Goal: Contribute content: Add original content to the website for others to see

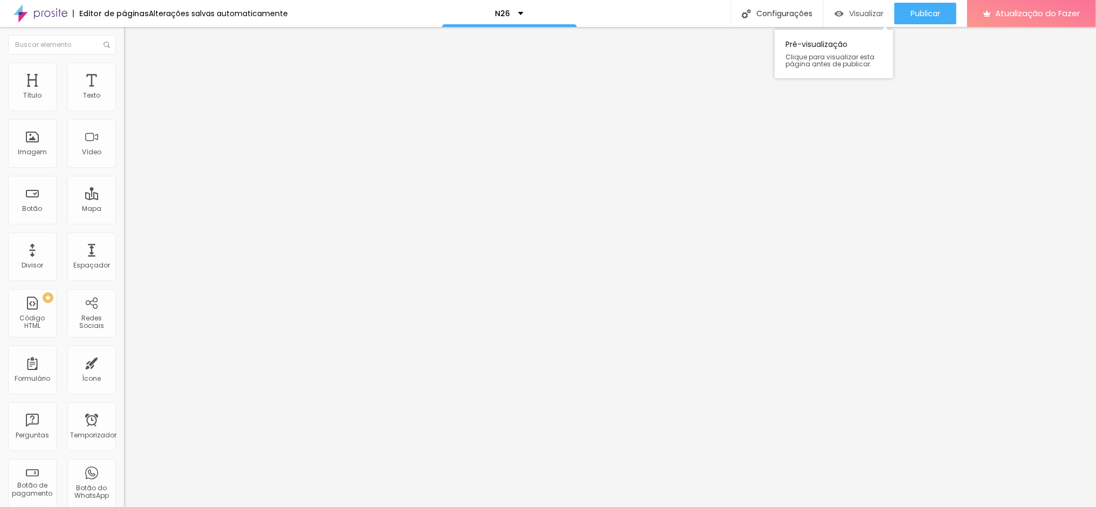
click at [860, 14] on font "Visualizar" at bounding box center [866, 13] width 35 height 11
click at [130, 93] on font "Adicionar imagem" at bounding box center [161, 88] width 63 height 9
click at [134, 74] on font "Estilo" at bounding box center [142, 69] width 17 height 9
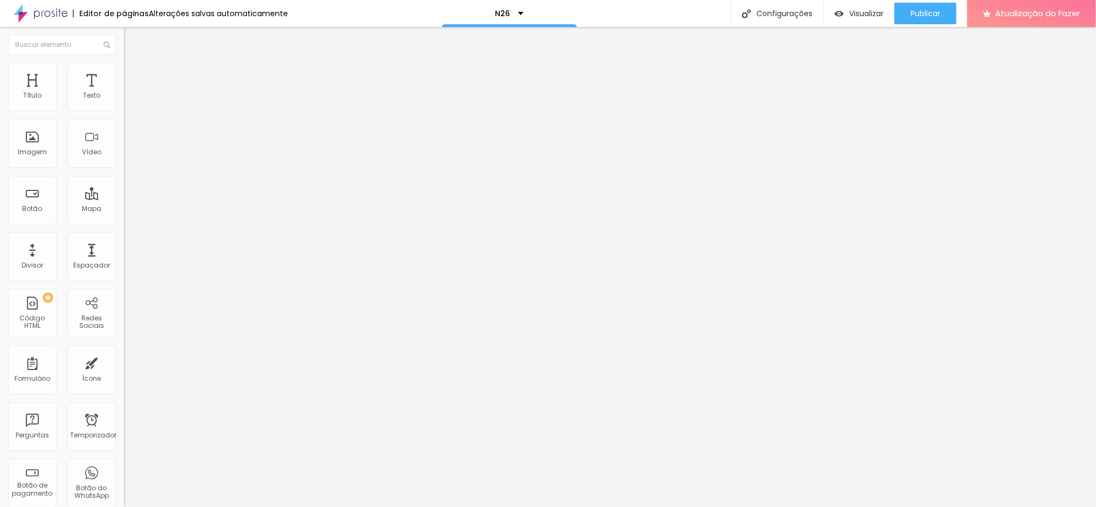
type input "95"
type input "75"
type input "55"
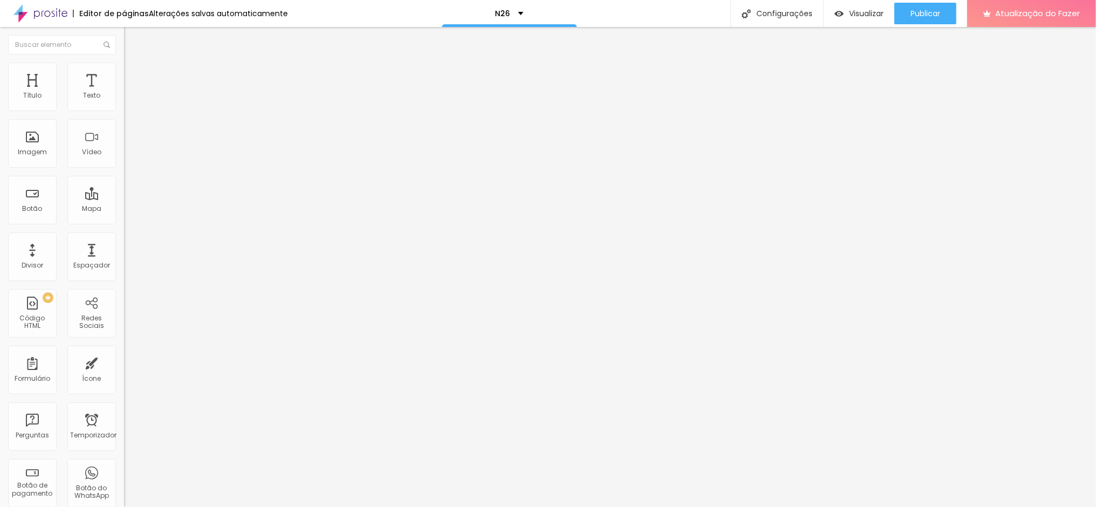
type input "55"
type input "50"
type input "40"
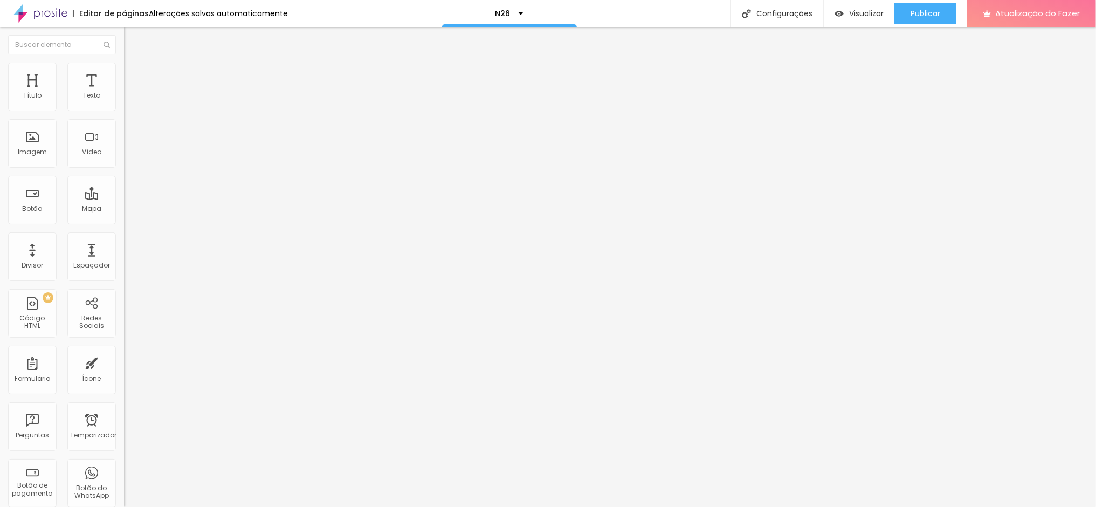
type input "35"
type input "30"
type input "25"
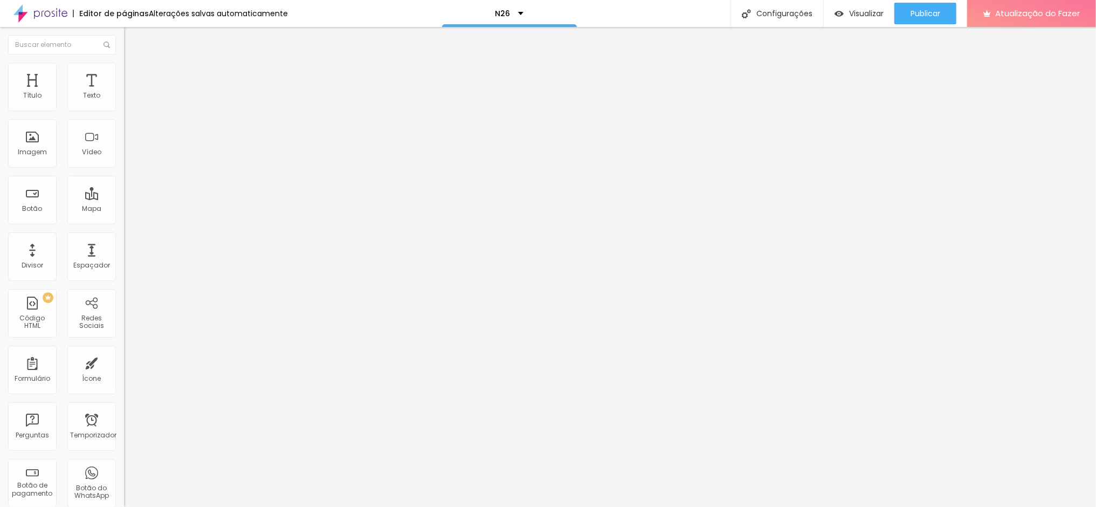
drag, startPoint x: 114, startPoint y: 117, endPoint x: 35, endPoint y: 120, distance: 78.8
type input "25"
click at [124, 111] on input "range" at bounding box center [159, 106] width 70 height 9
click at [870, 12] on font "Visualizar" at bounding box center [866, 13] width 35 height 11
click at [183, 91] on img at bounding box center [186, 87] width 6 height 6
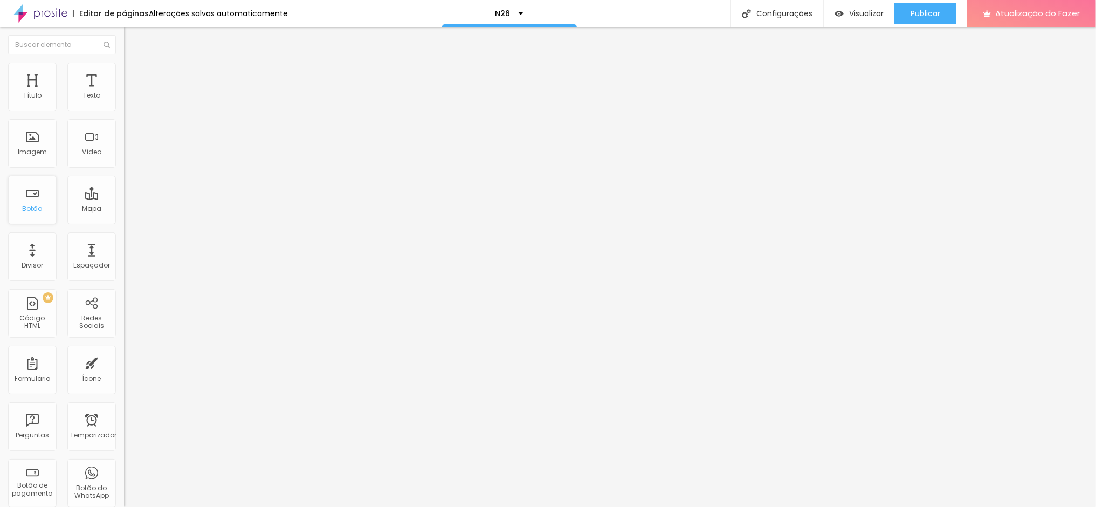
click at [27, 204] on font "Botão" at bounding box center [33, 208] width 20 height 9
click at [124, 101] on input "Click me" at bounding box center [188, 96] width 129 height 11
drag, startPoint x: 52, startPoint y: 118, endPoint x: -5, endPoint y: 118, distance: 57.7
click at [0, 118] on html "Editor de páginas Alterações salvas automaticamente N26 Configurações Configura…" at bounding box center [548, 253] width 1096 height 507
drag, startPoint x: 44, startPoint y: 120, endPoint x: 7, endPoint y: 118, distance: 37.3
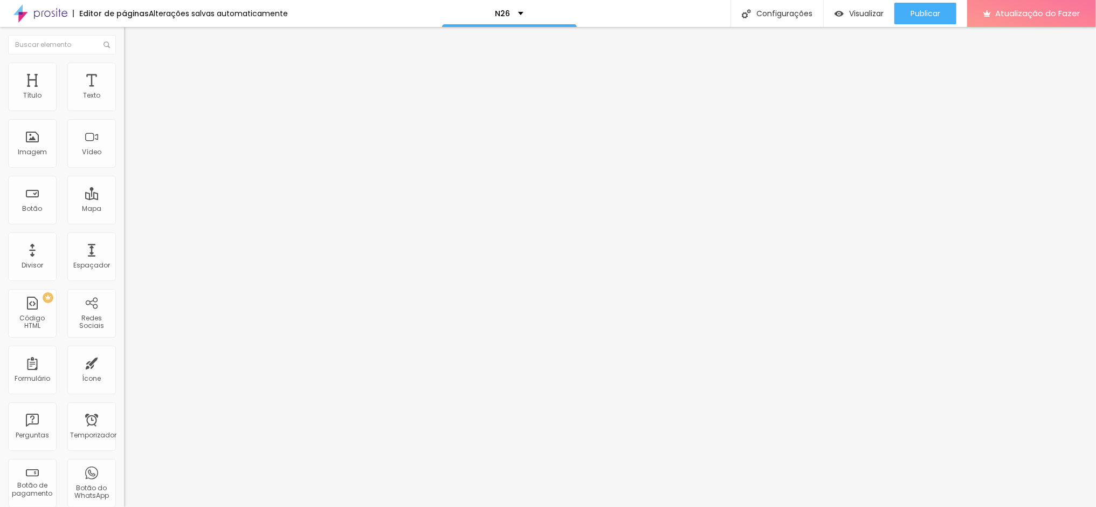
click at [124, 118] on div "Texto Clique e reserve o seu evento Alinhamento Tamanho Normal Pequeno Normal G…" at bounding box center [186, 162] width 124 height 157
click at [124, 101] on input "Reserve o seu evento" at bounding box center [188, 96] width 129 height 11
type input "Reserve o seu evento"
drag, startPoint x: 96, startPoint y: 119, endPoint x: 2, endPoint y: 119, distance: 94.9
click at [124, 119] on div "Texto Reserve o seu evento Alinhamento Tamanho Normal Pequeno Normal Grande Lin…" at bounding box center [186, 162] width 124 height 157
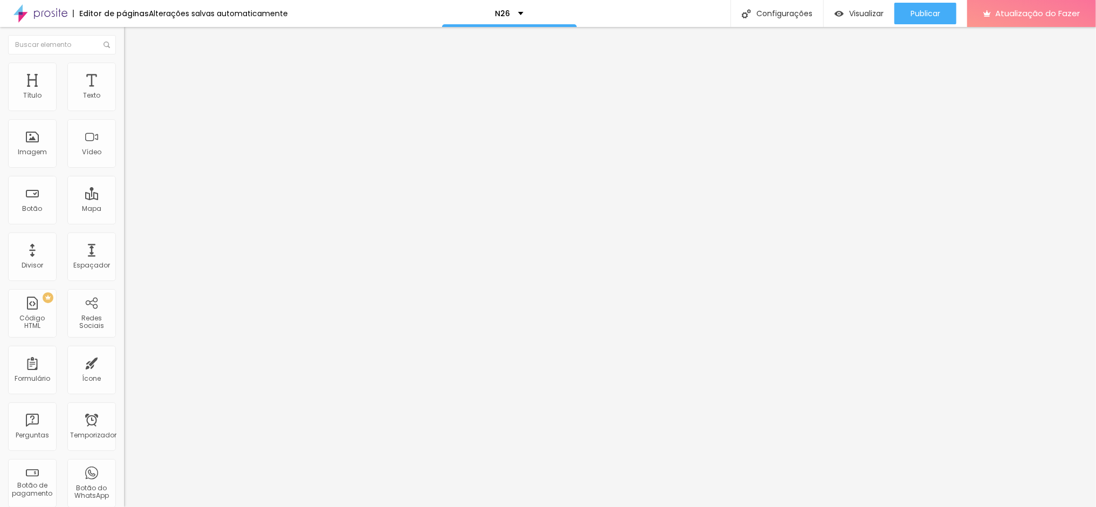
scroll to position [0, 7]
click at [124, 101] on input "Quero garantir meu dia perfeito" at bounding box center [188, 96] width 129 height 11
type input "Quero garantir meu Dia Perfeito"
click at [124, 104] on button "button" at bounding box center [131, 97] width 15 height 11
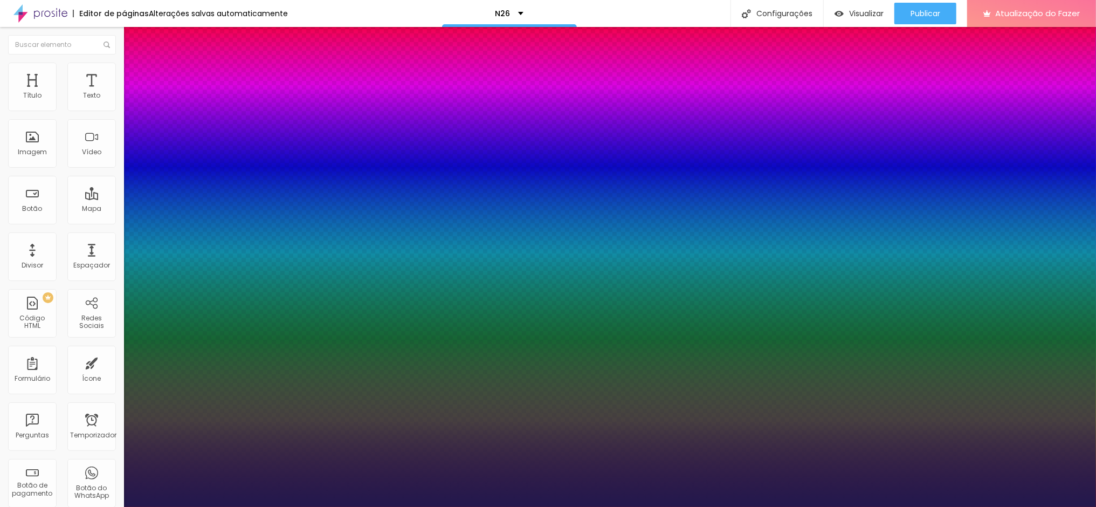
type input "1"
type input "32"
type input "1"
type input "29"
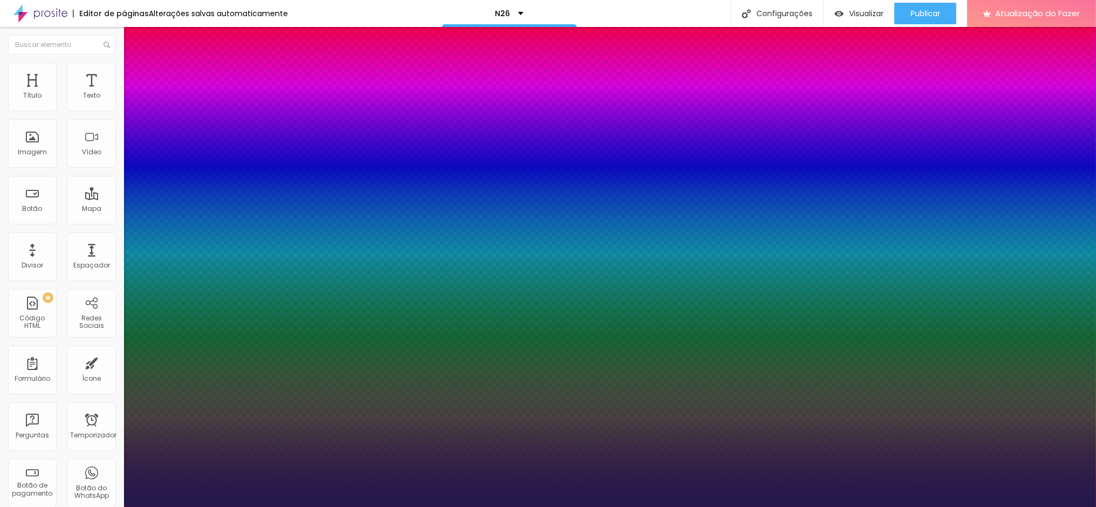
type input "29"
type input "1"
type input "28"
type input "1"
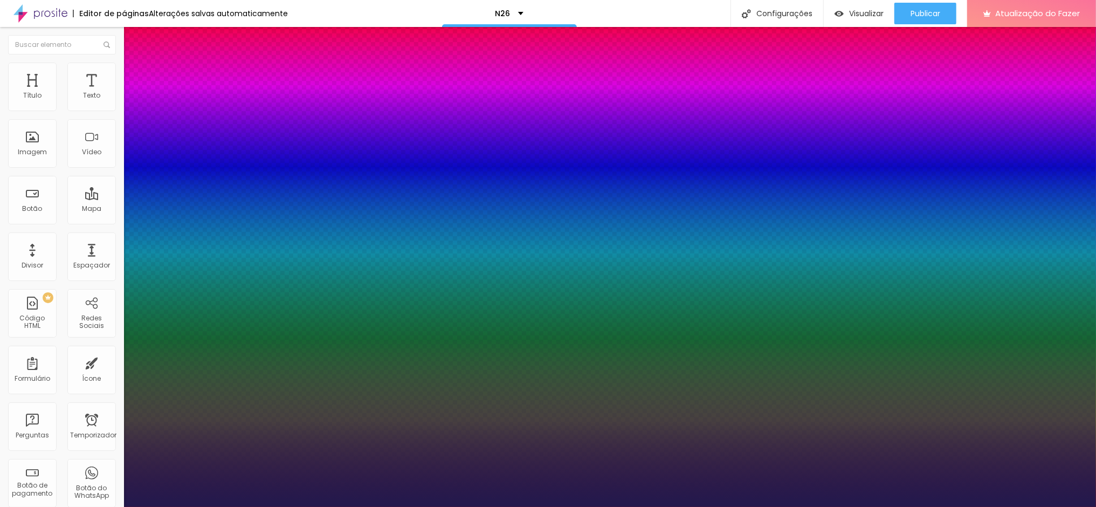
type input "27"
type input "1"
type input "26"
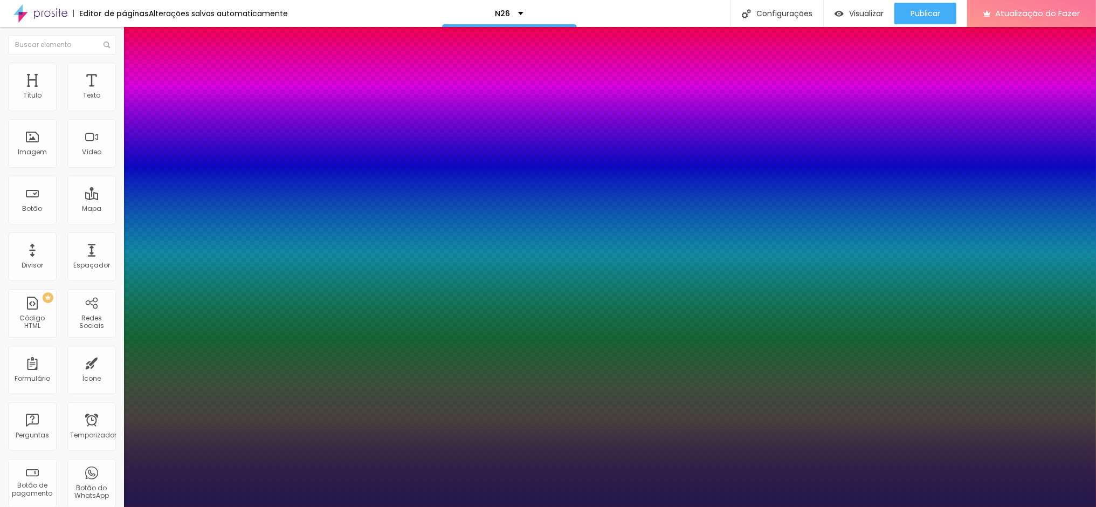
type input "1"
type input "25"
type input "1"
drag, startPoint x: 163, startPoint y: 182, endPoint x: 153, endPoint y: 182, distance: 9.7
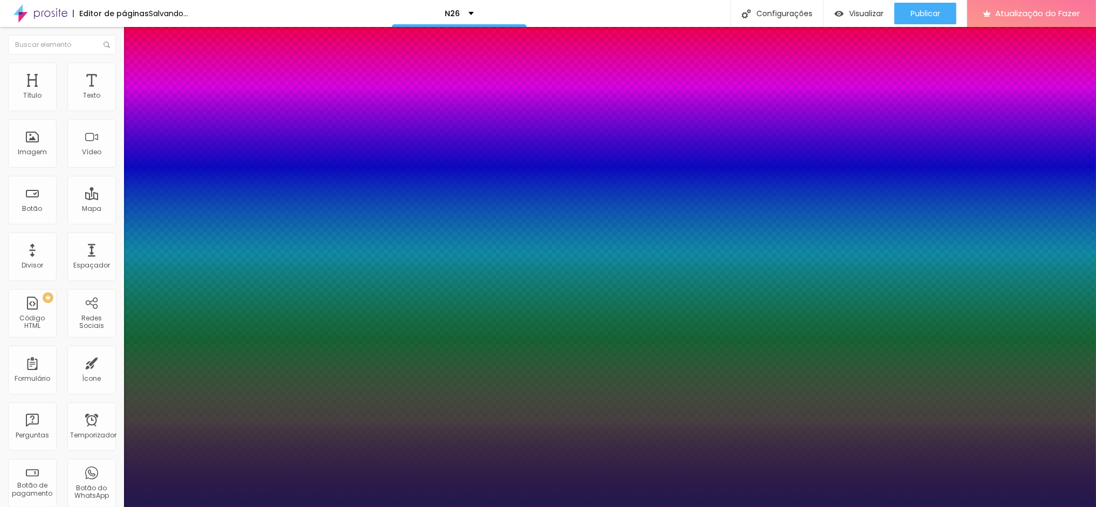
type input "25"
type input "1"
click at [955, 506] on div at bounding box center [548, 507] width 1096 height 0
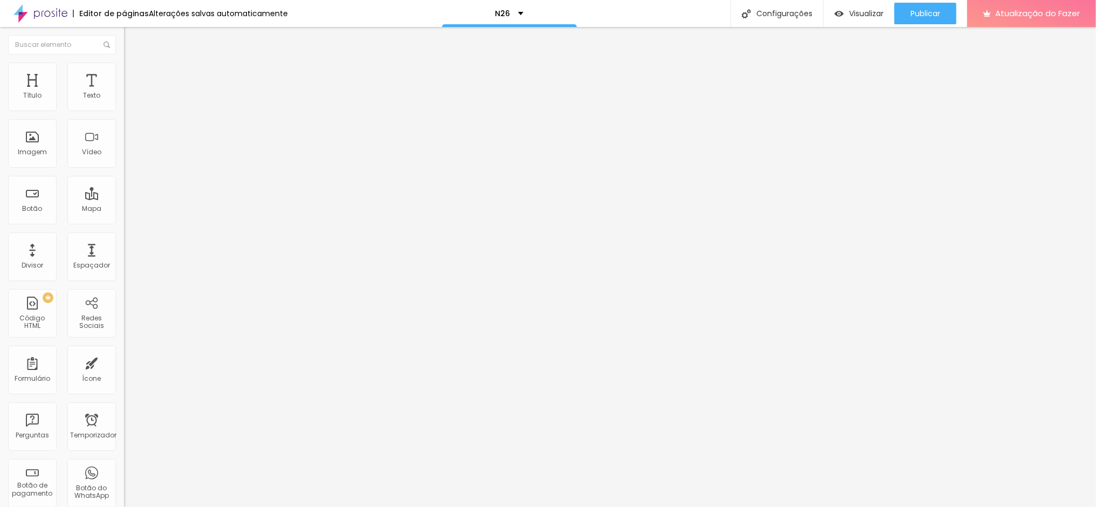
click at [128, 100] on icon "button" at bounding box center [131, 97] width 6 height 6
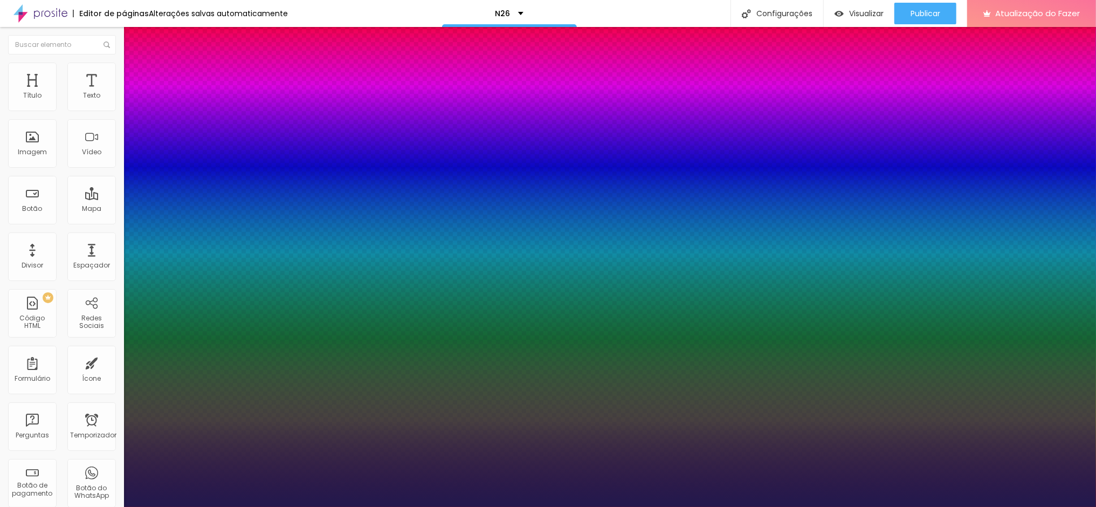
type input "1"
select select "MartelSans-Regular"
type input "1"
click at [804, 506] on div at bounding box center [548, 507] width 1096 height 0
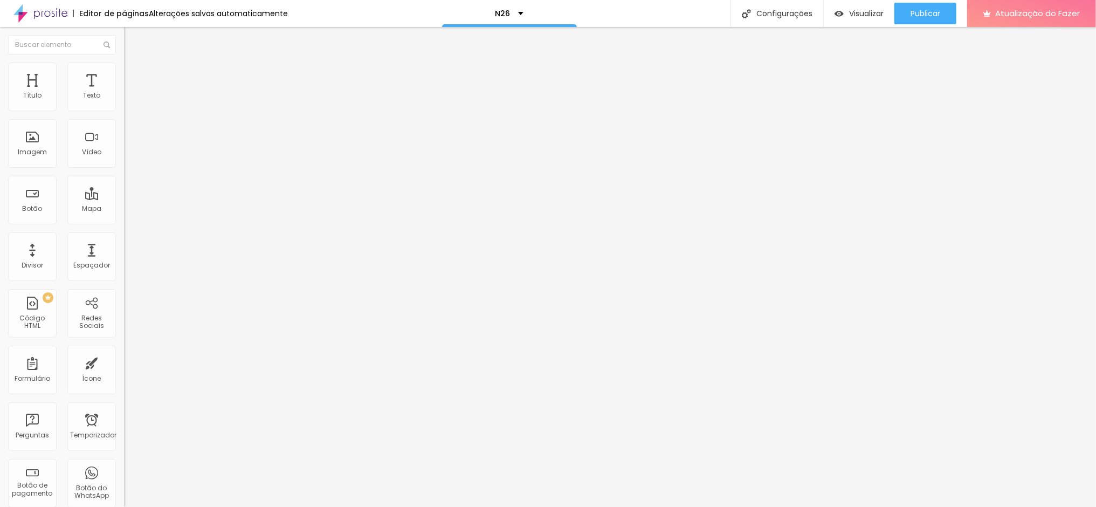
click at [128, 100] on icon "button" at bounding box center [131, 97] width 6 height 6
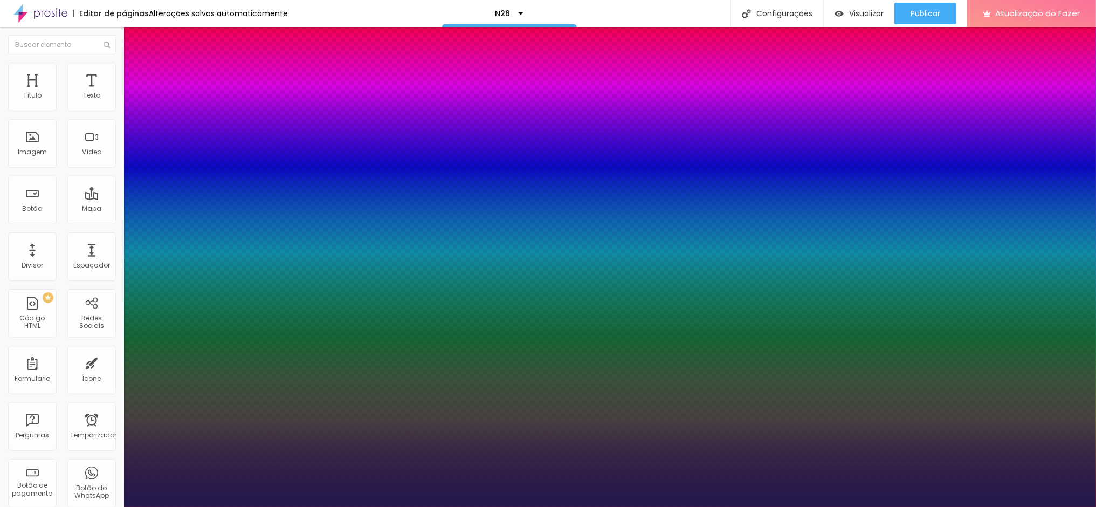
type input "1"
type input "38"
type input "1"
type input "39"
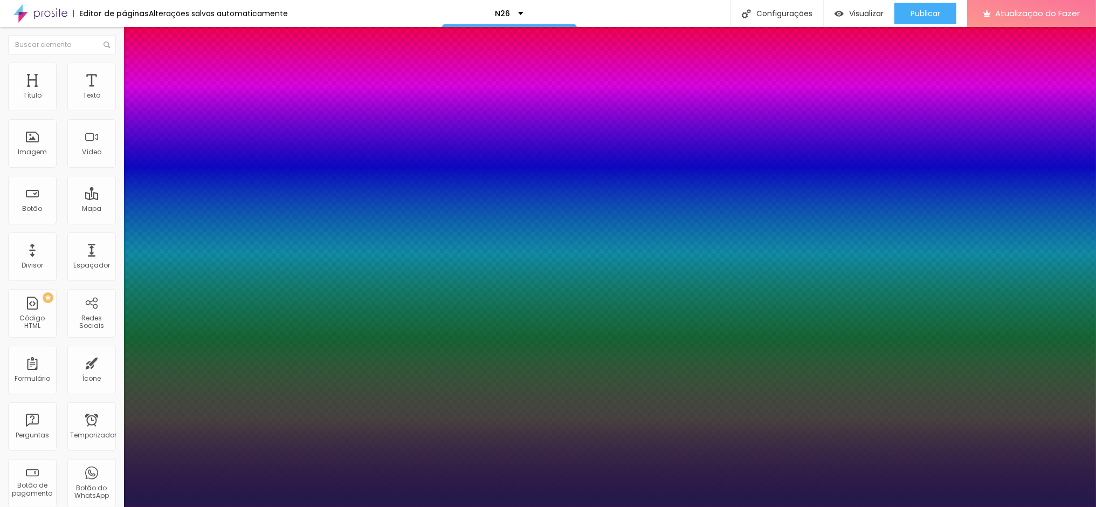
type input "39"
type input "1"
type input "40"
type input "1"
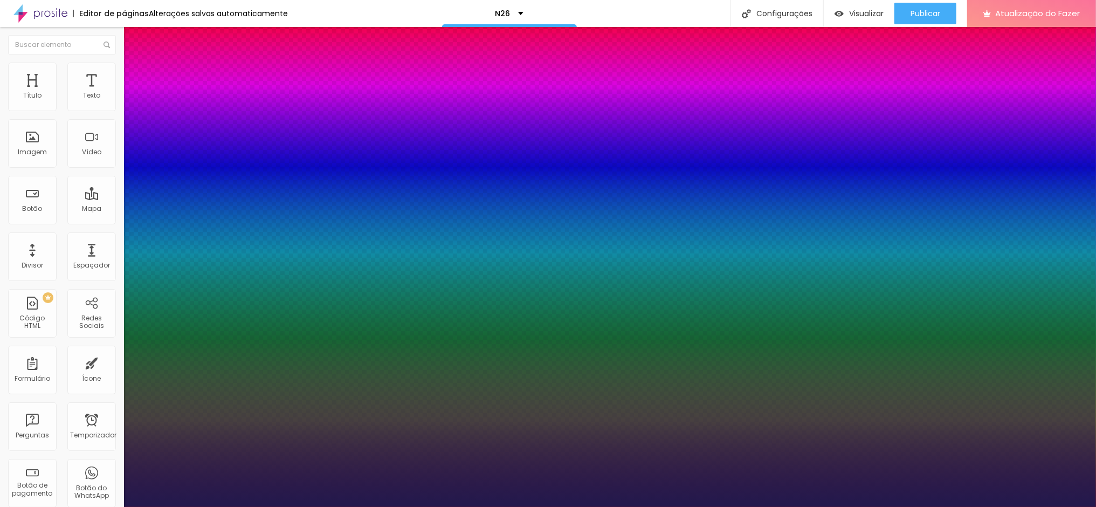
type input "41"
type input "1"
type input "40"
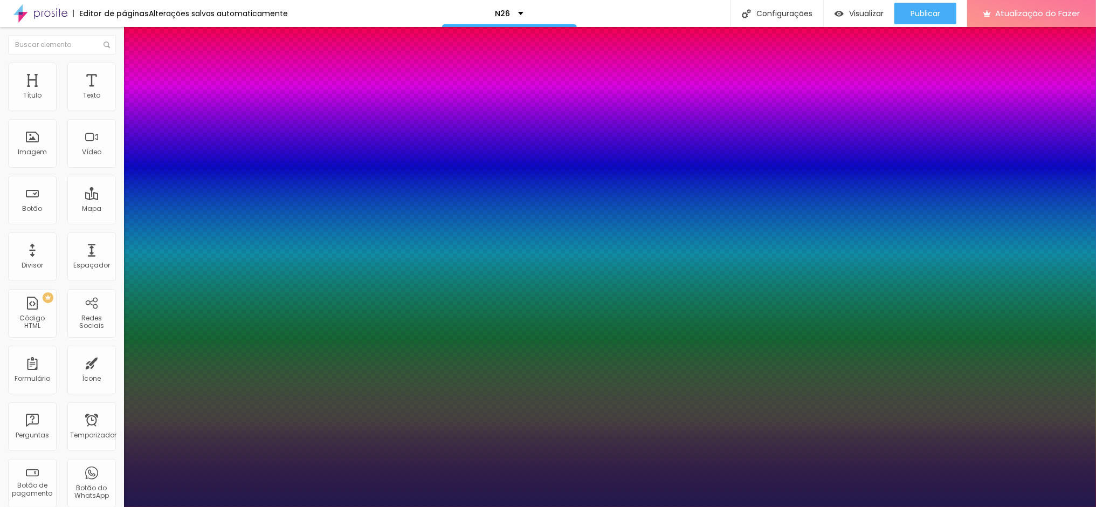
type input "1"
type input "39"
type input "1"
type input "37"
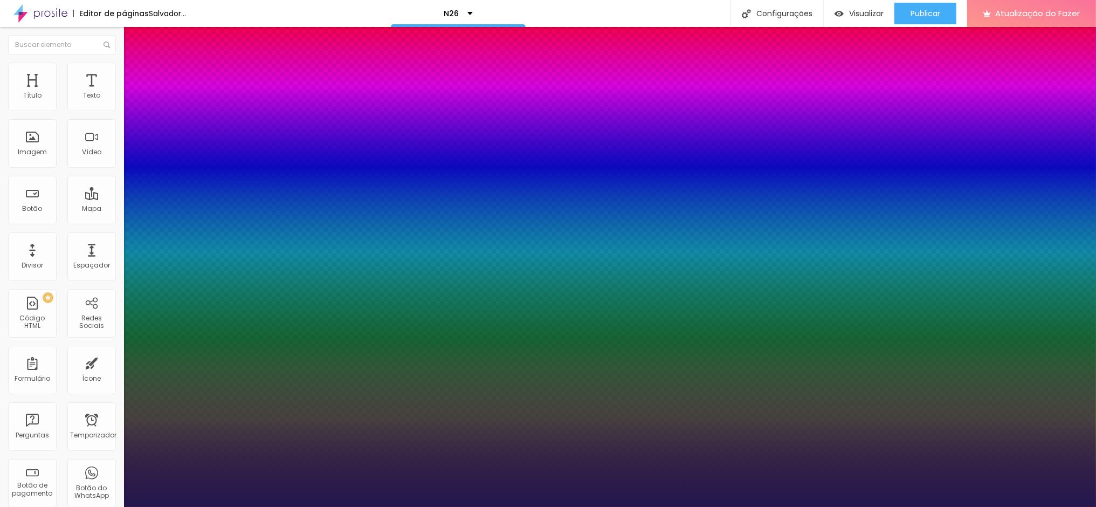
type input "37"
type input "1"
type input "38"
type input "1"
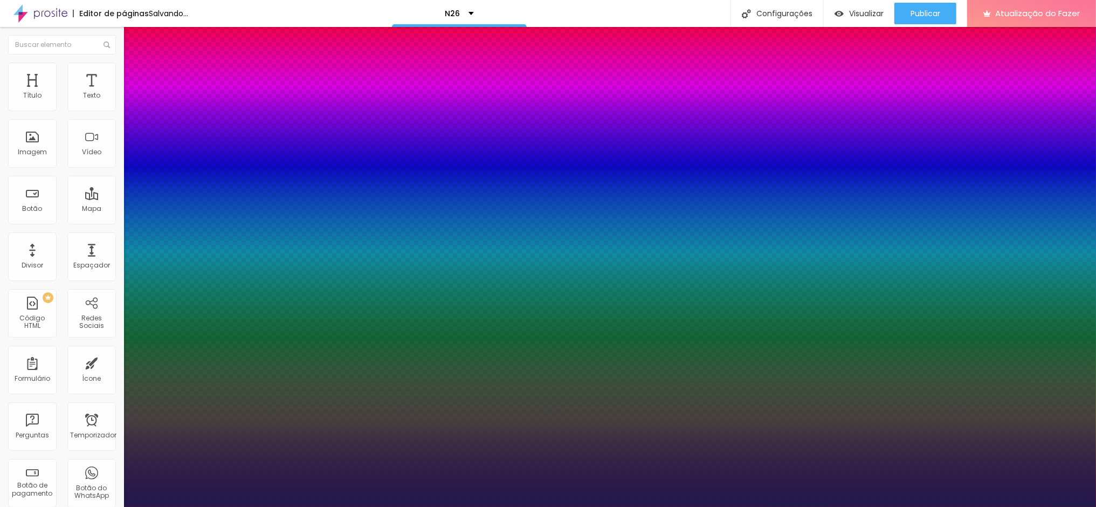
type input "38"
type input "1"
type input "1.4"
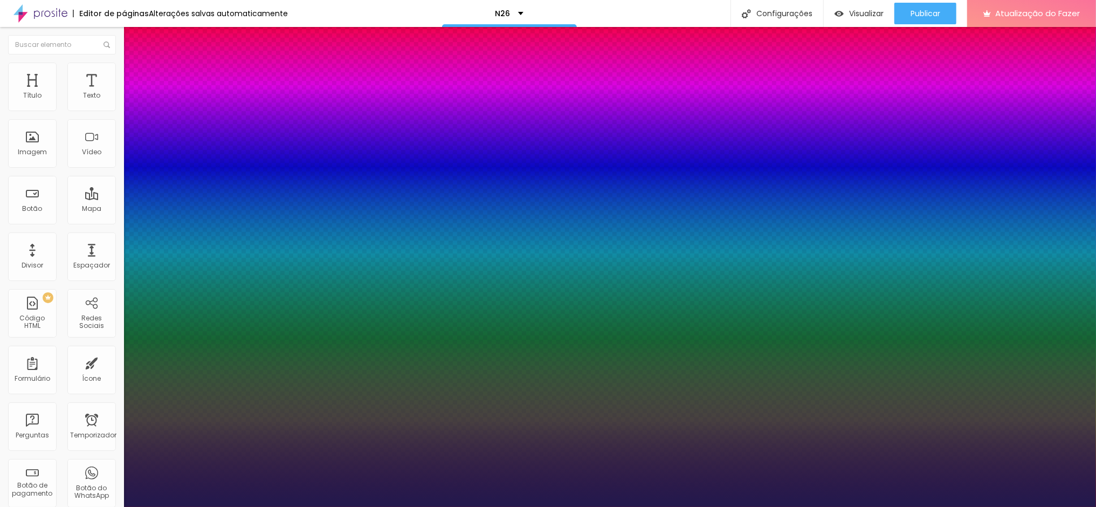
type input "1.4"
type input "1"
click at [344, 506] on div at bounding box center [548, 507] width 1096 height 0
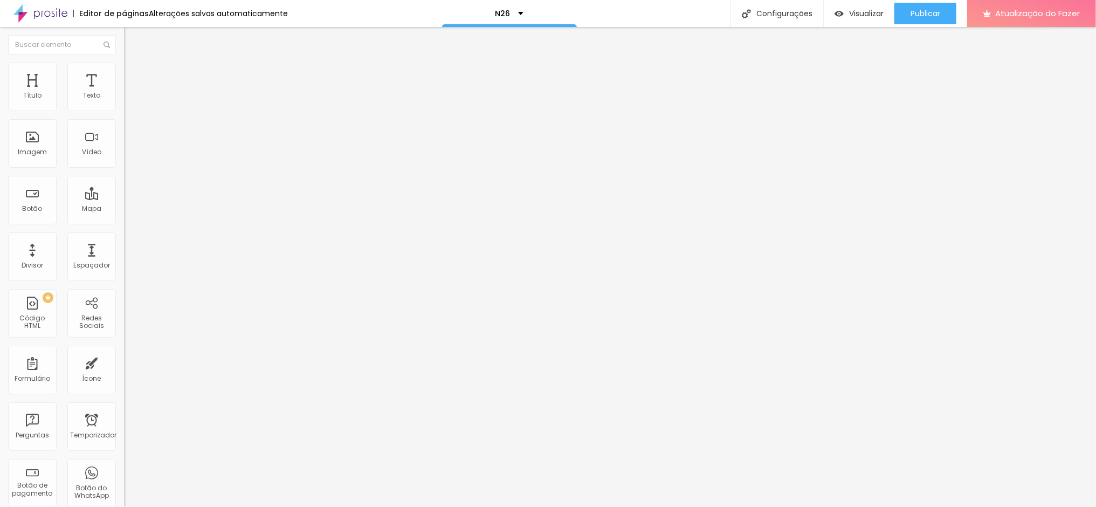
click at [128, 100] on icon "button" at bounding box center [131, 97] width 6 height 6
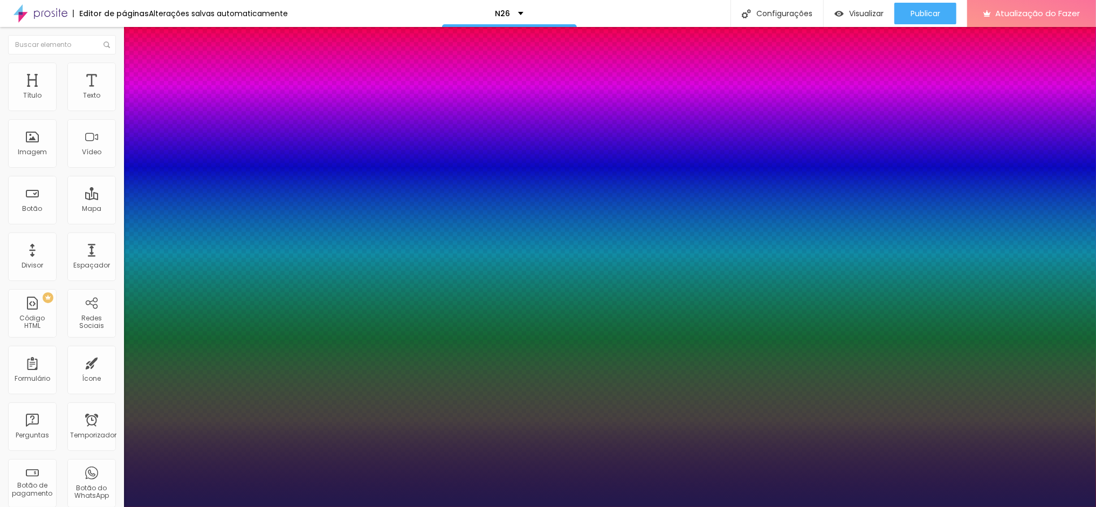
type input "1"
type input "34"
type input "1"
type input "29"
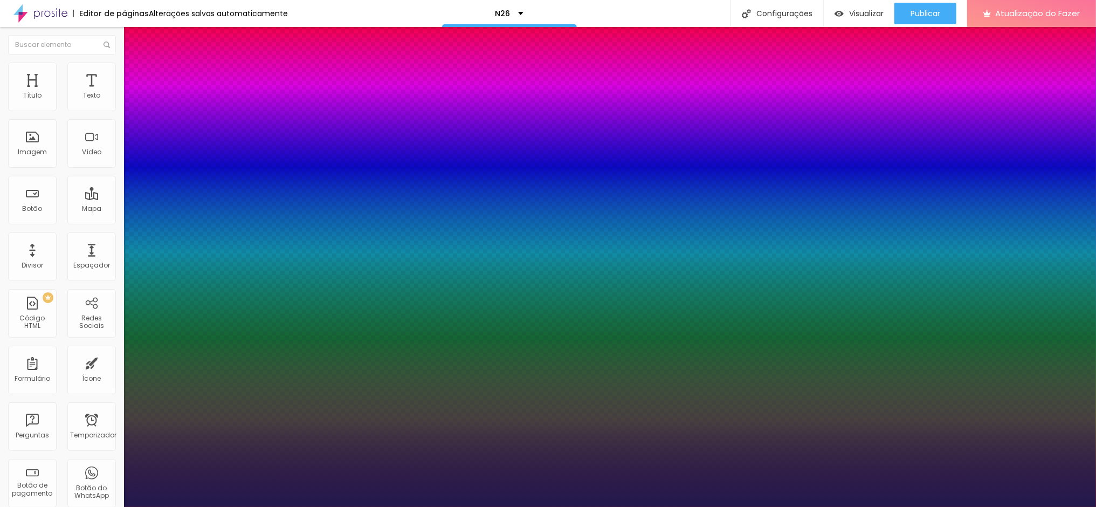
type input "29"
type input "1"
type input "26"
type input "1"
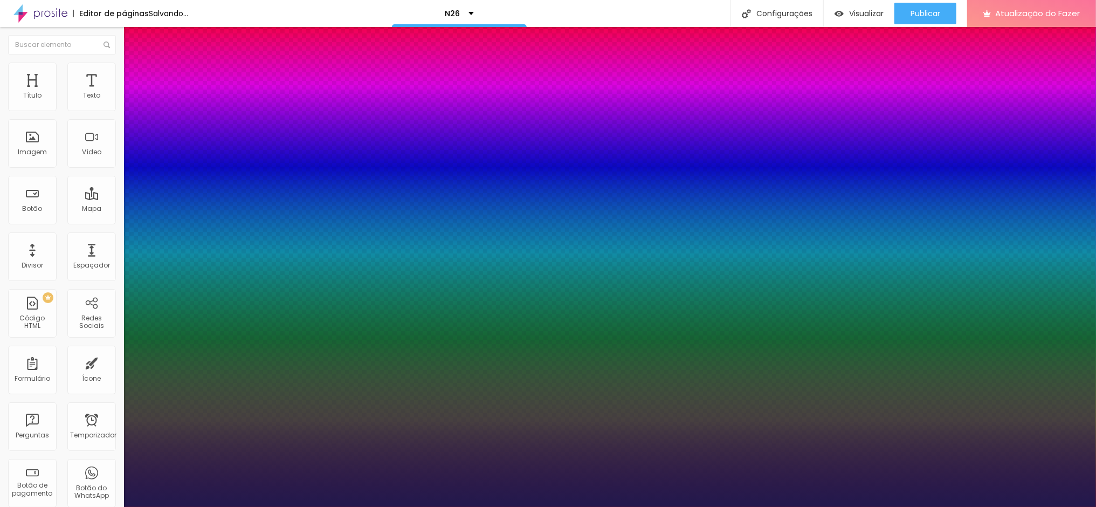
type input "25"
type input "1"
type input "20"
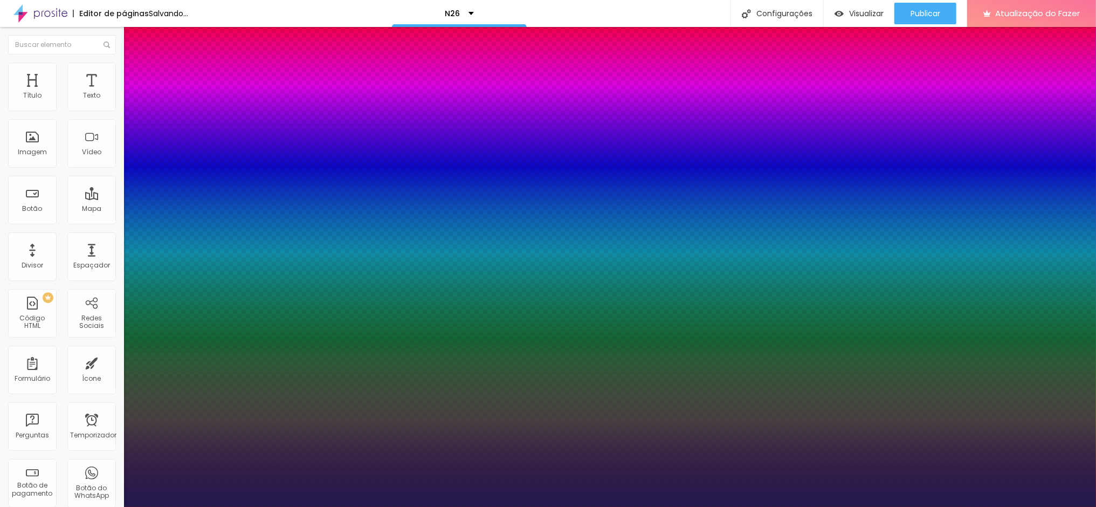
type input "1"
type input "15"
type input "1"
drag, startPoint x: 158, startPoint y: 182, endPoint x: 144, endPoint y: 183, distance: 14.0
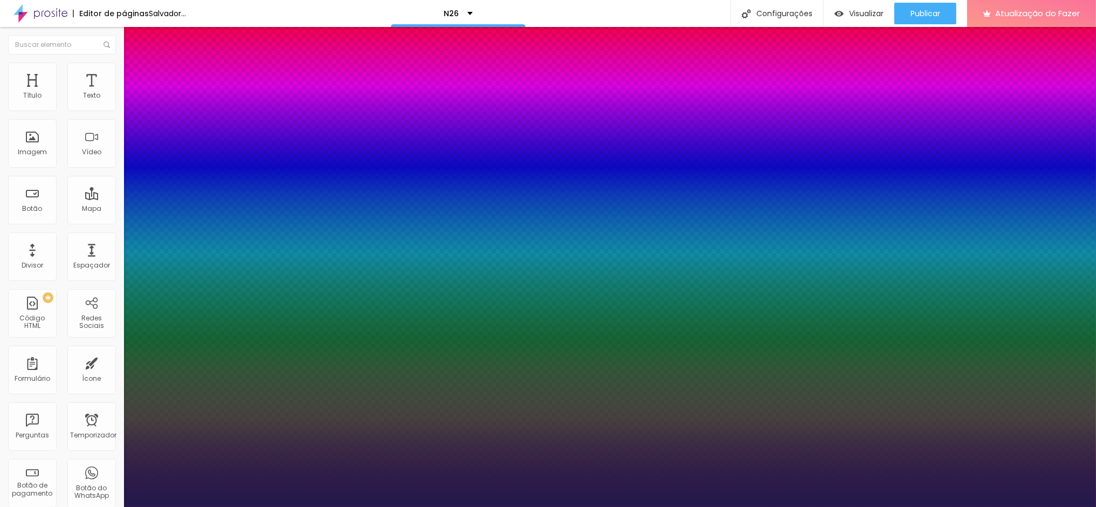
type input "15"
type input "1"
drag, startPoint x: 243, startPoint y: 184, endPoint x: 235, endPoint y: 184, distance: 8.6
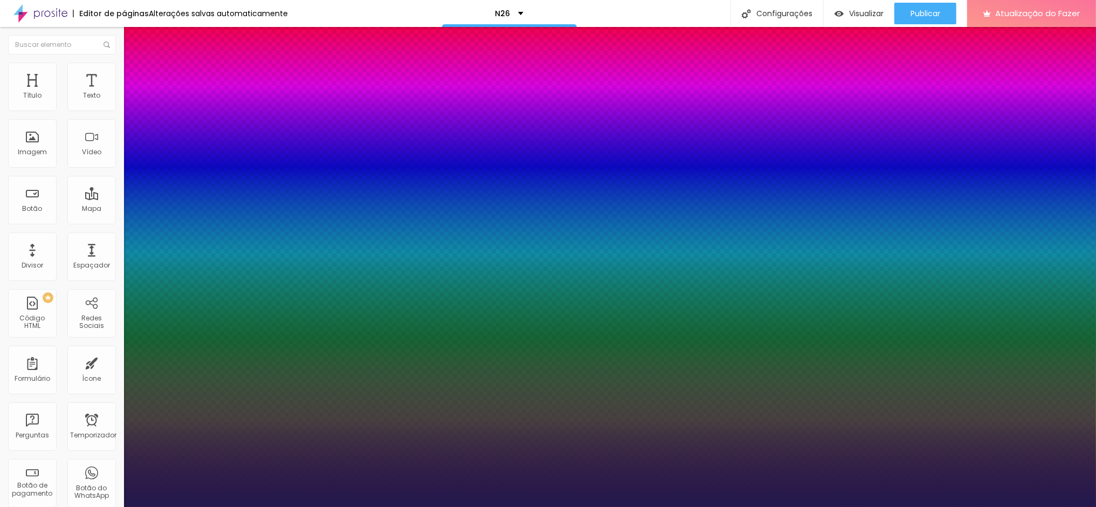
type input "2"
type input "8"
type input "1"
type input "20"
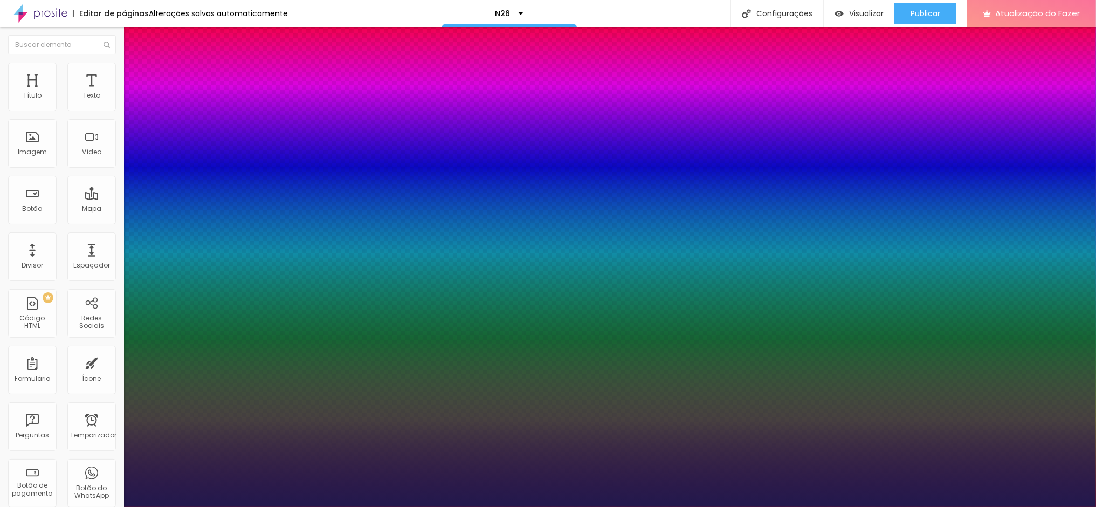
type input "1"
type input "20"
type input "1"
click at [991, 506] on div at bounding box center [548, 507] width 1096 height 0
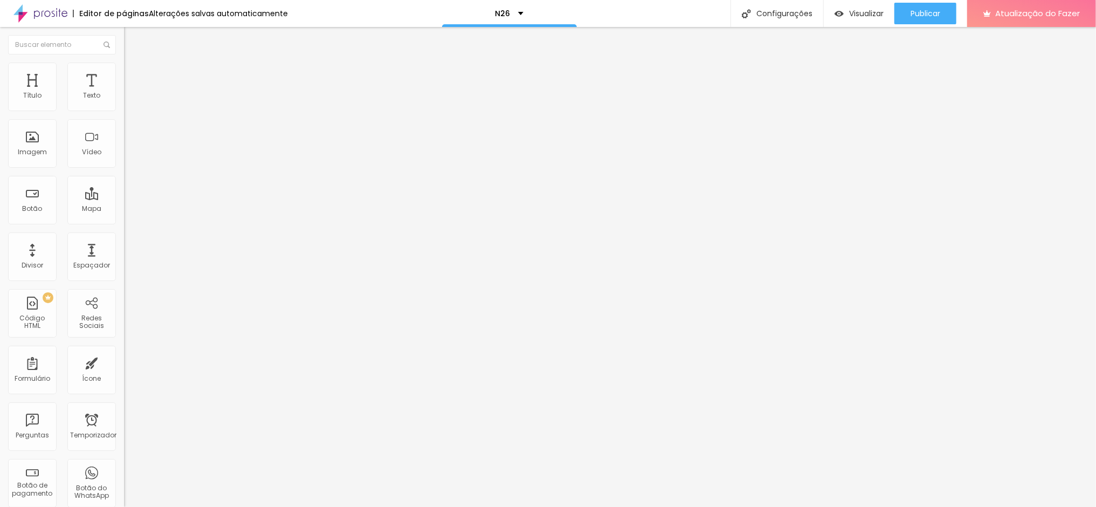
click at [128, 100] on icon "button" at bounding box center [131, 97] width 6 height 6
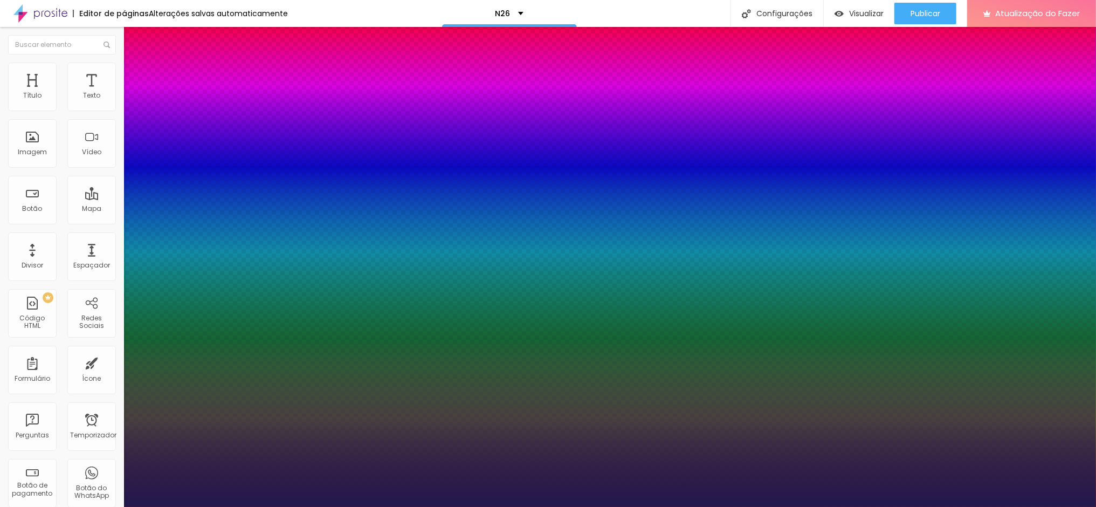
type input "1"
drag, startPoint x: 243, startPoint y: 183, endPoint x: 232, endPoint y: 183, distance: 10.8
type input "8"
type input "2"
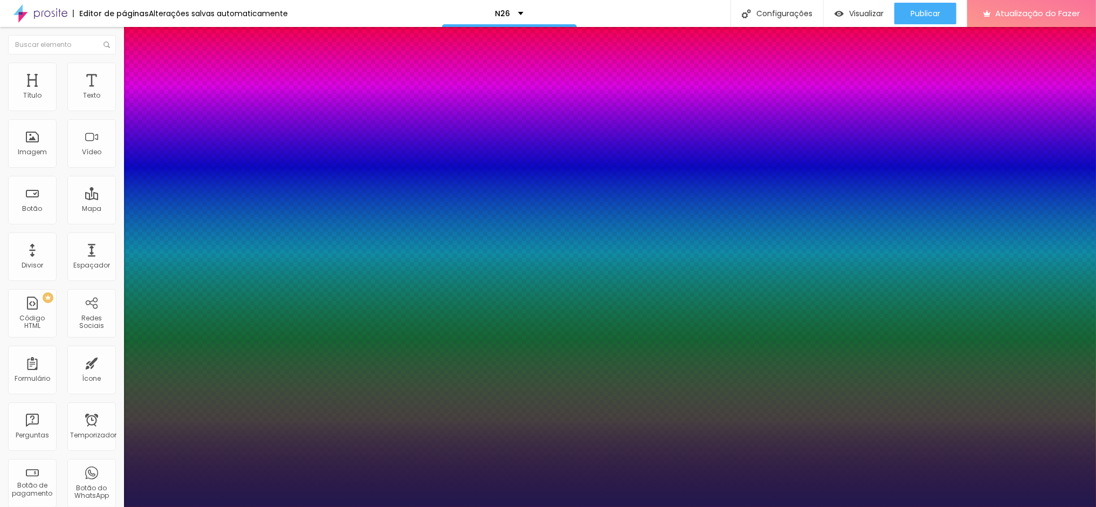
type input "1"
type input "20"
type input "1"
type input "20"
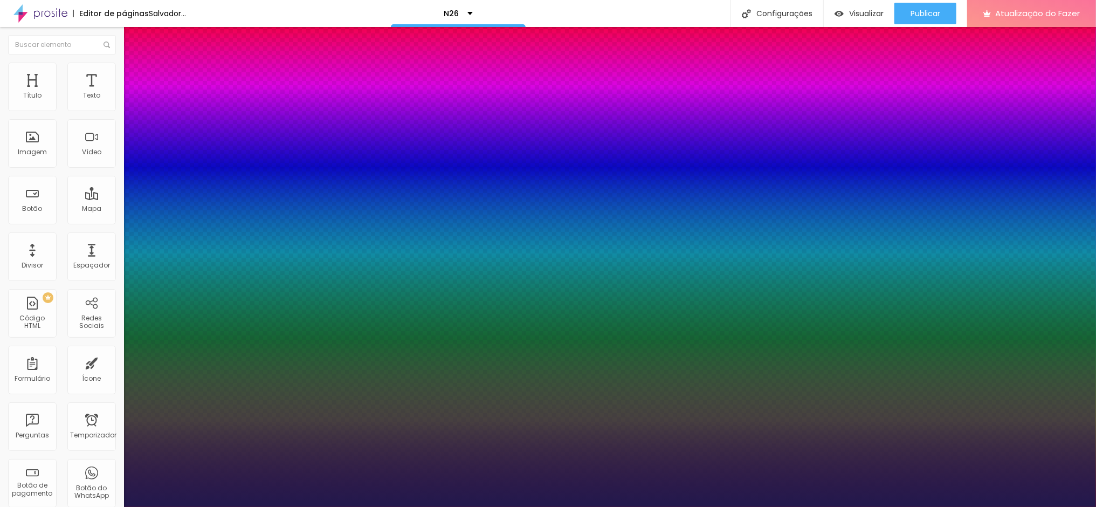
type input "1"
type input "25"
type input "1"
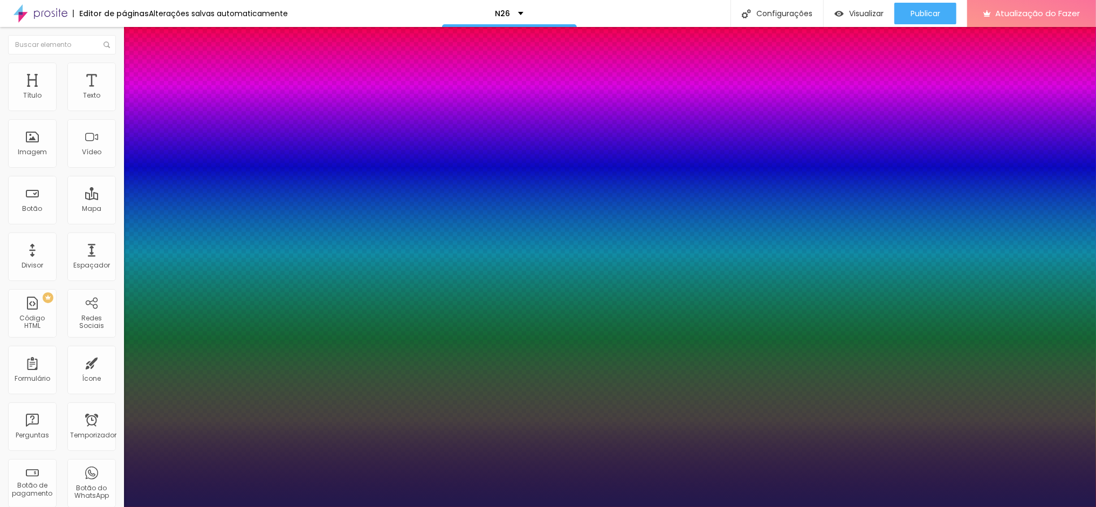
type input "25"
type input "1"
click at [293, 506] on div at bounding box center [548, 507] width 1096 height 0
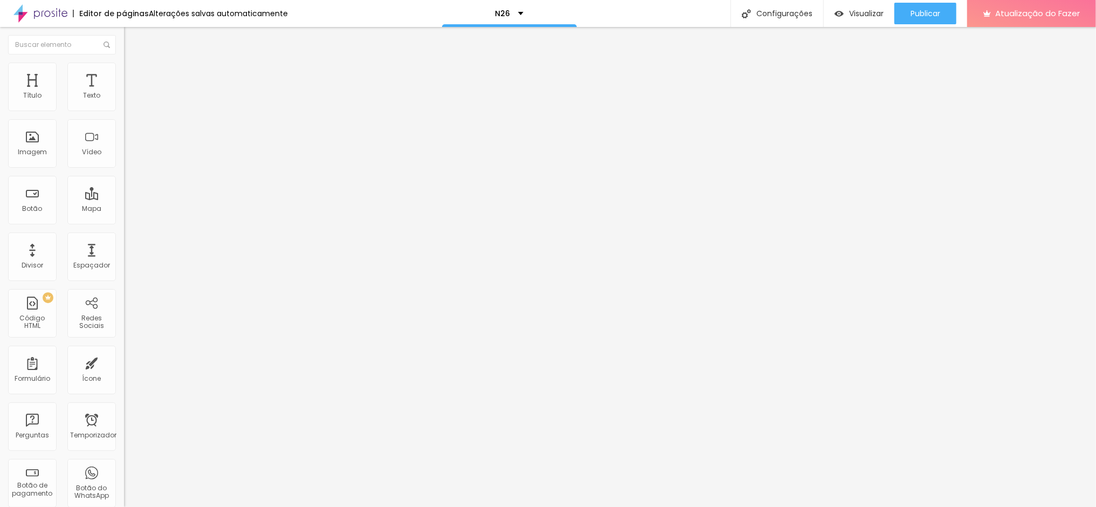
click at [128, 100] on icon "button" at bounding box center [131, 97] width 6 height 6
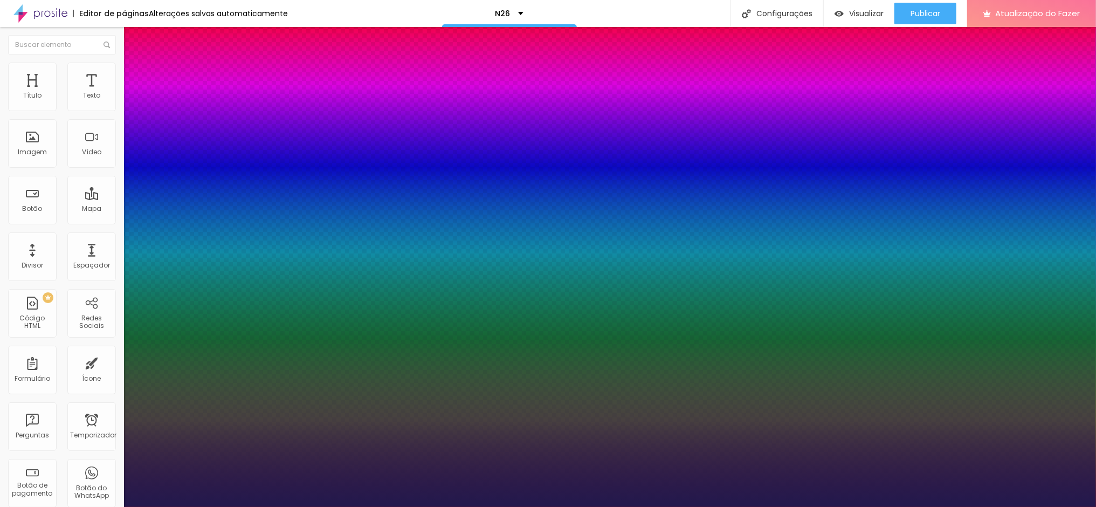
type input "1"
drag, startPoint x: 242, startPoint y: 183, endPoint x: 231, endPoint y: 182, distance: 11.4
type input "8"
type input "2"
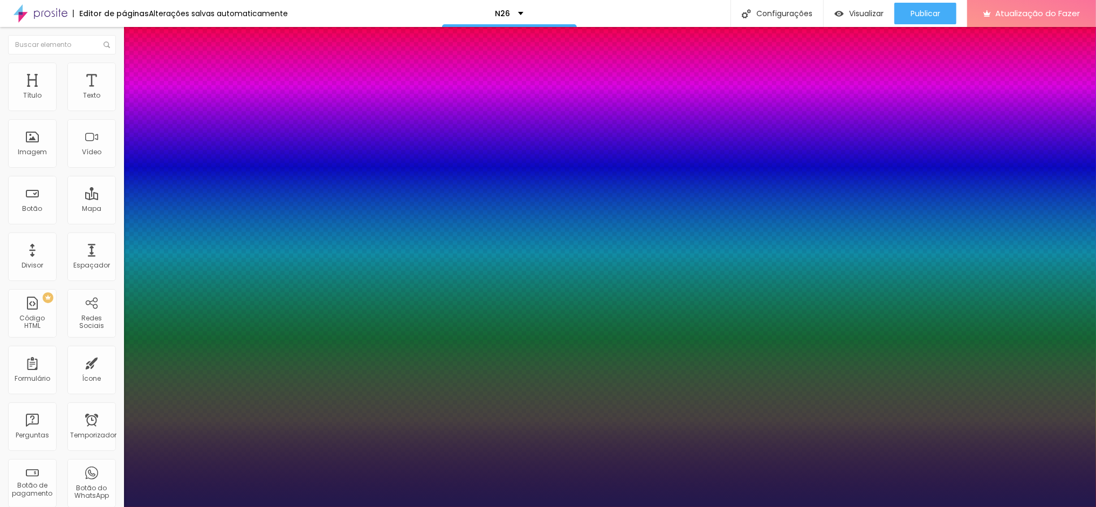
type input "1"
type input "25"
type input "1"
type input "25"
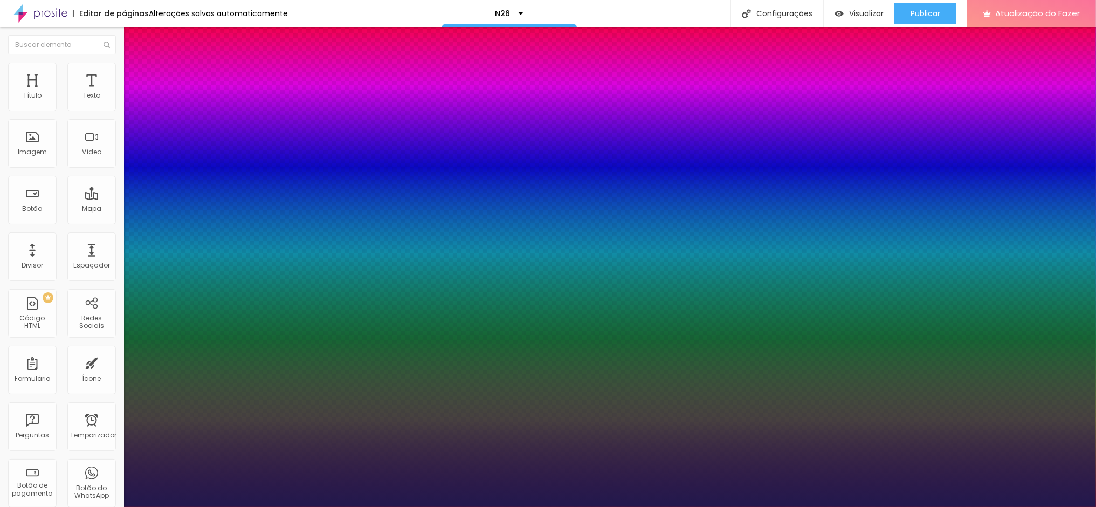
click at [1028, 506] on div at bounding box center [548, 507] width 1096 height 0
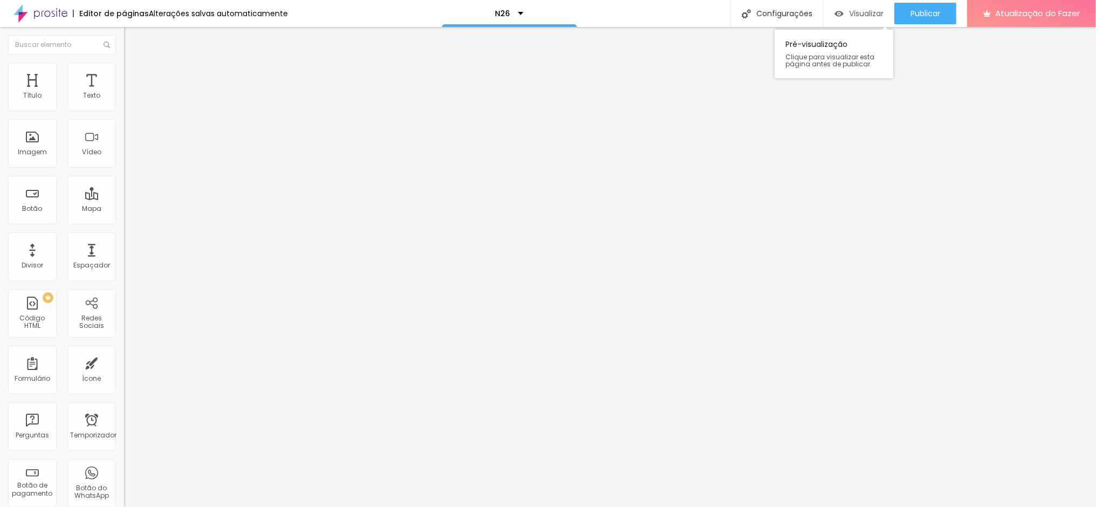
click at [864, 15] on font "Visualizar" at bounding box center [866, 13] width 35 height 11
click at [134, 73] on font "Estilo" at bounding box center [142, 69] width 17 height 9
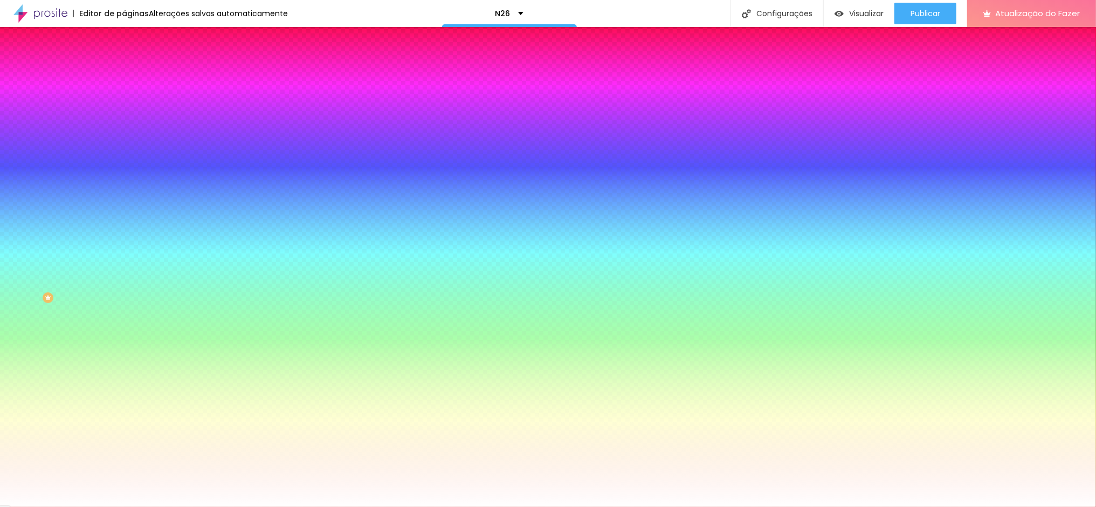
click at [129, 165] on icon "button" at bounding box center [131, 167] width 4 height 4
type input "1"
type input "2"
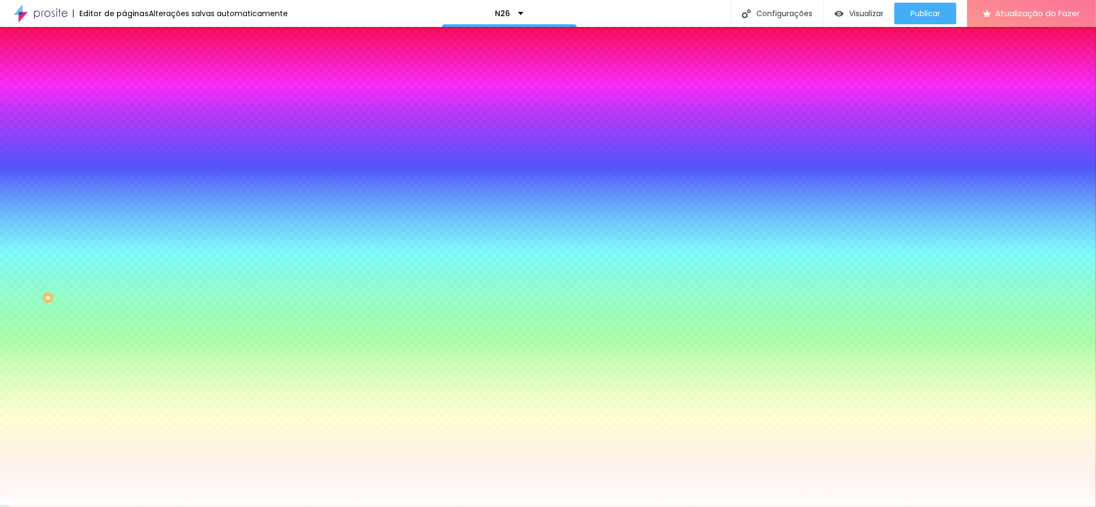
type input "3"
type input "8"
drag, startPoint x: 119, startPoint y: 201, endPoint x: 150, endPoint y: 201, distance: 31.3
type input "8"
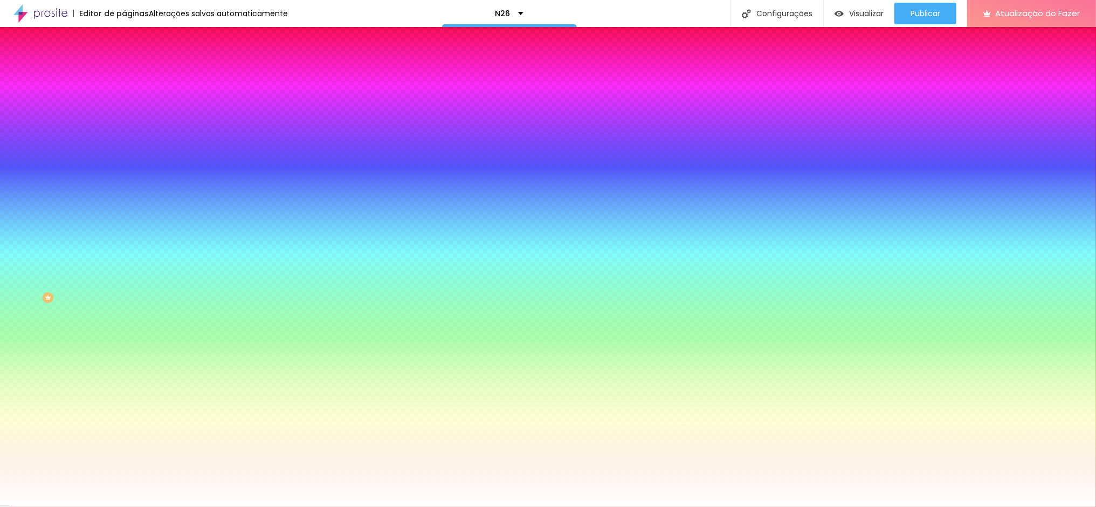
type input "1"
type input "0"
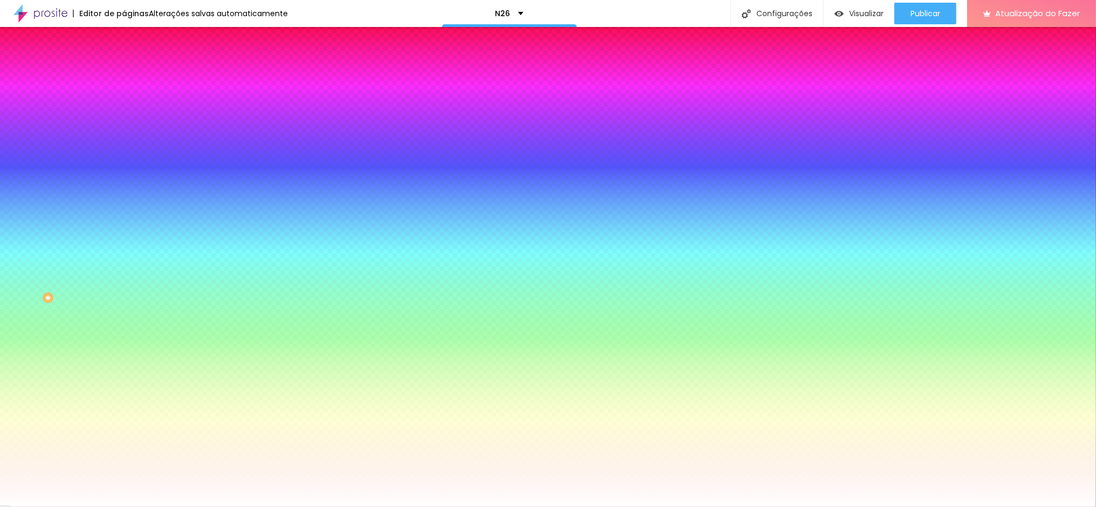
drag, startPoint x: 119, startPoint y: 230, endPoint x: 61, endPoint y: 230, distance: 57.7
click at [143, 506] on div at bounding box center [548, 507] width 1096 height 0
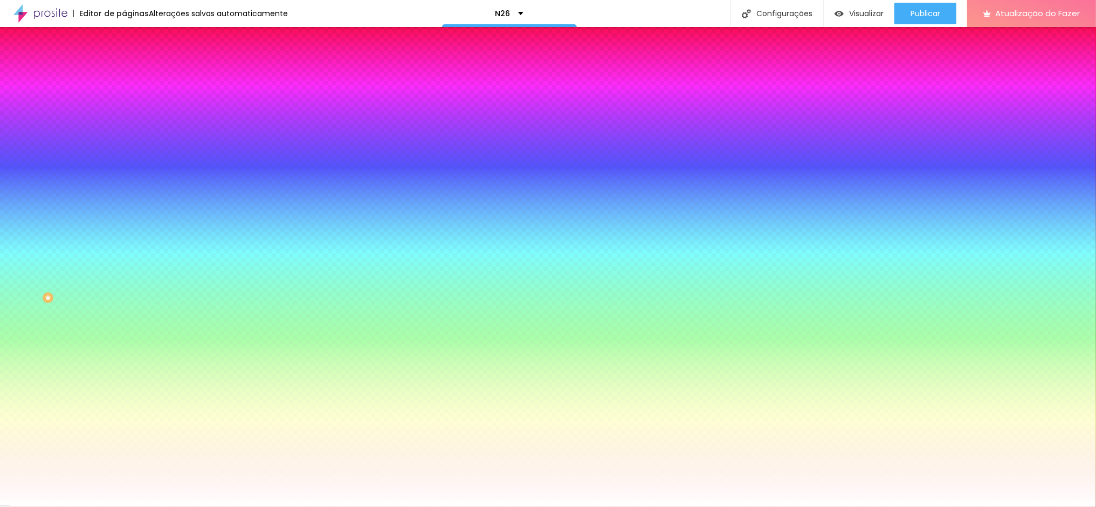
click at [128, 164] on icon "button" at bounding box center [131, 167] width 6 height 6
click at [220, 313] on div at bounding box center [548, 253] width 1096 height 507
click at [206, 276] on div at bounding box center [548, 253] width 1096 height 507
click at [208, 273] on div at bounding box center [548, 253] width 1096 height 507
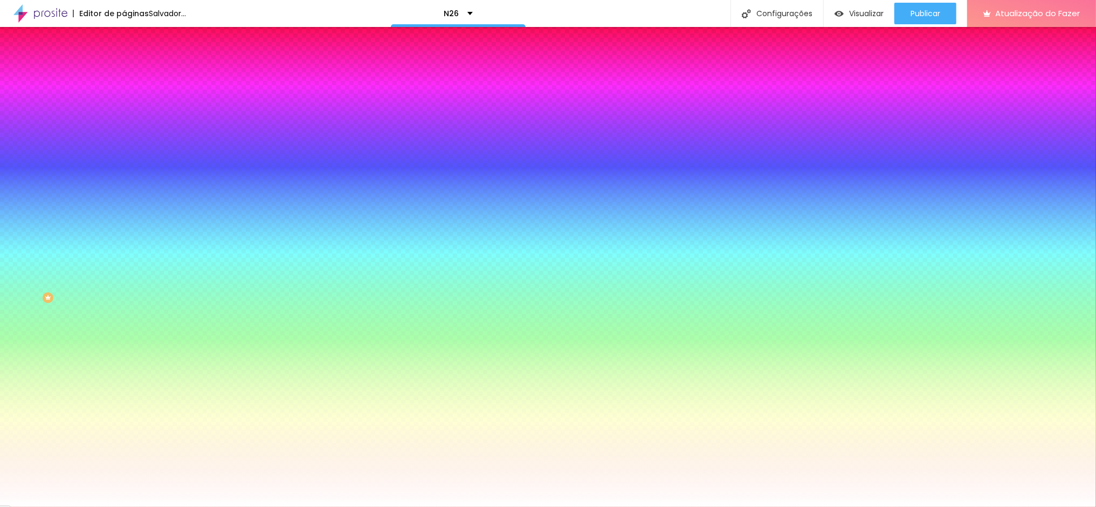
type input "#11E360"
click at [209, 278] on div at bounding box center [548, 253] width 1096 height 507
click at [229, 506] on div at bounding box center [548, 507] width 1096 height 0
click at [124, 367] on input "#FFFFFF" at bounding box center [188, 372] width 129 height 11
click at [124, 367] on div at bounding box center [186, 367] width 124 height 0
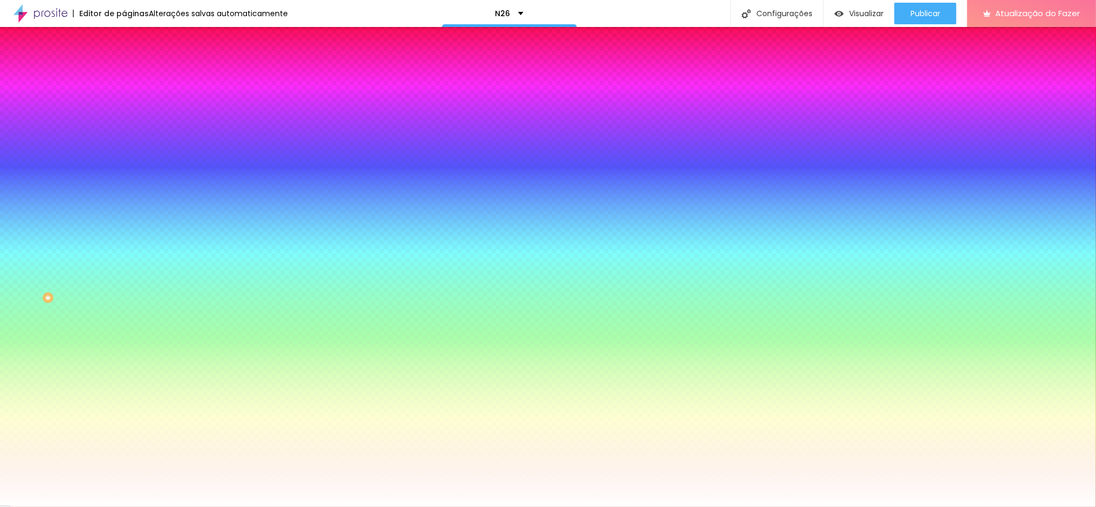
click at [124, 367] on input "#FFFFFF" at bounding box center [188, 372] width 129 height 11
drag, startPoint x: 93, startPoint y: 231, endPoint x: 113, endPoint y: 231, distance: 19.4
click at [124, 367] on input "#FFFFFF" at bounding box center [188, 372] width 129 height 11
type input "#005512"
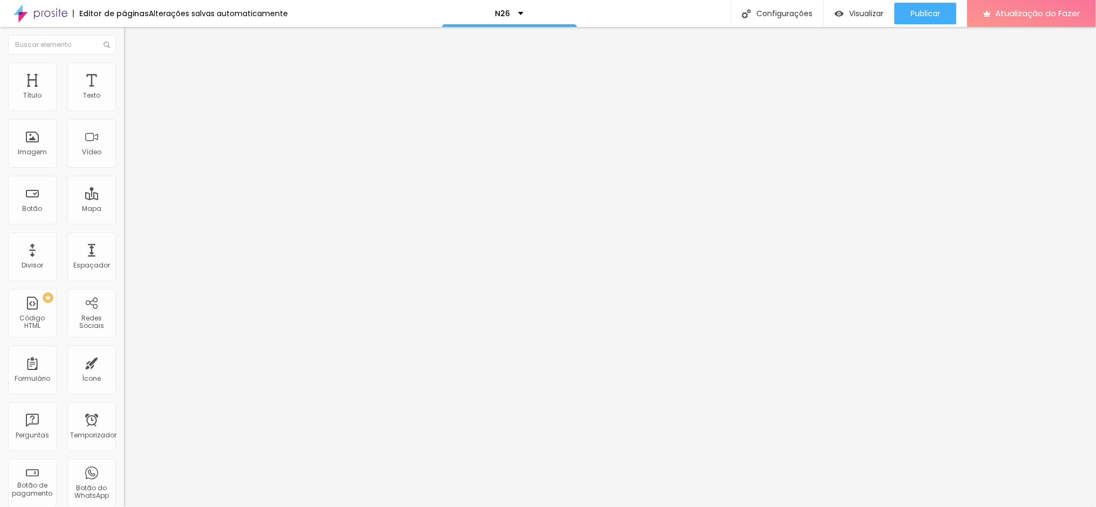
click at [134, 74] on font "Estilo" at bounding box center [142, 69] width 17 height 9
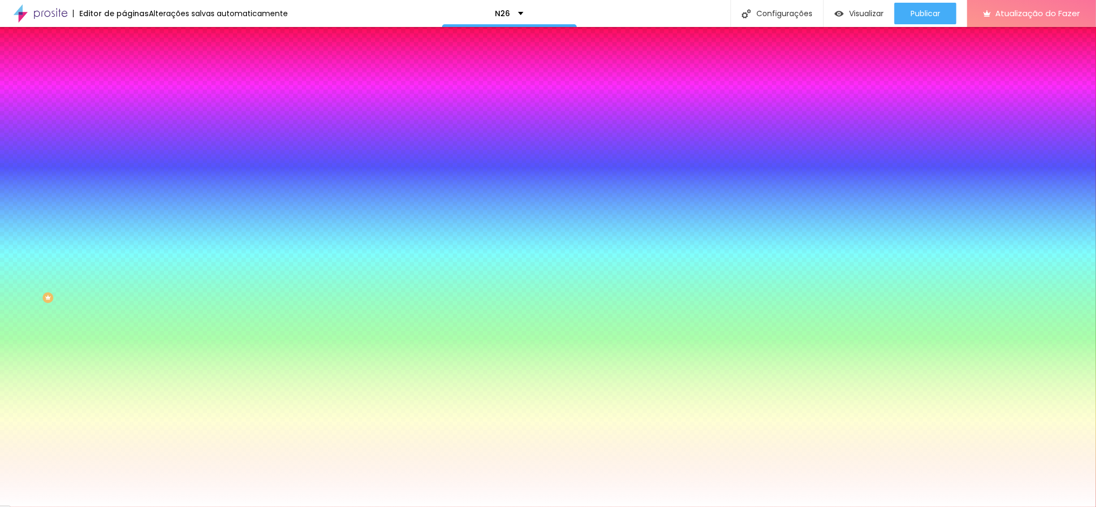
click at [124, 367] on div at bounding box center [186, 367] width 124 height 0
click at [82, 256] on div at bounding box center [548, 253] width 1096 height 507
type input "#10DC3B"
click at [84, 258] on div at bounding box center [548, 253] width 1096 height 507
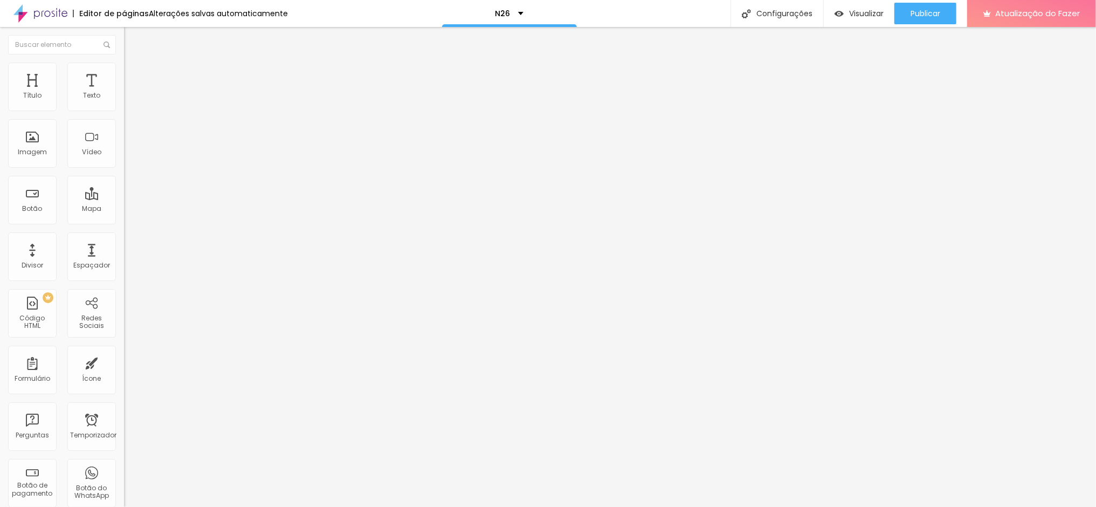
click at [134, 76] on font "Avançado" at bounding box center [152, 80] width 36 height 9
click at [134, 74] on font "Estilo" at bounding box center [142, 69] width 17 height 9
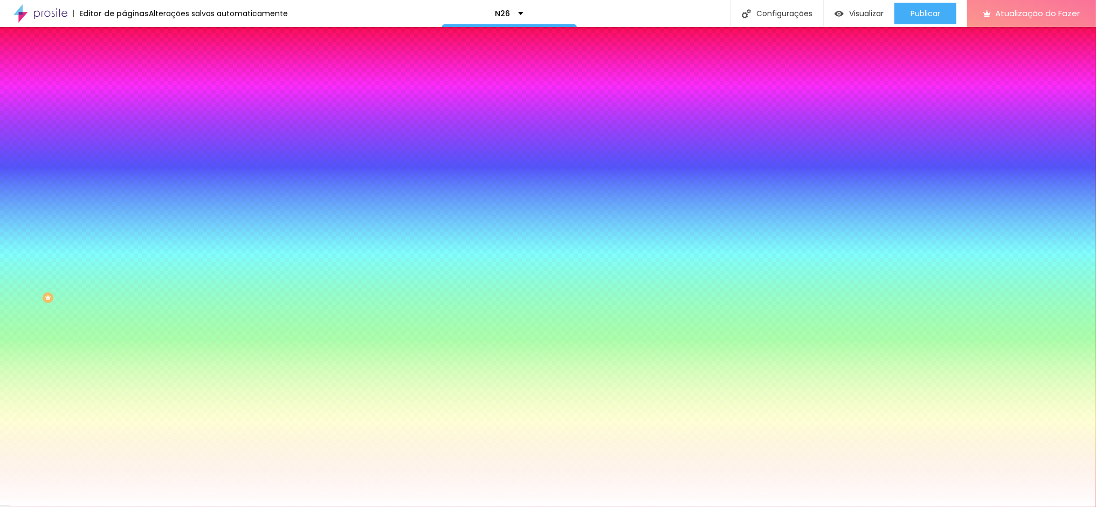
click at [124, 367] on div at bounding box center [186, 367] width 124 height 0
click at [96, 314] on div at bounding box center [548, 253] width 1096 height 507
click at [82, 264] on div at bounding box center [548, 253] width 1096 height 507
click at [77, 264] on div at bounding box center [548, 253] width 1096 height 507
click at [77, 270] on div at bounding box center [548, 253] width 1096 height 507
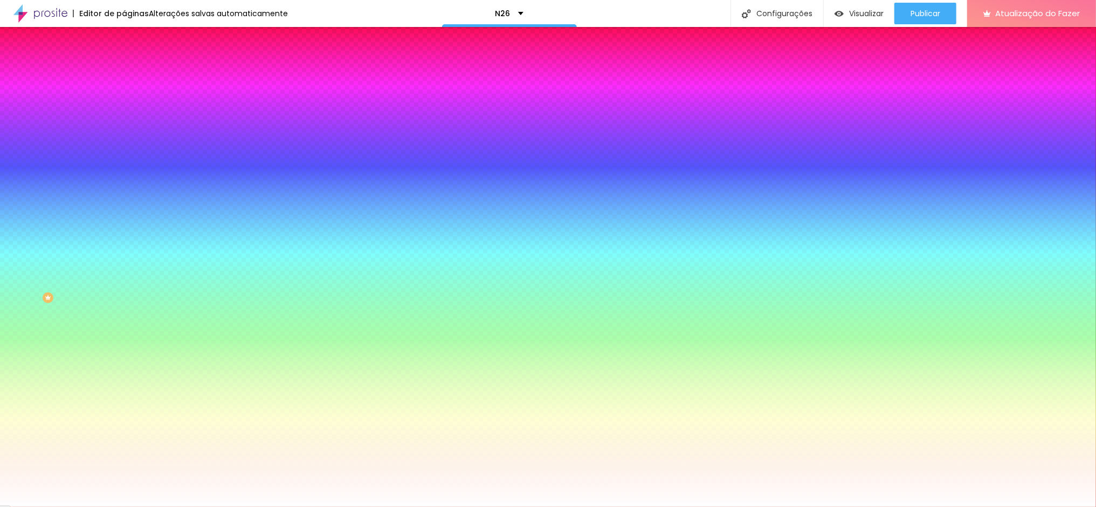
click at [78, 267] on div at bounding box center [548, 253] width 1096 height 507
click at [79, 266] on div at bounding box center [548, 253] width 1096 height 507
type input "#BCA215"
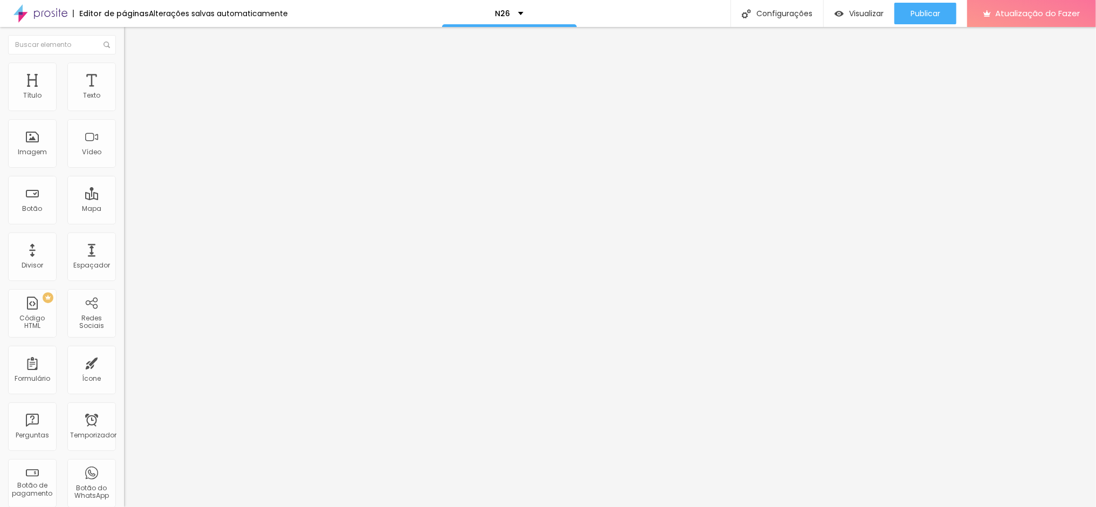
click at [134, 74] on font "Estilo" at bounding box center [142, 69] width 17 height 9
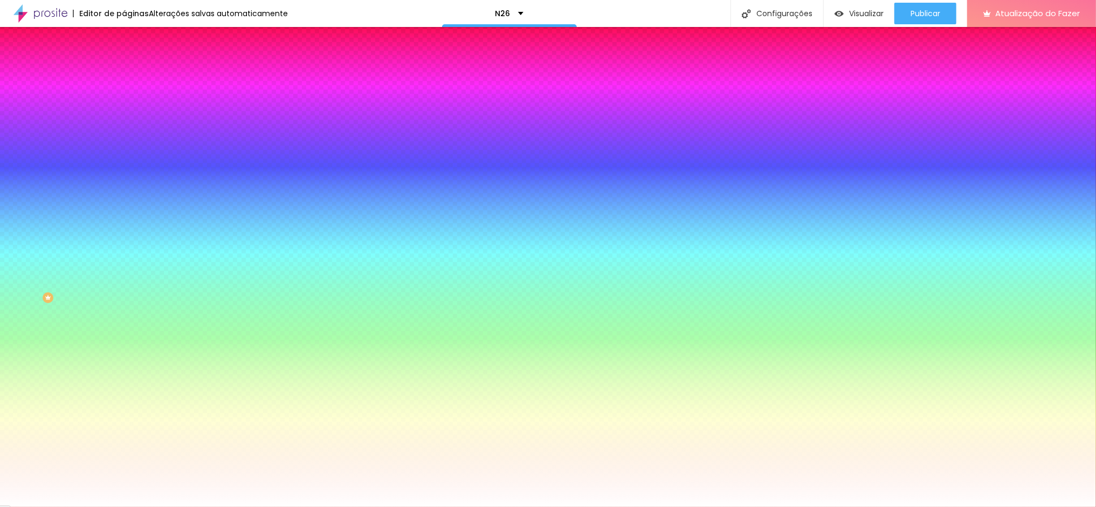
click at [124, 367] on div at bounding box center [186, 367] width 124 height 0
click at [80, 273] on div at bounding box center [548, 253] width 1096 height 507
click at [983, 178] on div at bounding box center [984, 177] width 2 height 2
type input "#A28A0E"
click at [1000, 186] on div at bounding box center [1001, 185] width 2 height 2
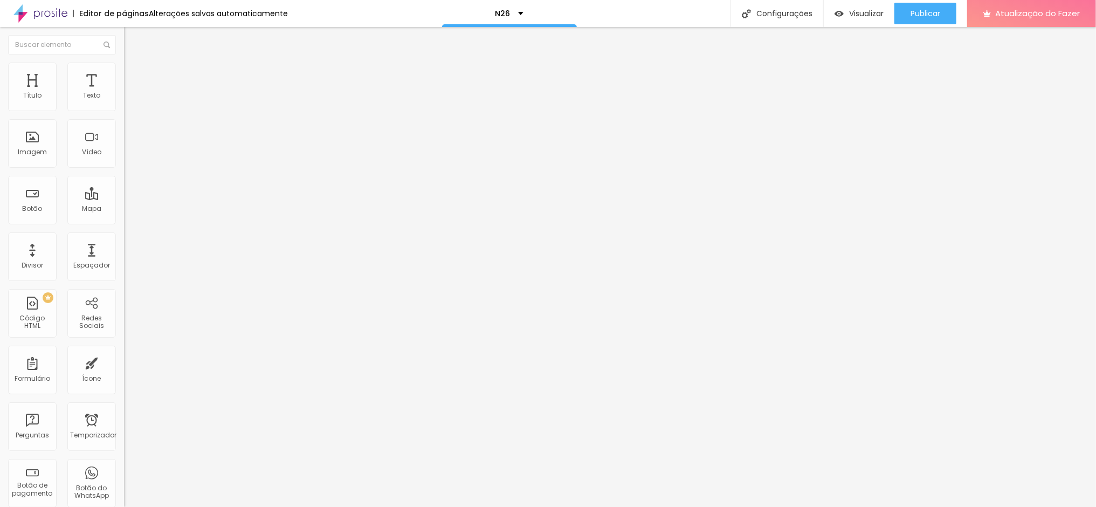
click at [124, 72] on li "Estilo" at bounding box center [186, 68] width 124 height 11
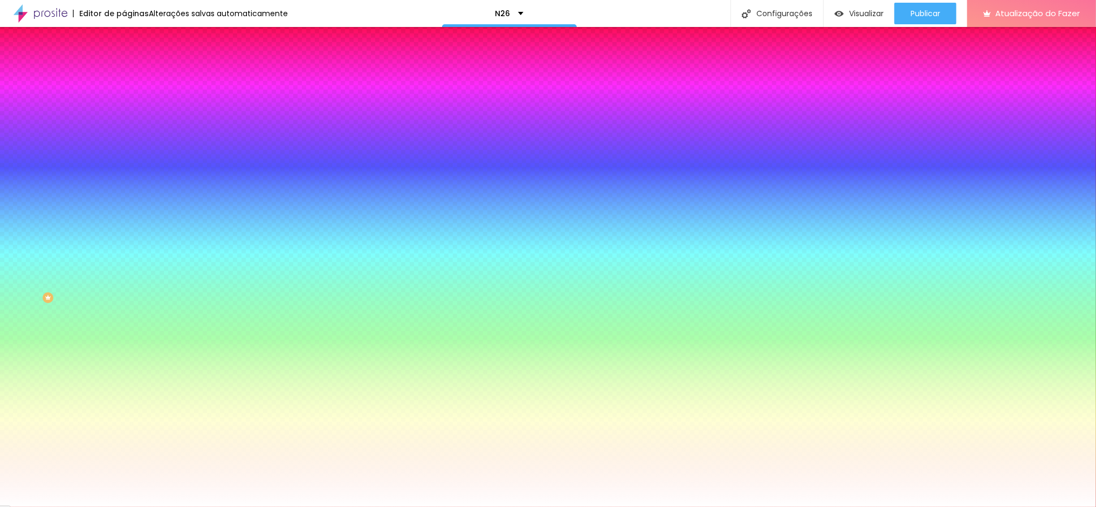
click at [124, 396] on input "#FFFFFF" at bounding box center [188, 401] width 129 height 11
click at [124, 396] on div at bounding box center [186, 396] width 124 height 0
click at [20, 337] on div at bounding box center [548, 253] width 1096 height 507
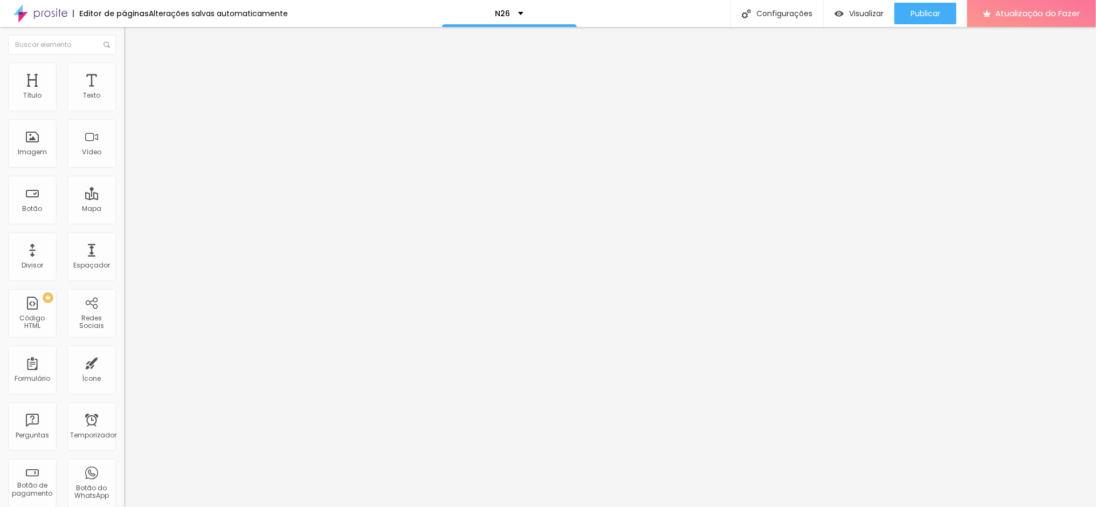
click at [124, 72] on li "Estilo" at bounding box center [186, 68] width 124 height 11
click at [134, 74] on font "Estilo" at bounding box center [142, 69] width 17 height 9
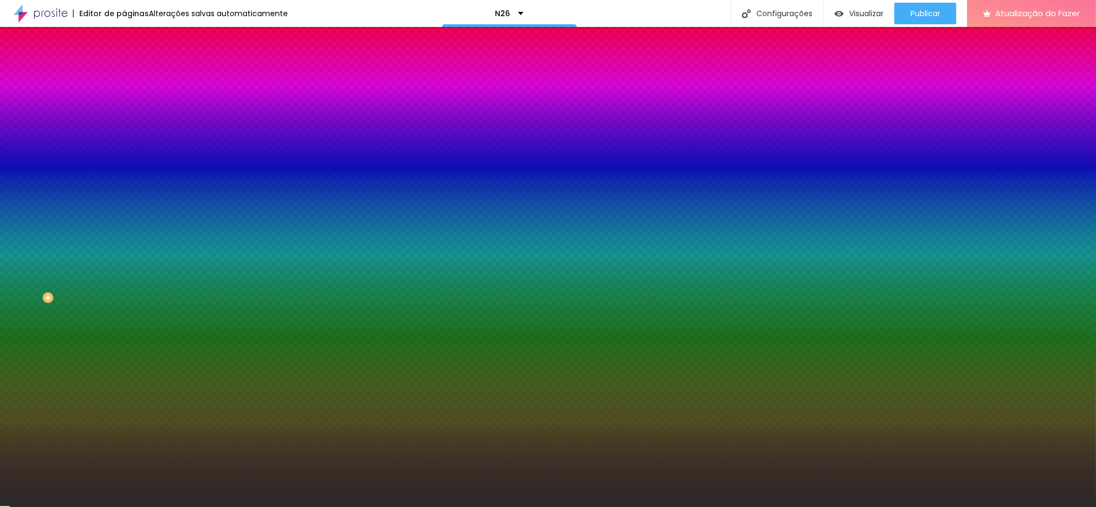
click at [124, 367] on div at bounding box center [186, 367] width 124 height 0
click at [23, 307] on div at bounding box center [548, 253] width 1096 height 507
type input "#3A3A36"
click at [23, 311] on div at bounding box center [548, 253] width 1096 height 507
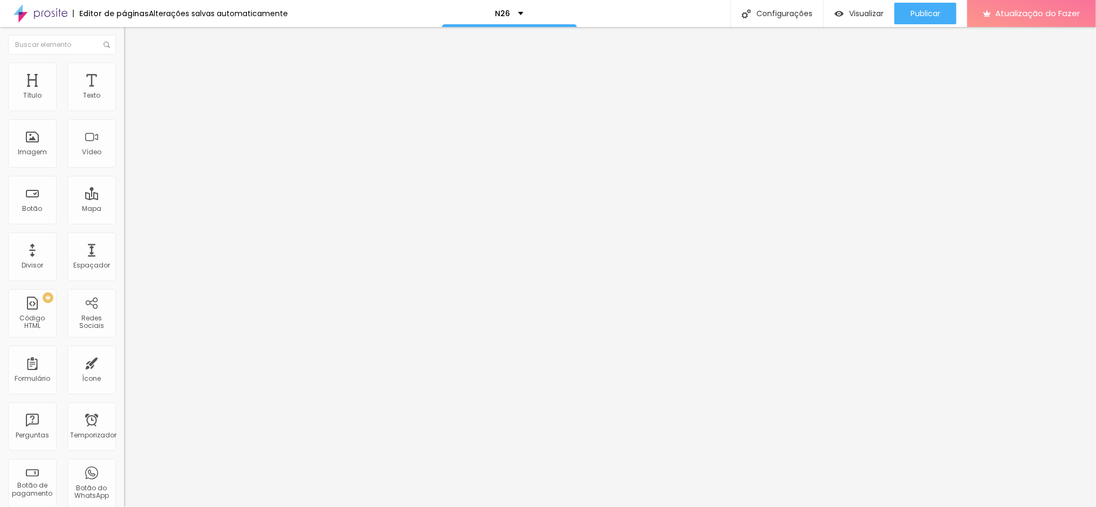
click at [134, 74] on font "Estilo" at bounding box center [142, 69] width 17 height 9
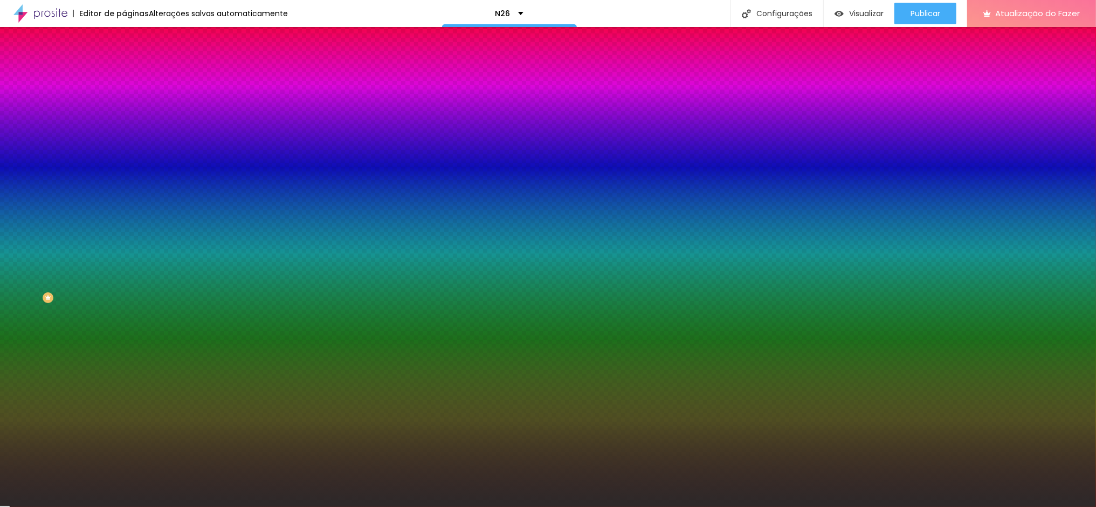
click at [124, 396] on input "#2C2929" at bounding box center [188, 401] width 129 height 11
drag, startPoint x: 92, startPoint y: 258, endPoint x: 118, endPoint y: 258, distance: 25.9
click at [124, 258] on div "Cor de fundo Voltar ao padrão #FFFFFF Tipografia Voltar ao padrão Borda Voltar …" at bounding box center [186, 260] width 124 height 353
drag, startPoint x: 113, startPoint y: 257, endPoint x: 88, endPoint y: 255, distance: 24.3
click at [124, 396] on input "#2C2929" at bounding box center [188, 401] width 129 height 11
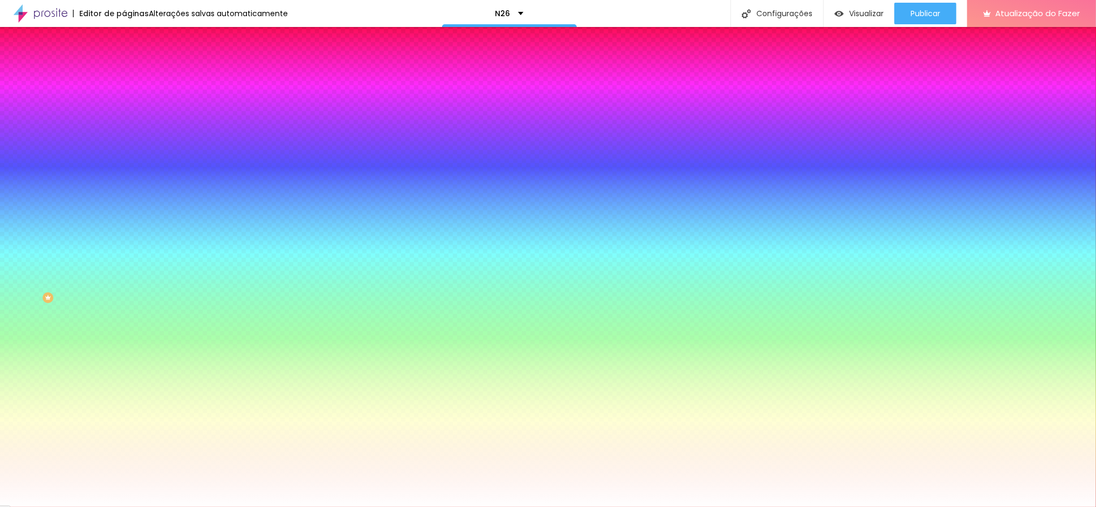
type input "#FFFFFF"
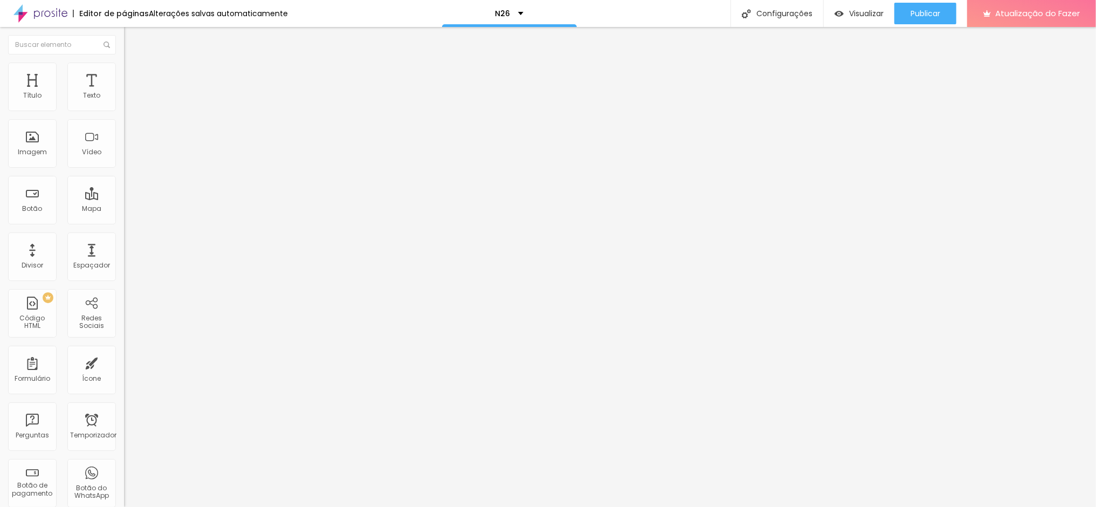
click at [124, 222] on input "https://api.whatsapp.com/send?1=pt_BR&phone=5561981448778" at bounding box center [188, 216] width 129 height 11
click at [124, 222] on input "https://" at bounding box center [188, 216] width 129 height 11
drag, startPoint x: 39, startPoint y: 222, endPoint x: -18, endPoint y: 222, distance: 57.1
click at [0, 222] on html "Editor de páginas Alterações salvas automaticamente N26 Configurações Configura…" at bounding box center [548, 253] width 1096 height 507
paste input "api.whatsapp.com/send?1=pt_BR&phone=5561981448778"
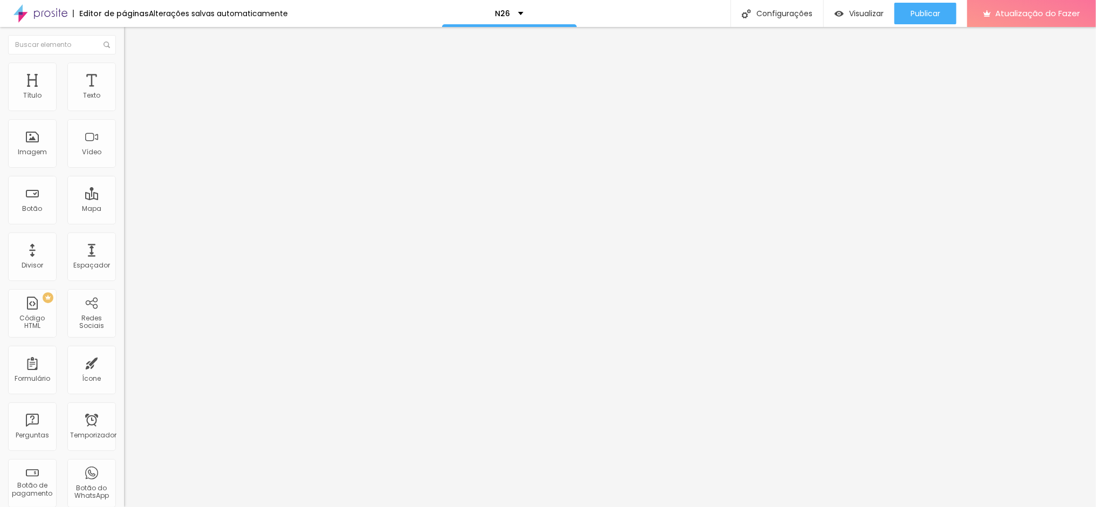
scroll to position [0, 115]
type input "https://api.whatsapp.com/send?1=pt_BR&phone=5561981448778"
click at [860, 11] on font "Visualizar" at bounding box center [866, 13] width 35 height 11
click at [129, 99] on icon "button" at bounding box center [131, 97] width 4 height 4
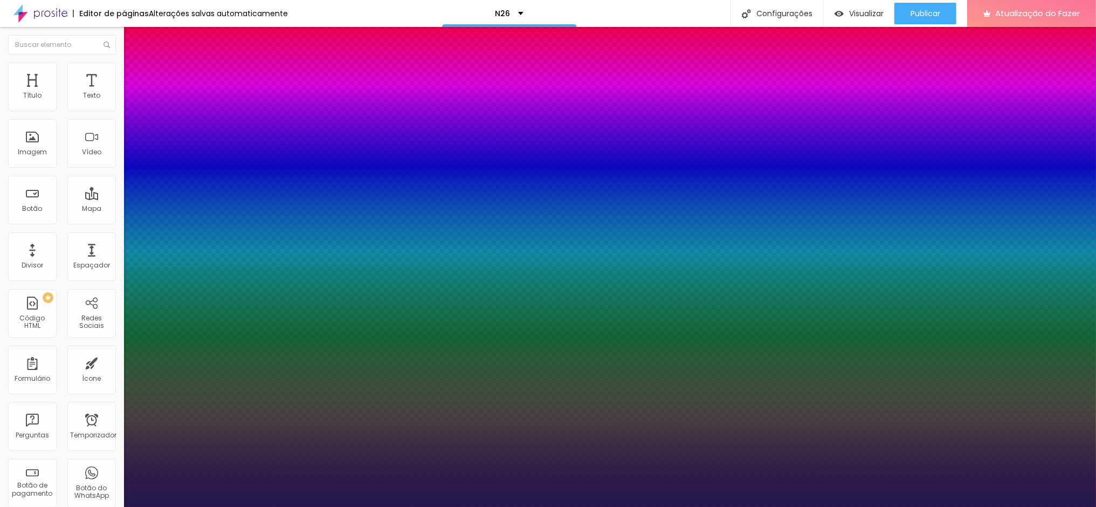
type input "1"
click at [695, 506] on div at bounding box center [548, 507] width 1096 height 0
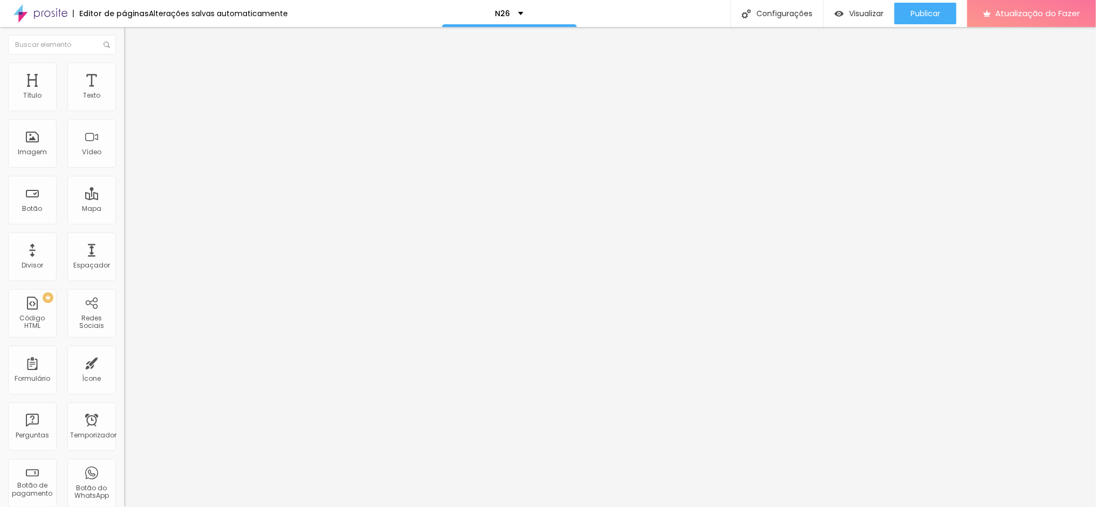
click at [128, 100] on icon "button" at bounding box center [131, 97] width 6 height 6
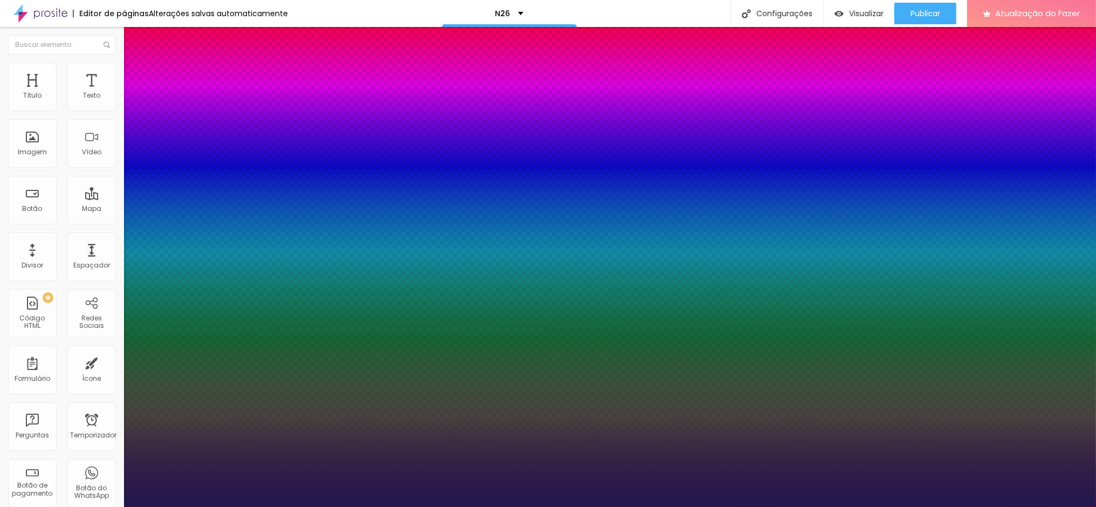
type input "1"
click at [188, 506] on div at bounding box center [548, 507] width 1096 height 0
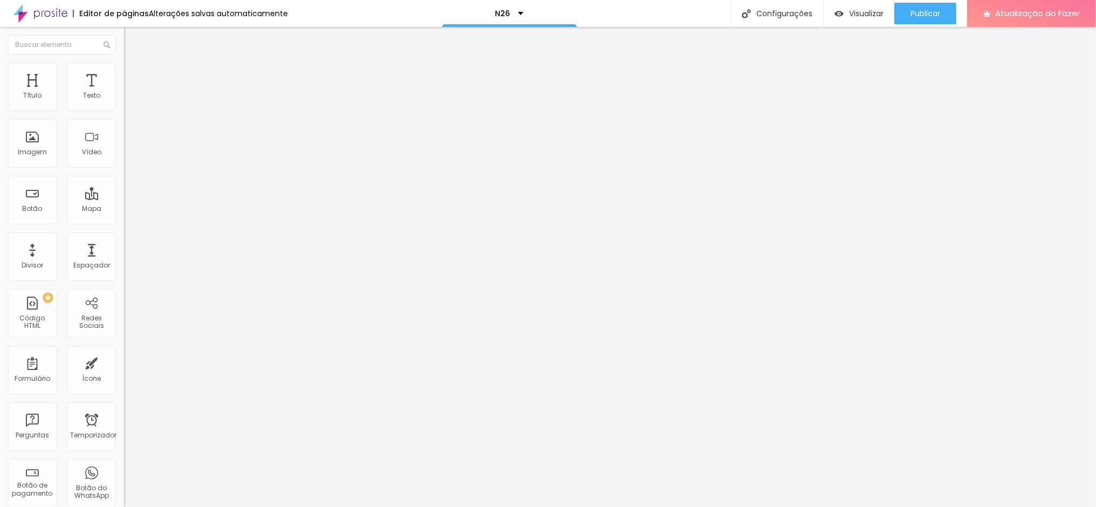
click at [128, 100] on icon "button" at bounding box center [131, 97] width 6 height 6
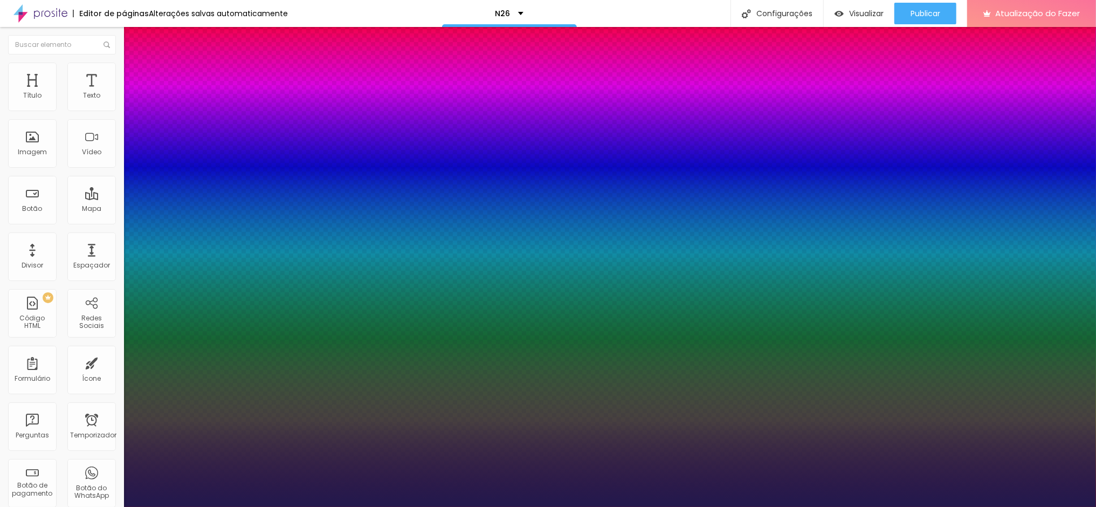
type input "1"
click at [167, 506] on div at bounding box center [548, 507] width 1096 height 0
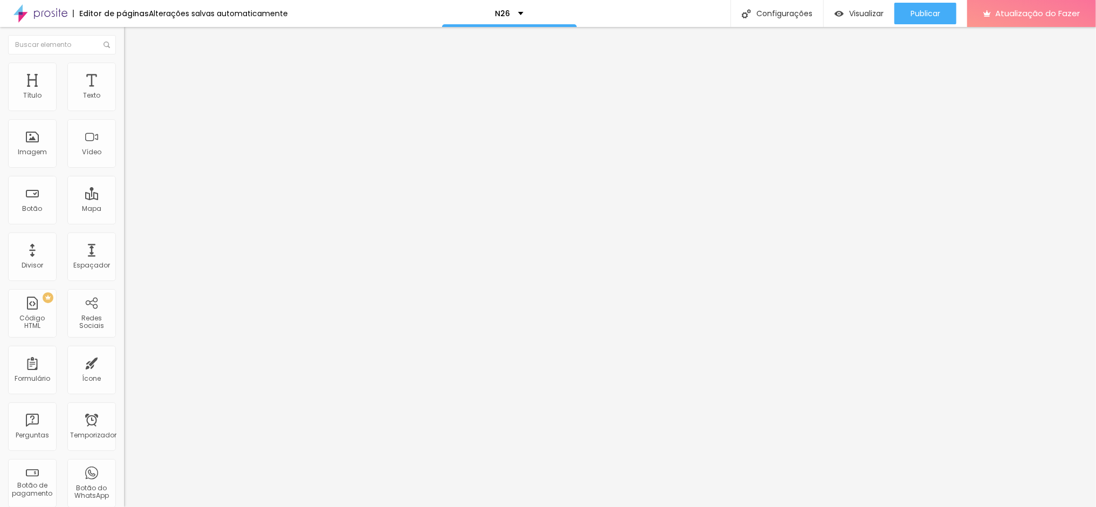
click at [129, 99] on icon "button" at bounding box center [131, 97] width 4 height 4
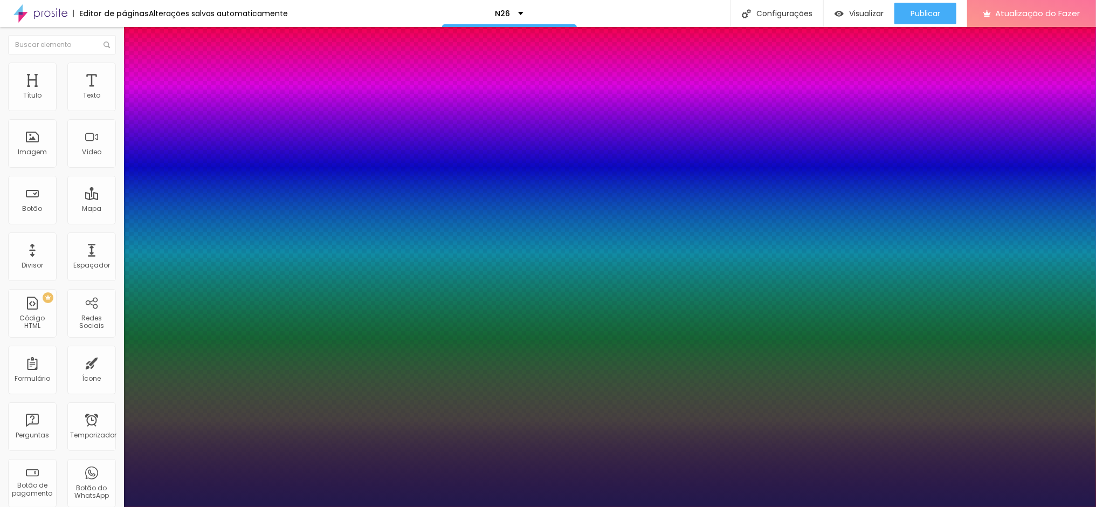
type input "1"
click at [248, 506] on div at bounding box center [548, 507] width 1096 height 0
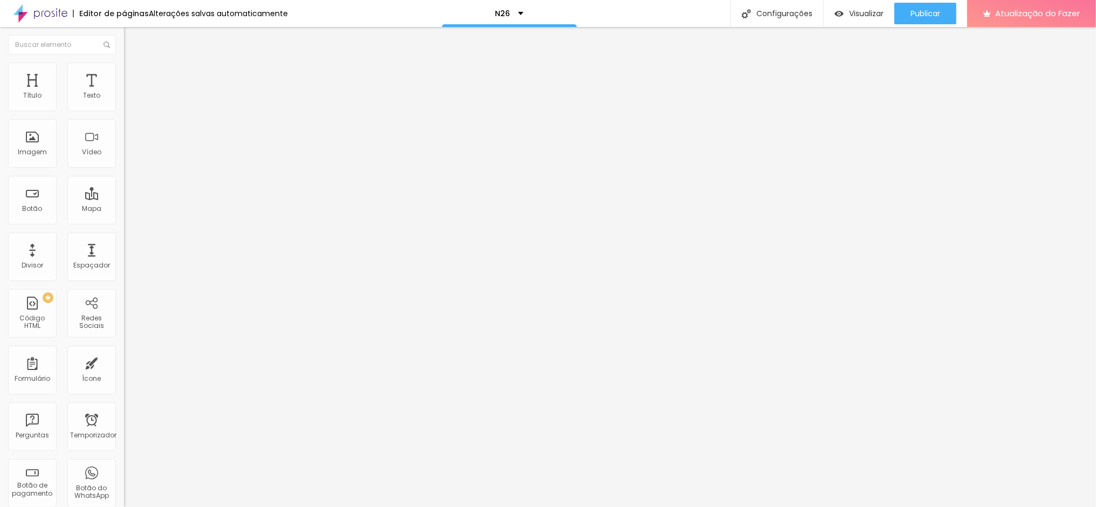
click at [134, 74] on font "Avançado" at bounding box center [152, 69] width 36 height 9
click at [134, 64] on font "Estilo" at bounding box center [142, 58] width 17 height 9
click at [124, 71] on li "Avançado" at bounding box center [186, 68] width 124 height 11
click at [124, 72] on ul "Estilo Avançado" at bounding box center [186, 63] width 124 height 22
click at [134, 64] on font "Estilo" at bounding box center [142, 58] width 17 height 9
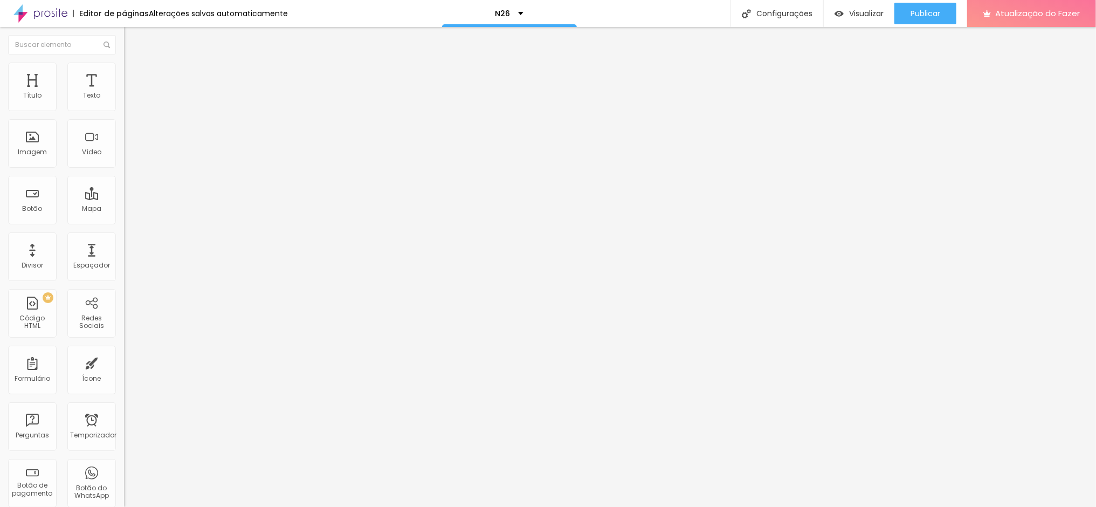
click at [124, 71] on li "Avançado" at bounding box center [186, 68] width 124 height 11
click at [124, 63] on li "Estilo" at bounding box center [186, 57] width 124 height 11
click at [132, 38] on div "Editar nulo" at bounding box center [160, 39] width 56 height 9
click at [124, 71] on li "Avançado" at bounding box center [186, 68] width 124 height 11
click at [124, 61] on img at bounding box center [129, 57] width 10 height 10
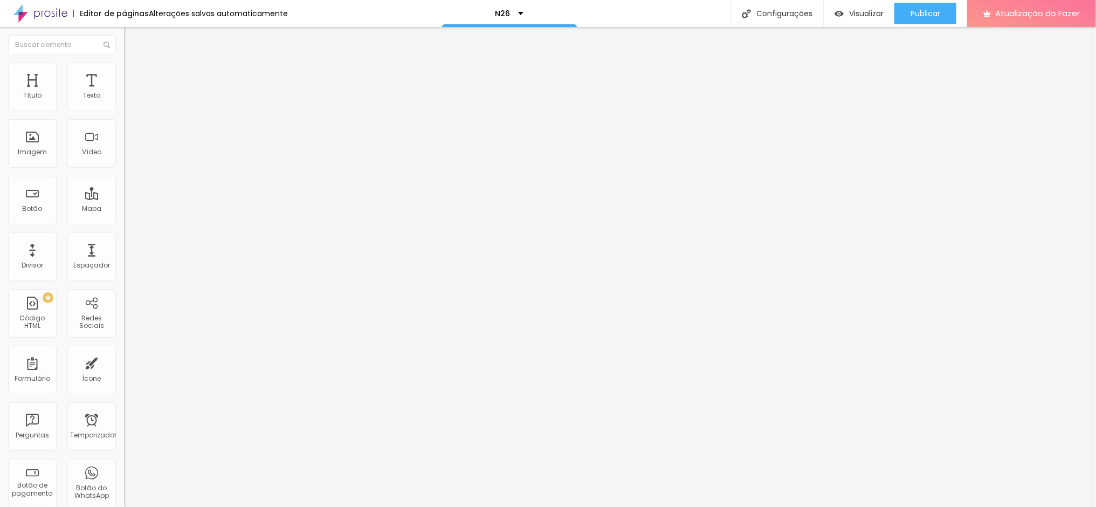
click at [128, 100] on icon "button" at bounding box center [131, 97] width 6 height 6
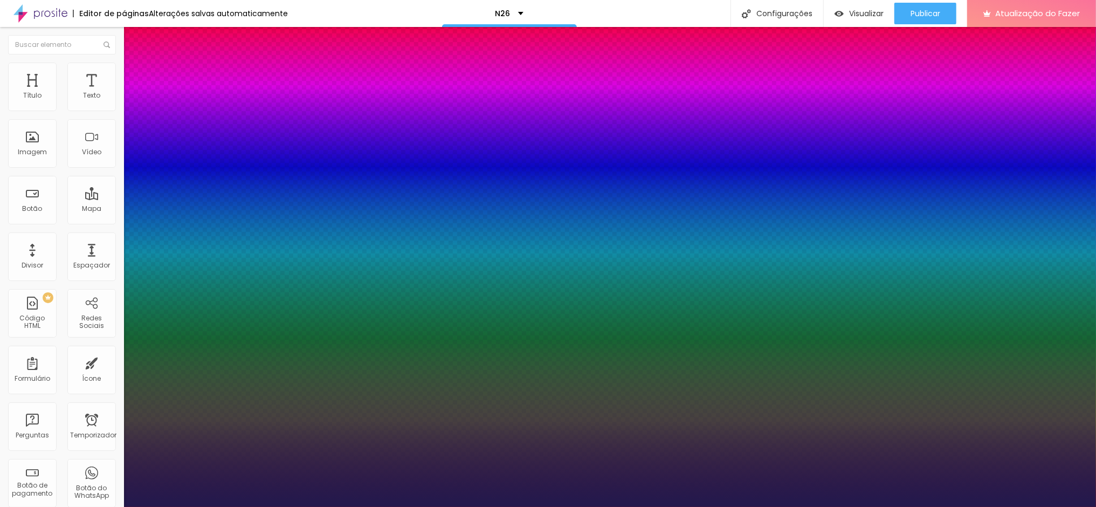
type input "1"
drag, startPoint x: 243, startPoint y: 184, endPoint x: 231, endPoint y: 184, distance: 12.4
type input "8"
type input "2"
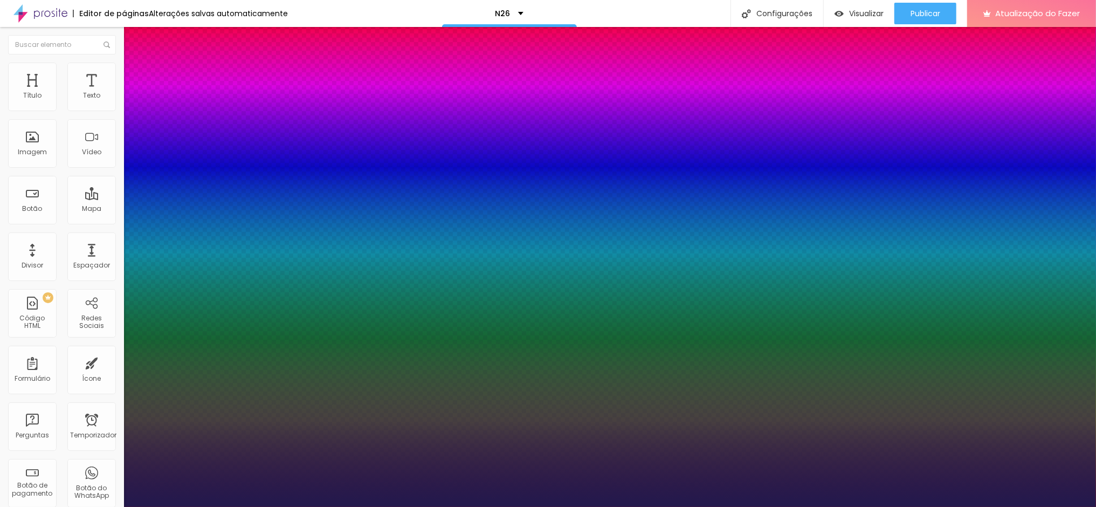
type input "1"
type input "25"
type input "1"
type input "25"
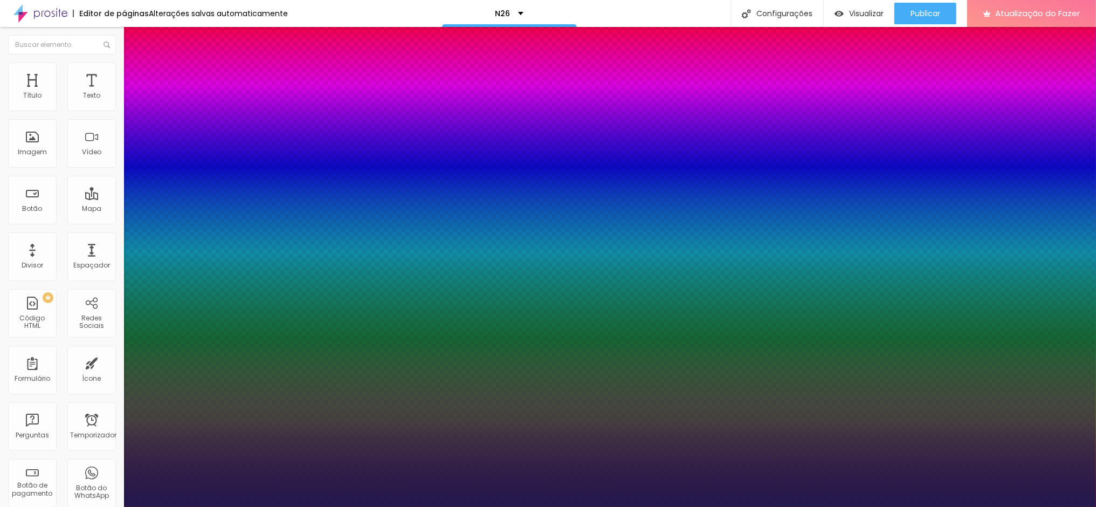
click at [242, 506] on div at bounding box center [548, 507] width 1096 height 0
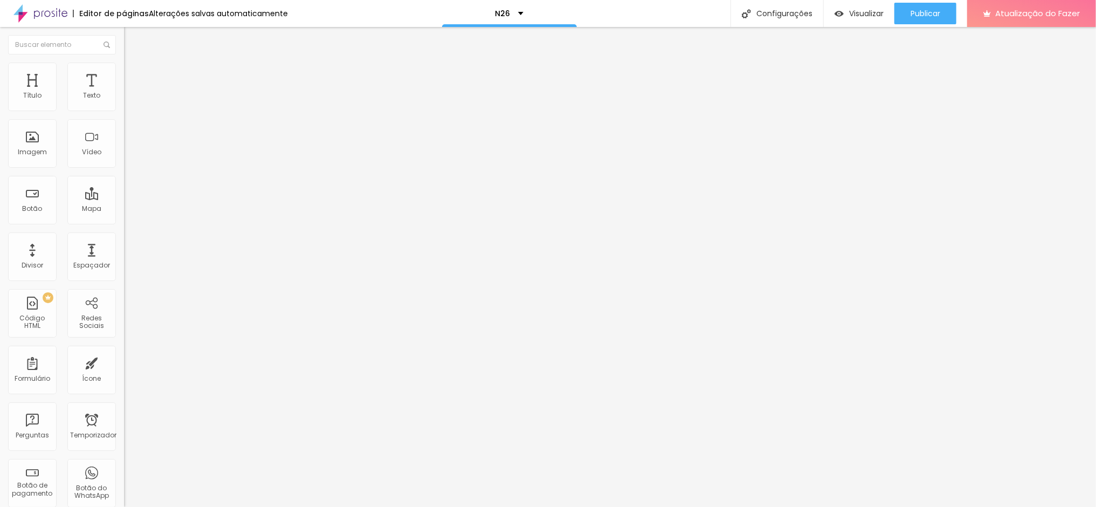
click at [124, 104] on button "button" at bounding box center [131, 97] width 15 height 11
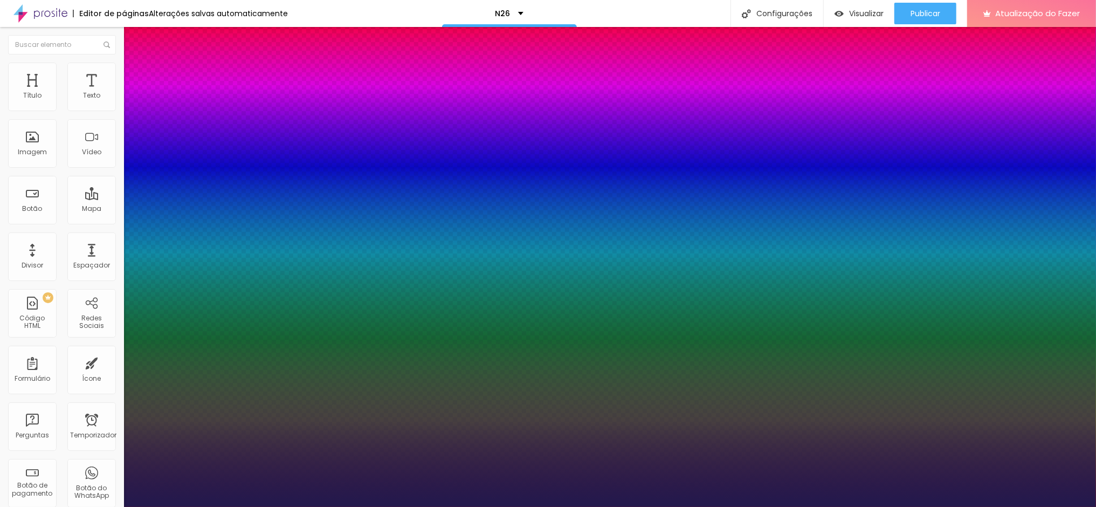
type input "1"
drag, startPoint x: 242, startPoint y: 183, endPoint x: 232, endPoint y: 182, distance: 9.8
type input "8"
type input "2"
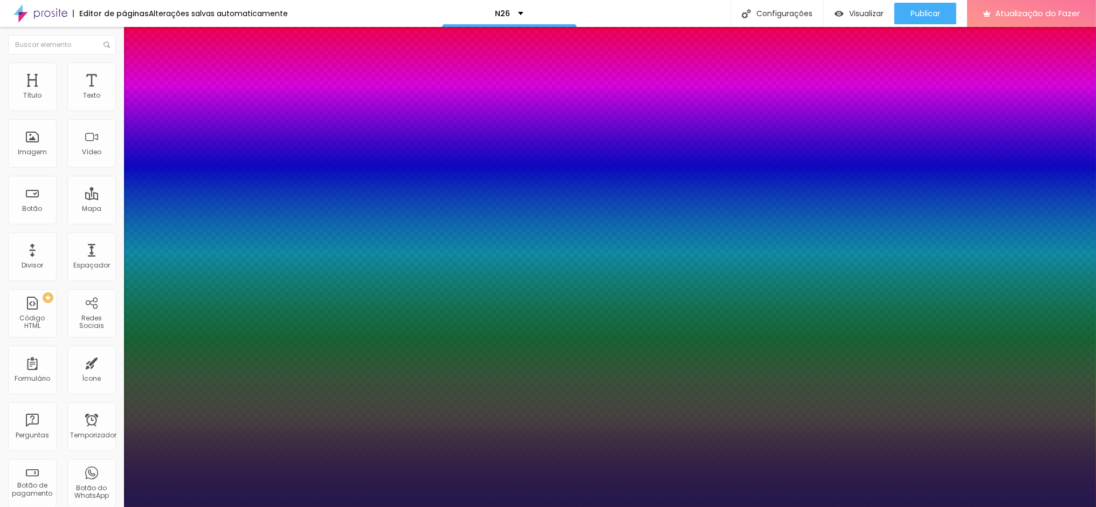
type input "1"
type input "25"
type input "1"
click at [520, 506] on div at bounding box center [548, 507] width 1096 height 0
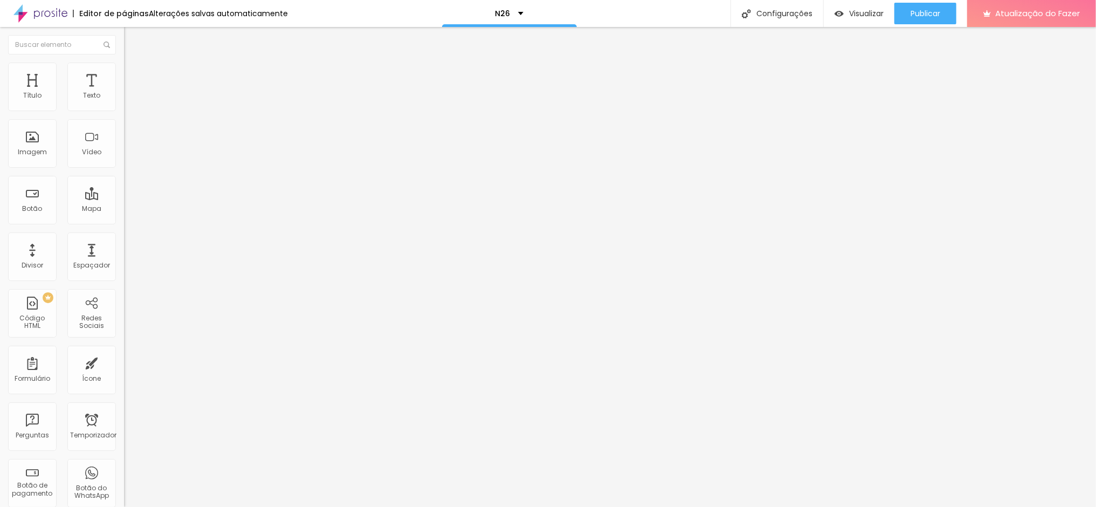
click at [129, 99] on icon "button" at bounding box center [131, 97] width 4 height 4
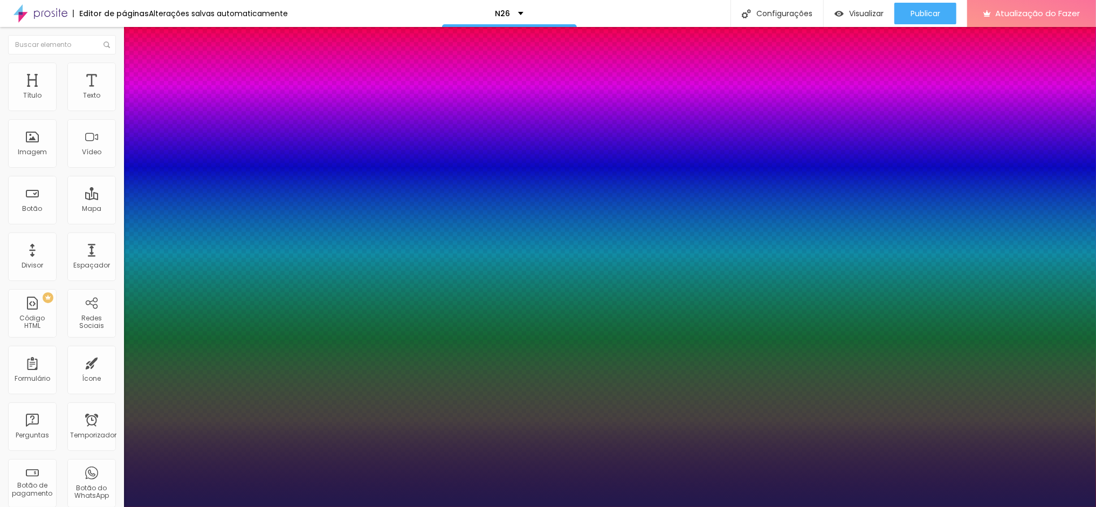
type input "1"
drag, startPoint x: 243, startPoint y: 184, endPoint x: 230, endPoint y: 182, distance: 13.6
type input "8"
type input "2"
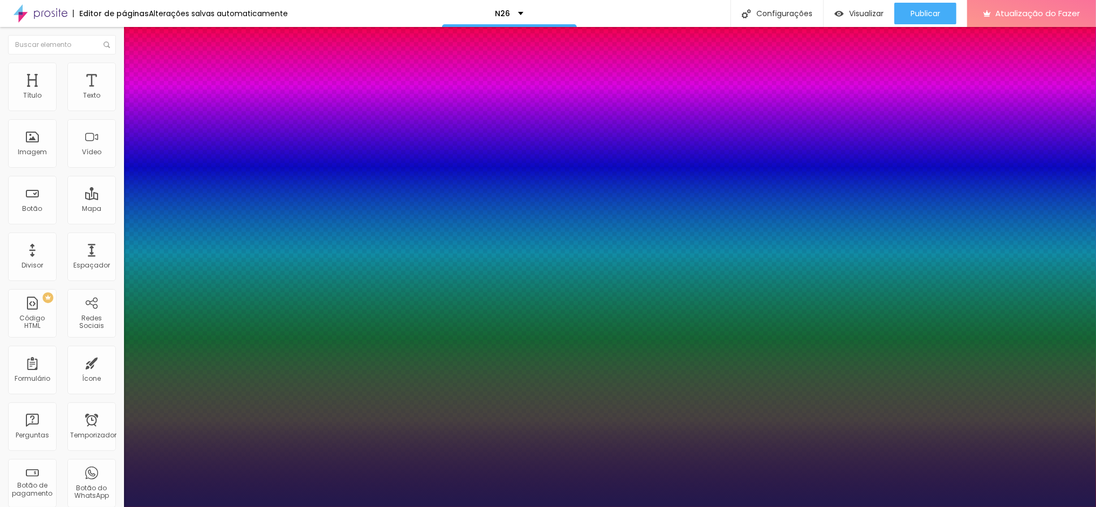
type input "1"
type input "8"
type input "1"
type input "25"
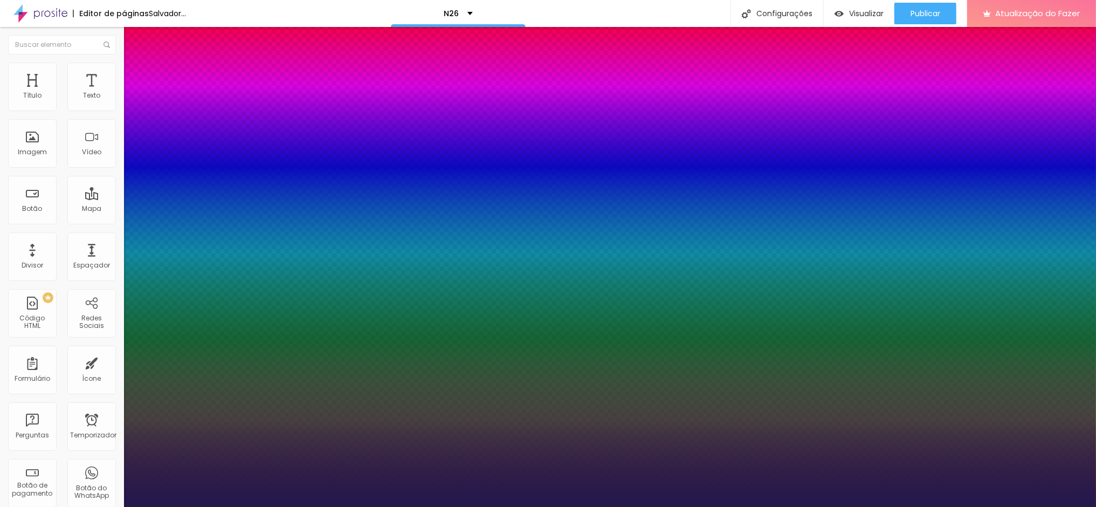
type input "1"
type input "25"
click at [940, 506] on div at bounding box center [548, 507] width 1096 height 0
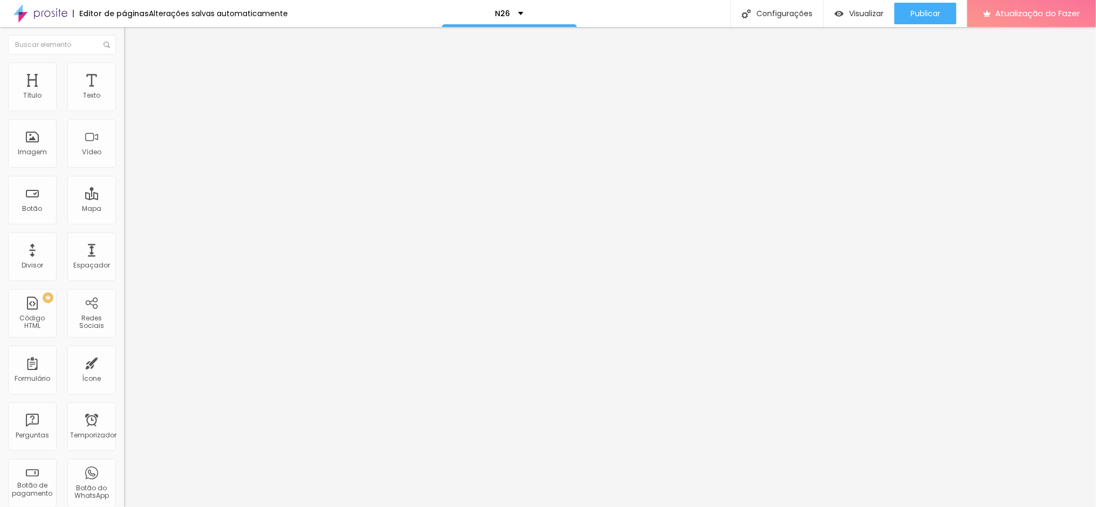
click at [134, 74] on font "Estilo" at bounding box center [142, 69] width 17 height 9
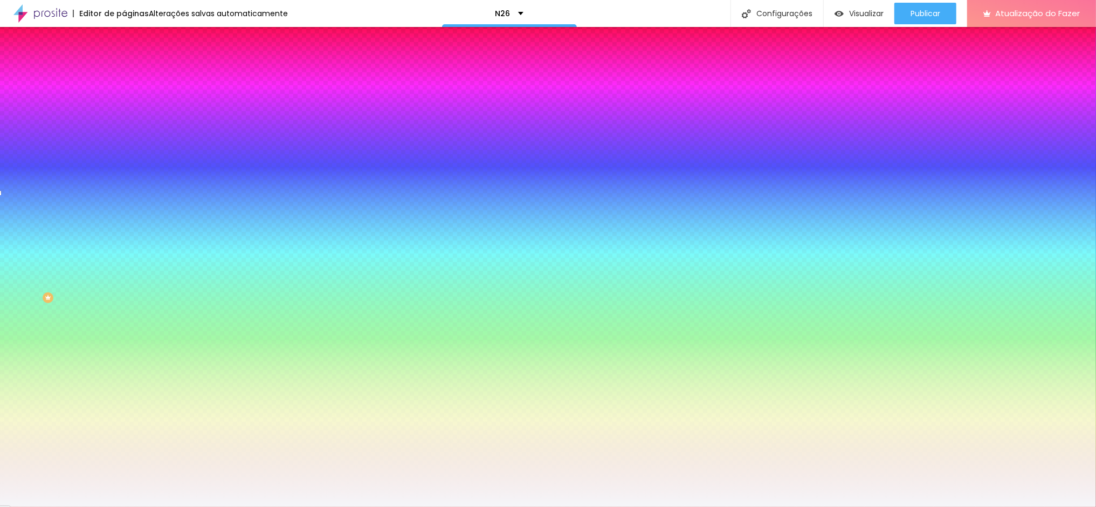
drag, startPoint x: 92, startPoint y: 197, endPoint x: 112, endPoint y: 197, distance: 20.0
click at [124, 157] on input "#F5F6F9" at bounding box center [188, 152] width 129 height 11
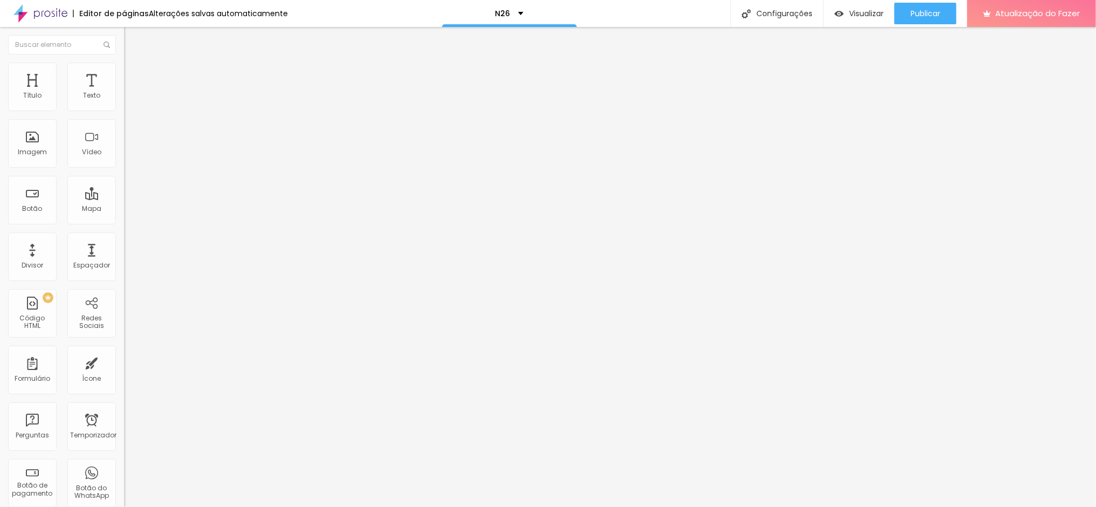
click at [134, 74] on font "Estilo" at bounding box center [142, 69] width 17 height 9
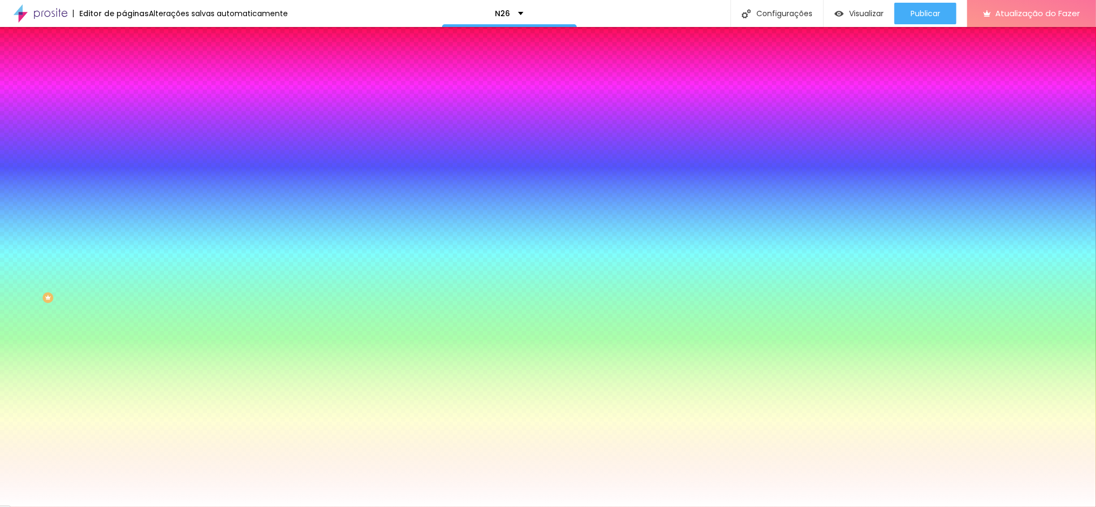
click at [124, 157] on input "#FFFFFF" at bounding box center [188, 152] width 129 height 11
paste input "5F6F9"
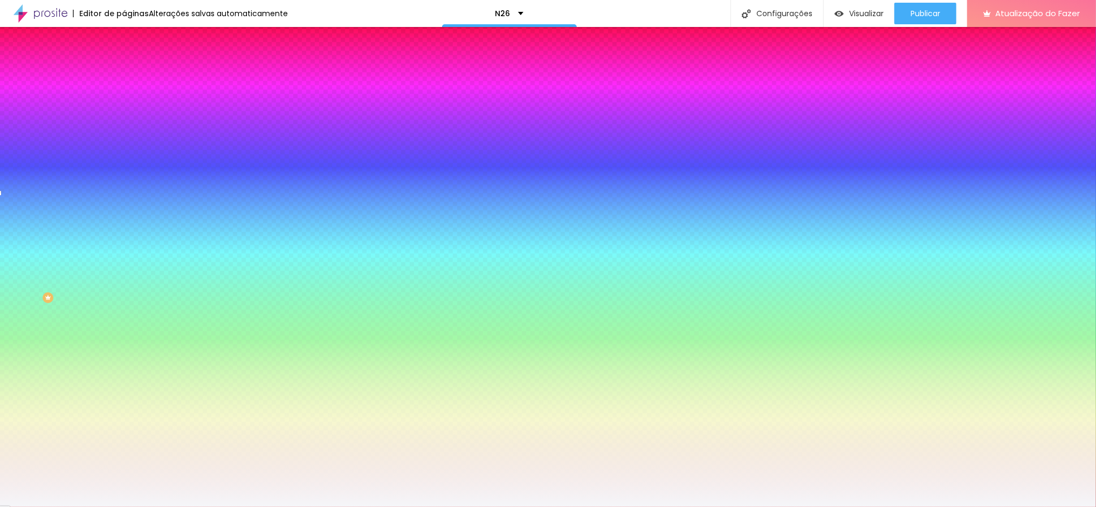
type input "#F5F6F9"
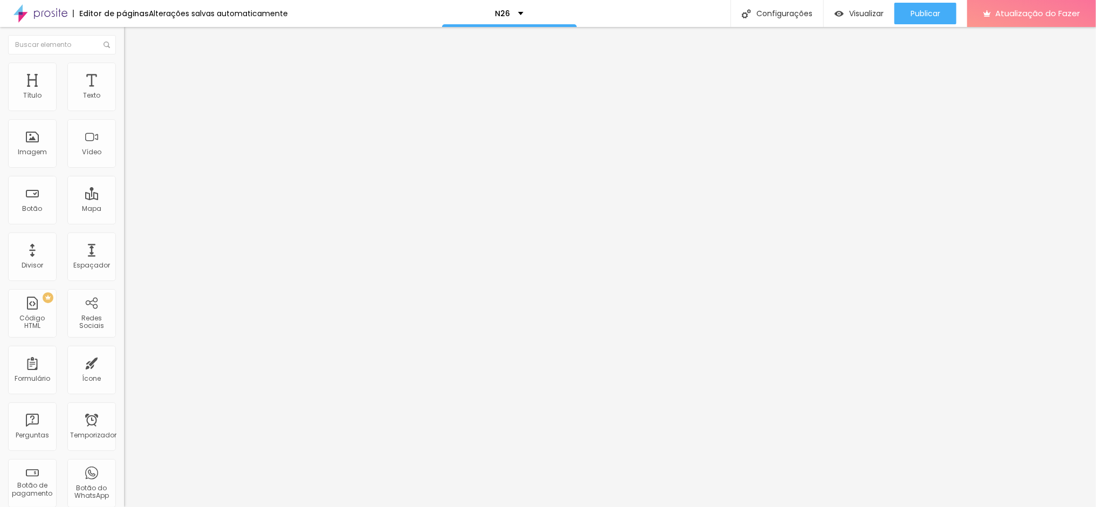
click at [134, 74] on font "Estilo" at bounding box center [142, 69] width 17 height 9
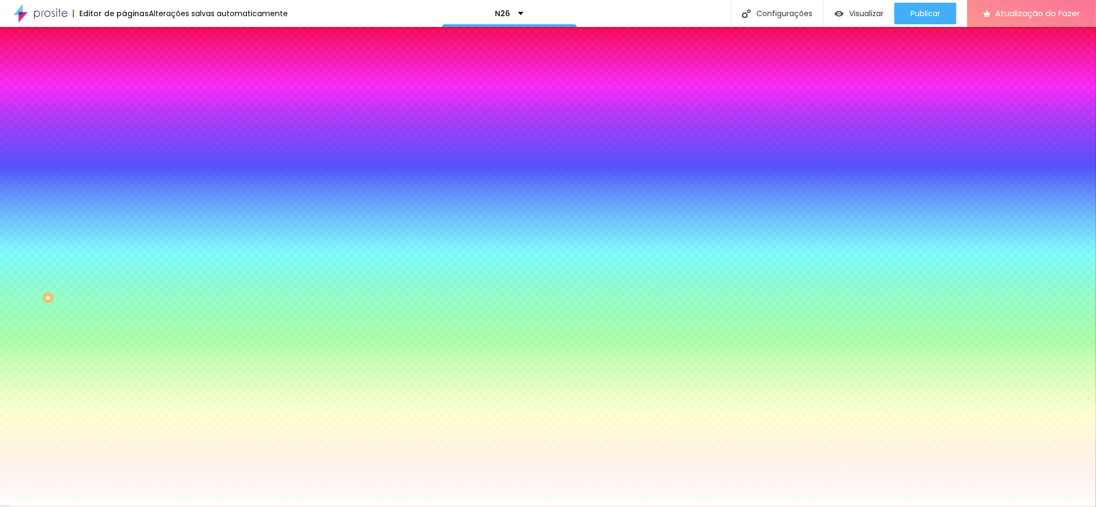
click at [124, 367] on div at bounding box center [186, 367] width 124 height 0
click at [95, 255] on div at bounding box center [548, 253] width 1096 height 507
click at [96, 251] on div at bounding box center [548, 253] width 1096 height 507
click at [99, 257] on div at bounding box center [548, 253] width 1096 height 507
click at [99, 259] on div at bounding box center [548, 253] width 1096 height 507
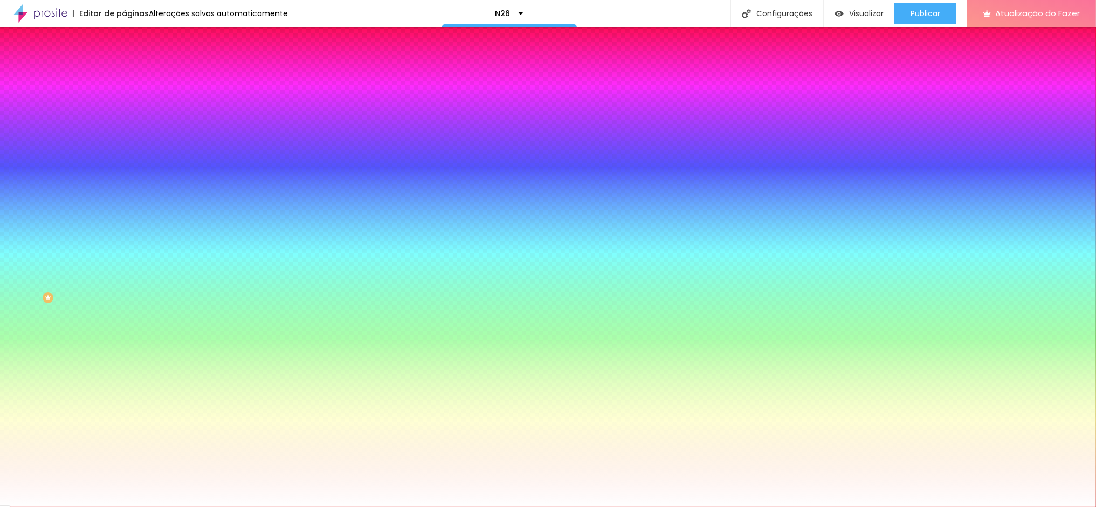
click at [99, 255] on div at bounding box center [548, 253] width 1096 height 507
click at [99, 258] on div at bounding box center [548, 253] width 1096 height 507
click at [99, 252] on div at bounding box center [548, 253] width 1096 height 507
click at [99, 251] on div at bounding box center [548, 253] width 1096 height 507
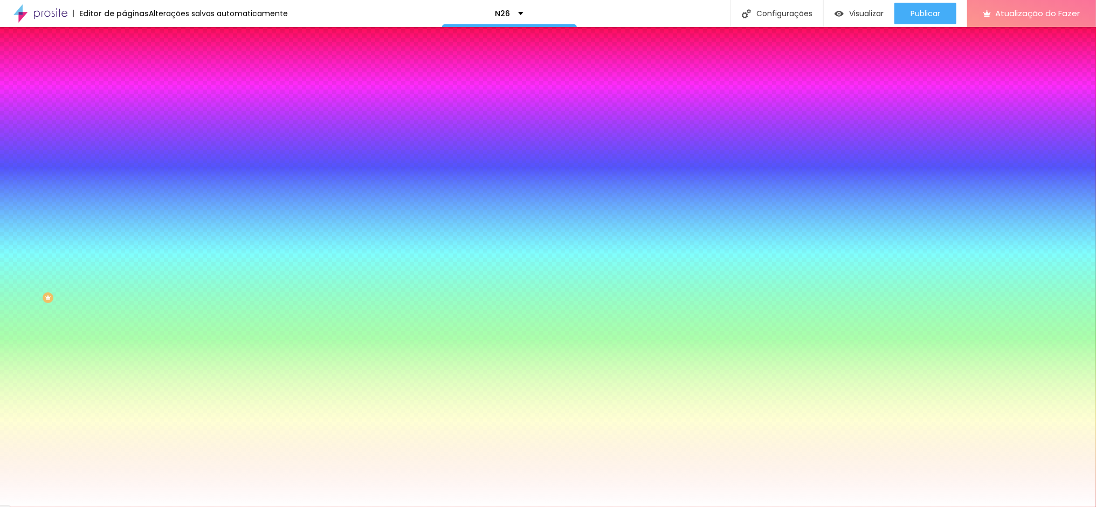
click at [99, 249] on div at bounding box center [548, 253] width 1096 height 507
click at [124, 377] on div at bounding box center [186, 377] width 124 height 0
click at [99, 258] on div at bounding box center [548, 253] width 1096 height 507
click at [82, 256] on div at bounding box center [548, 253] width 1096 height 507
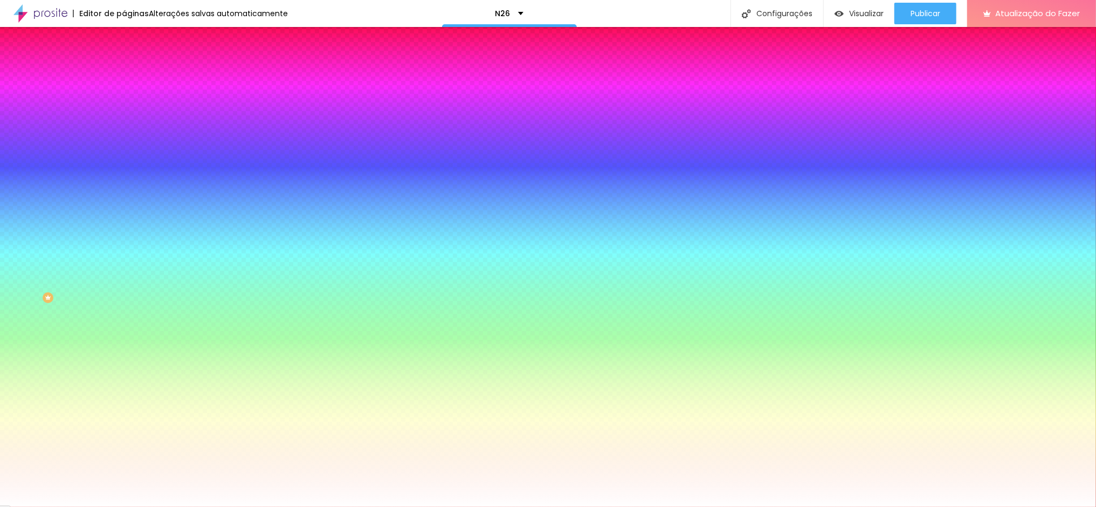
click at [1021, 72] on div at bounding box center [1022, 71] width 2 height 2
click at [84, 260] on div at bounding box center [548, 253] width 1096 height 507
type input "#CD09CD"
click at [84, 258] on div at bounding box center [548, 253] width 1096 height 507
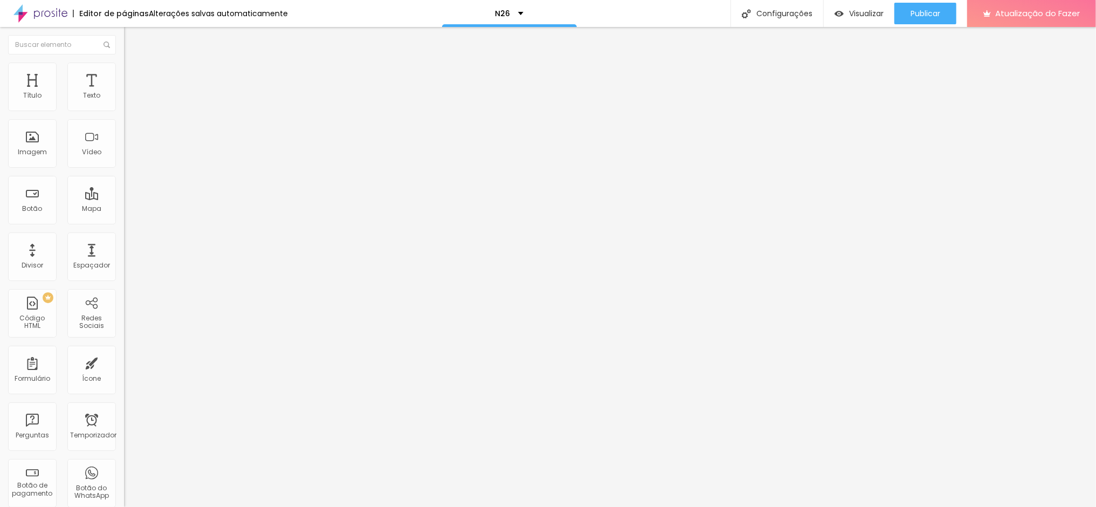
click at [134, 74] on font "Estilo" at bounding box center [142, 69] width 17 height 9
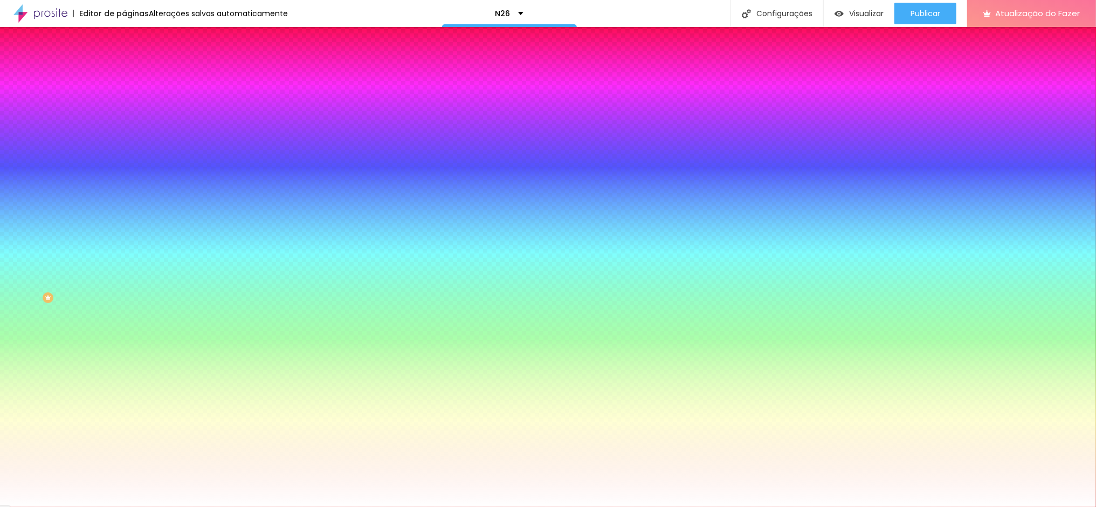
click at [128, 137] on icon "button" at bounding box center [131, 137] width 6 height 6
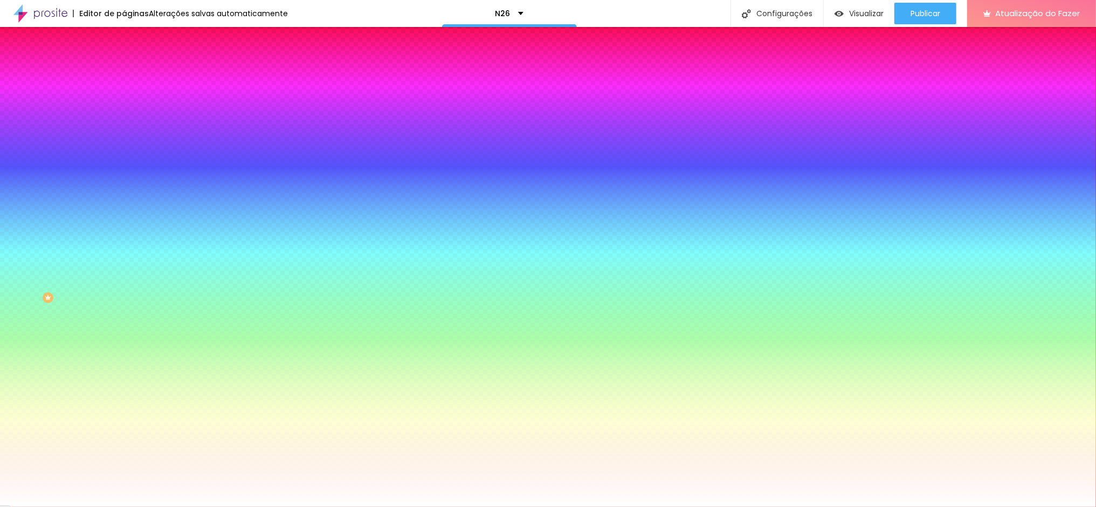
select select "MerriweatherSans-Bold"
click at [456, 506] on div at bounding box center [548, 507] width 1096 height 0
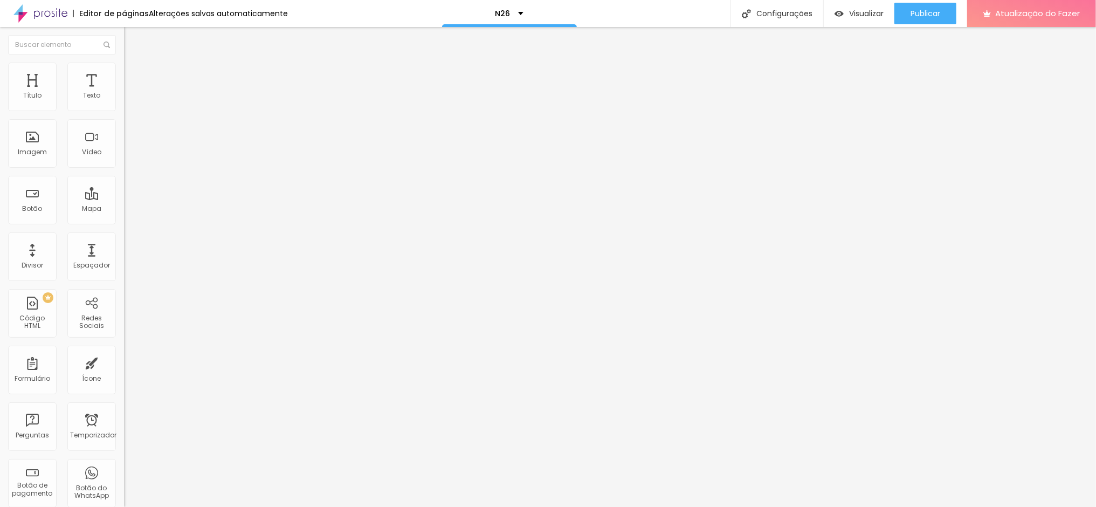
click at [124, 104] on button "button" at bounding box center [131, 97] width 15 height 11
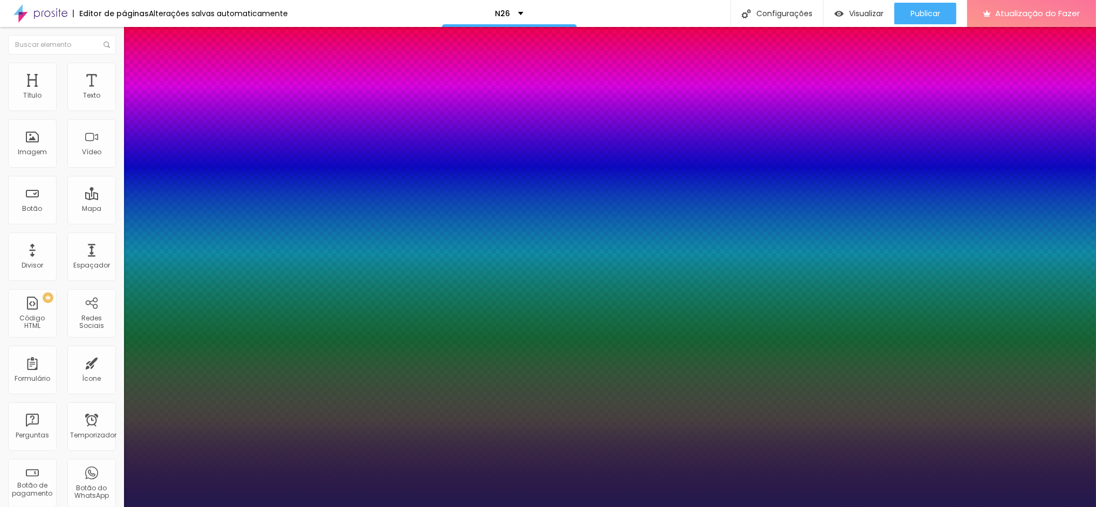
type input "1"
click at [469, 506] on div at bounding box center [548, 507] width 1096 height 0
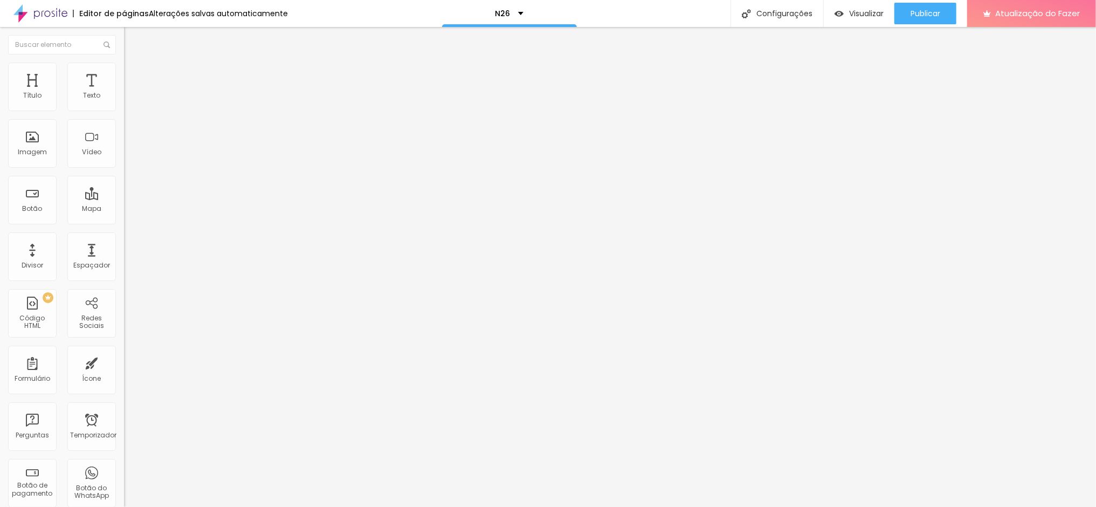
click at [124, 104] on button "button" at bounding box center [131, 97] width 15 height 11
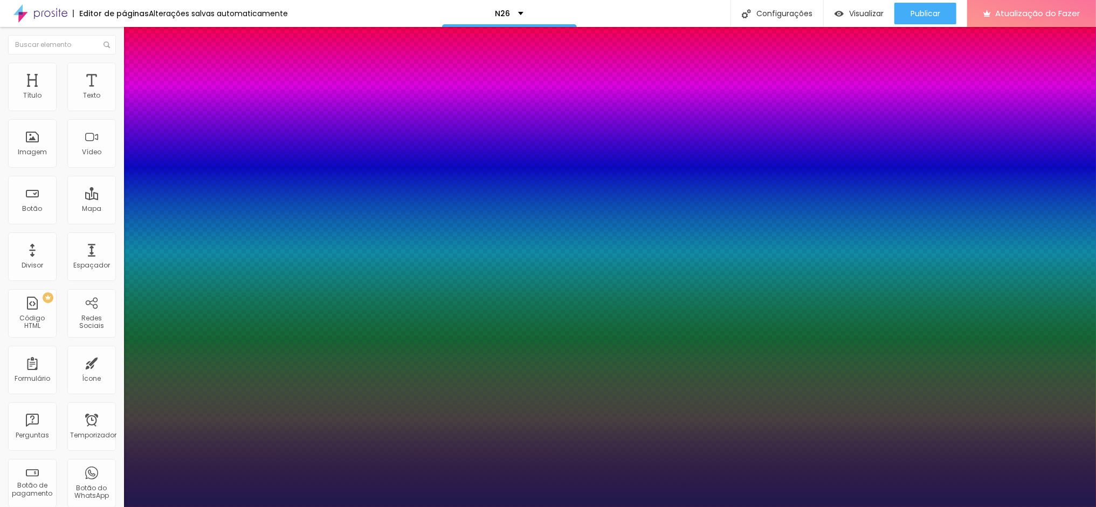
type input "1"
click at [167, 506] on div at bounding box center [548, 507] width 1096 height 0
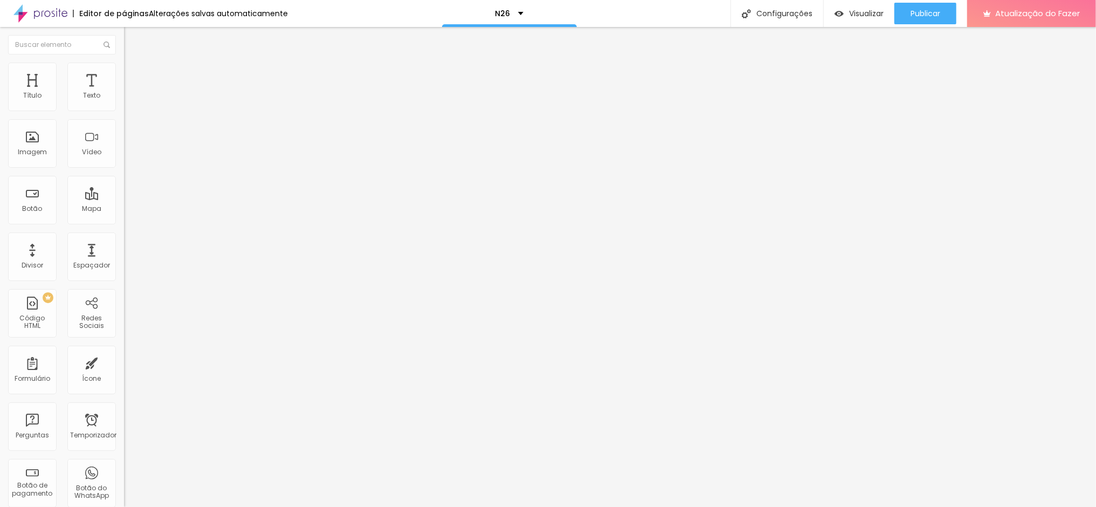
click at [134, 73] on font "Estilo" at bounding box center [142, 69] width 17 height 9
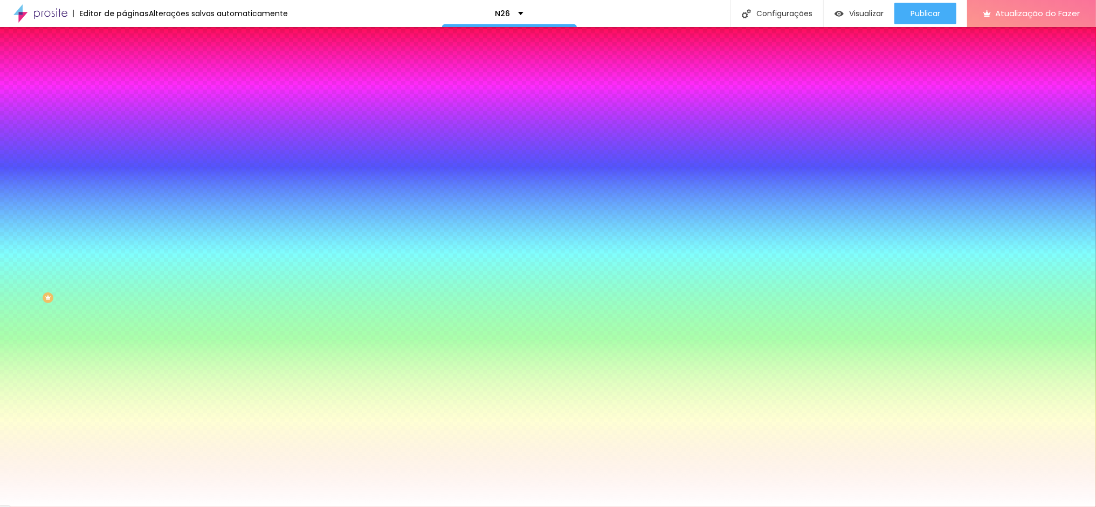
click at [128, 134] on icon "button" at bounding box center [131, 137] width 6 height 6
select select "MartelSans-Bold"
drag, startPoint x: 237, startPoint y: 209, endPoint x: 249, endPoint y: 210, distance: 12.0
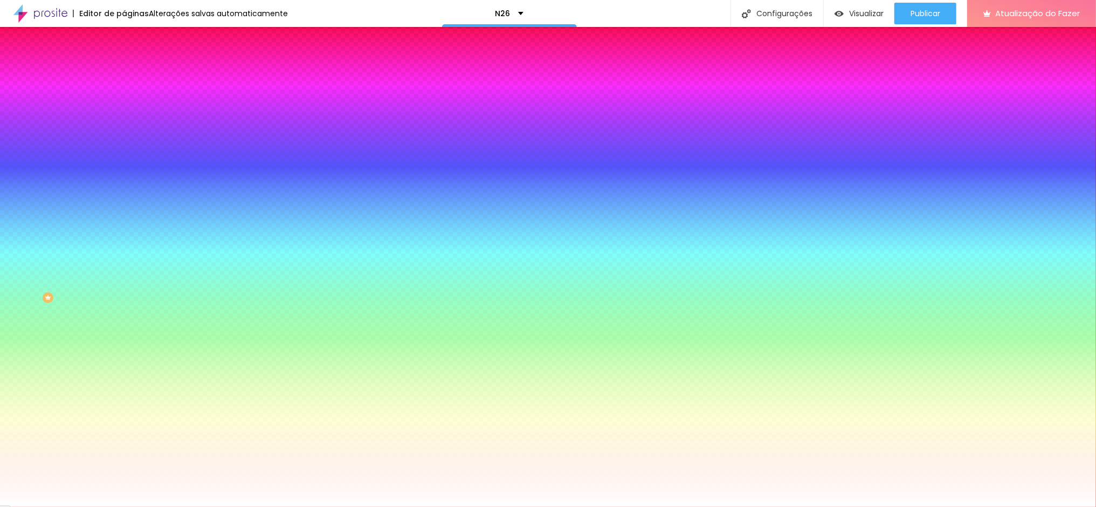
type input "2"
type input "8"
type input "25"
drag, startPoint x: 237, startPoint y: 206, endPoint x: 243, endPoint y: 208, distance: 6.6
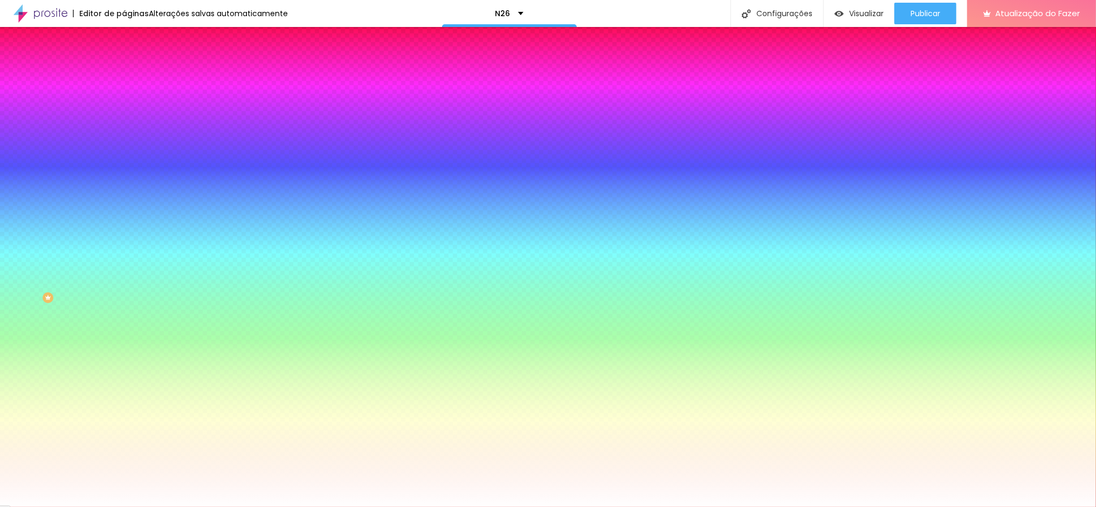
type input "20"
click at [228, 506] on div at bounding box center [548, 507] width 1096 height 0
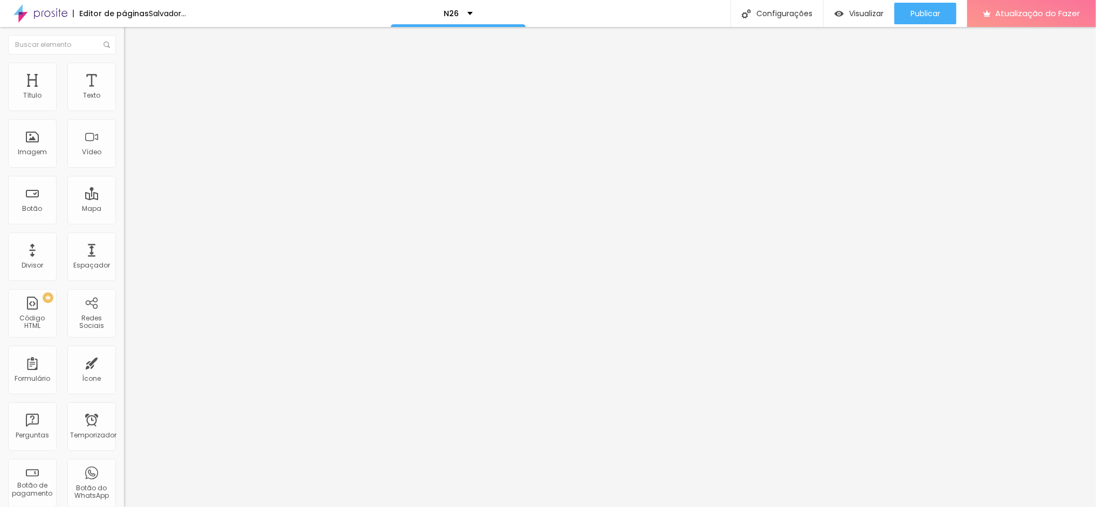
click at [130, 93] on font "Trocar imagem" at bounding box center [156, 88] width 52 height 9
click at [124, 104] on button "button" at bounding box center [131, 97] width 15 height 11
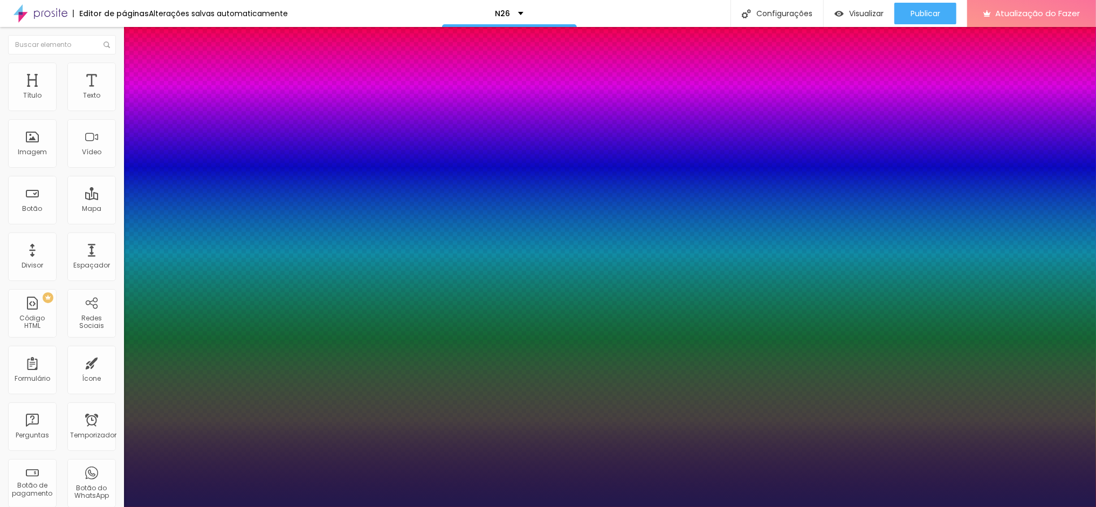
type input "1"
select select "Martel-Regular"
type input "1"
click at [816, 506] on div at bounding box center [548, 507] width 1096 height 0
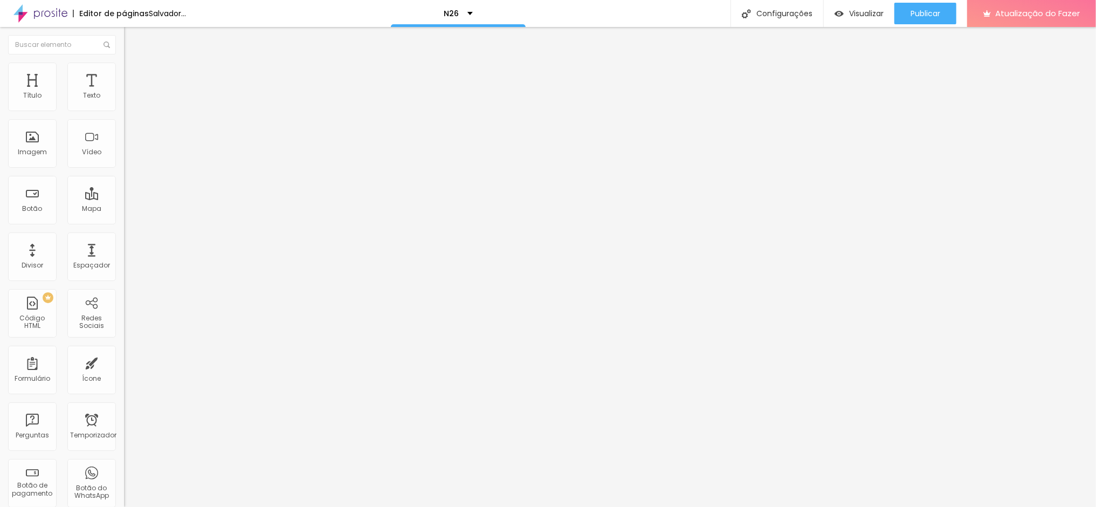
click at [124, 104] on button "button" at bounding box center [131, 97] width 15 height 11
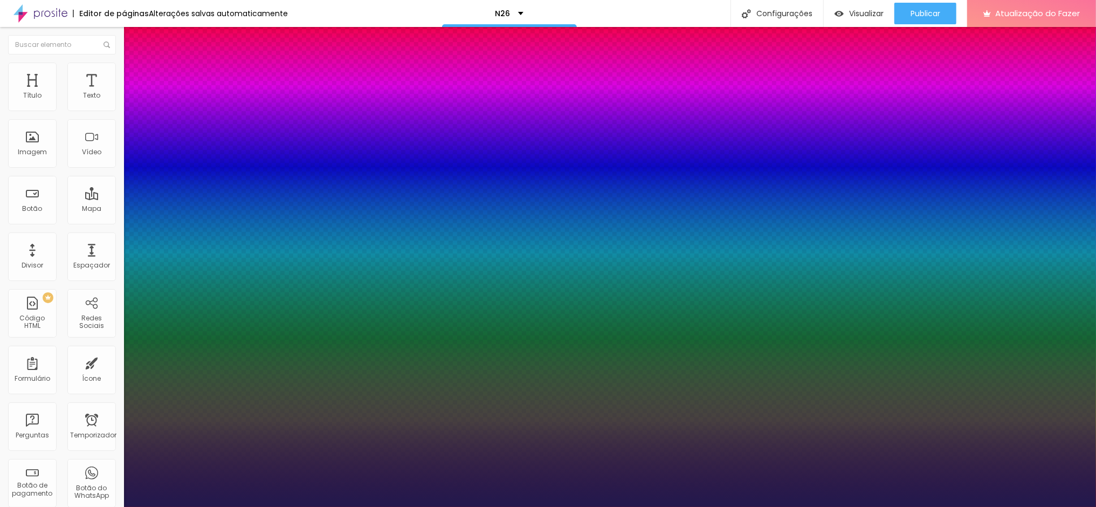
type input "1"
click at [110, 506] on div at bounding box center [548, 507] width 1096 height 0
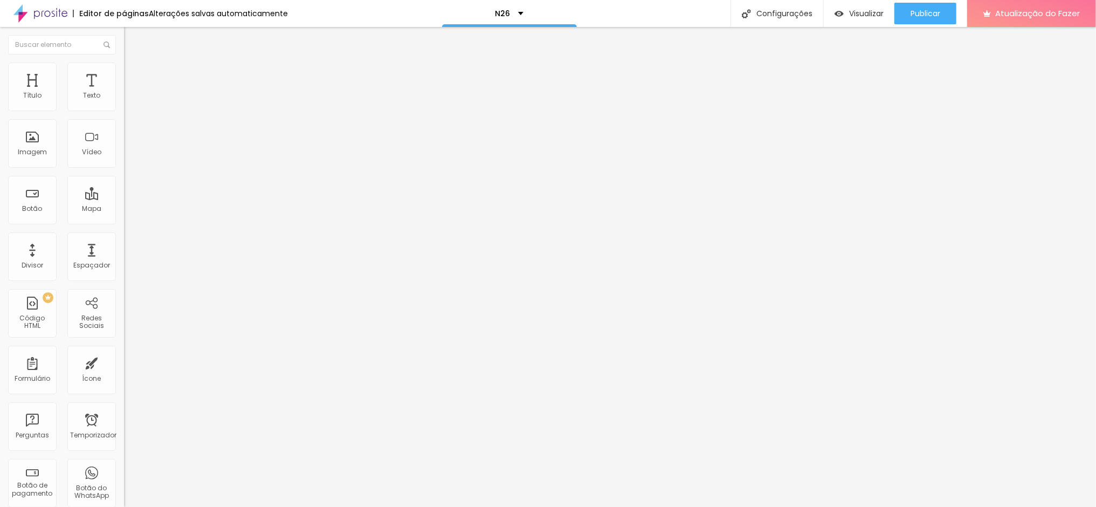
click at [129, 99] on icon "button" at bounding box center [131, 97] width 4 height 4
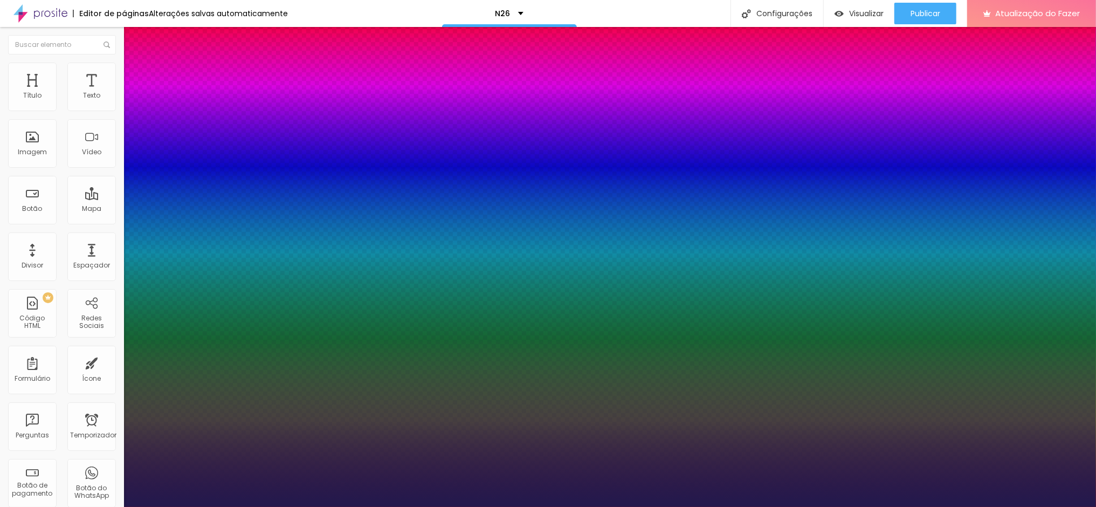
type input "1"
click at [596, 506] on div at bounding box center [548, 507] width 1096 height 0
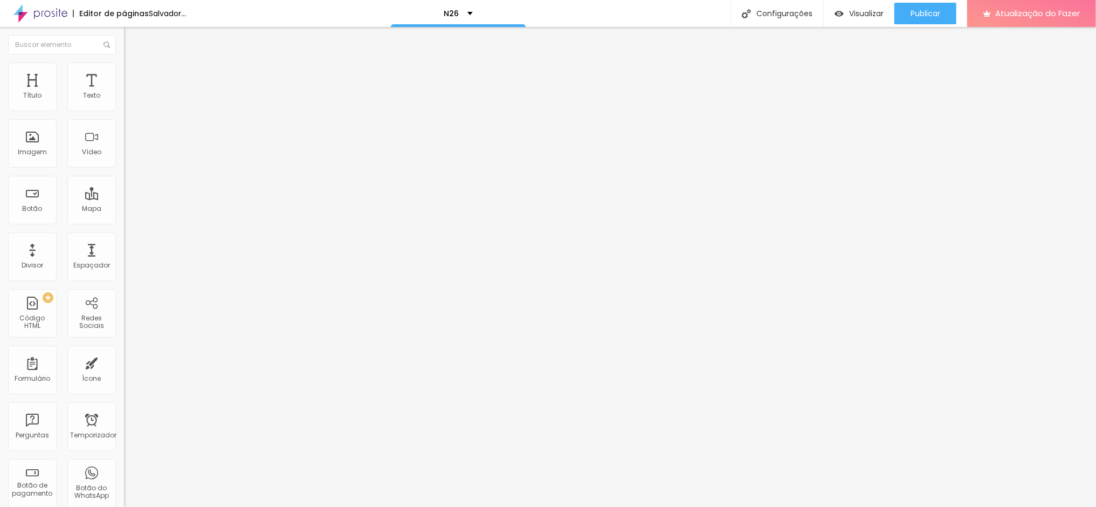
click at [129, 99] on icon "button" at bounding box center [131, 97] width 4 height 4
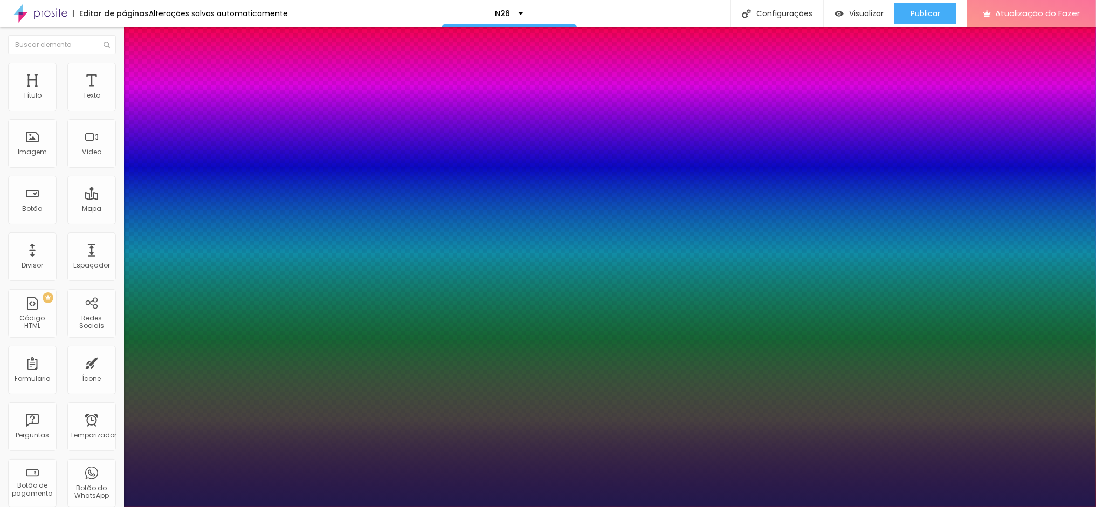
type input "1"
click at [107, 506] on div at bounding box center [548, 507] width 1096 height 0
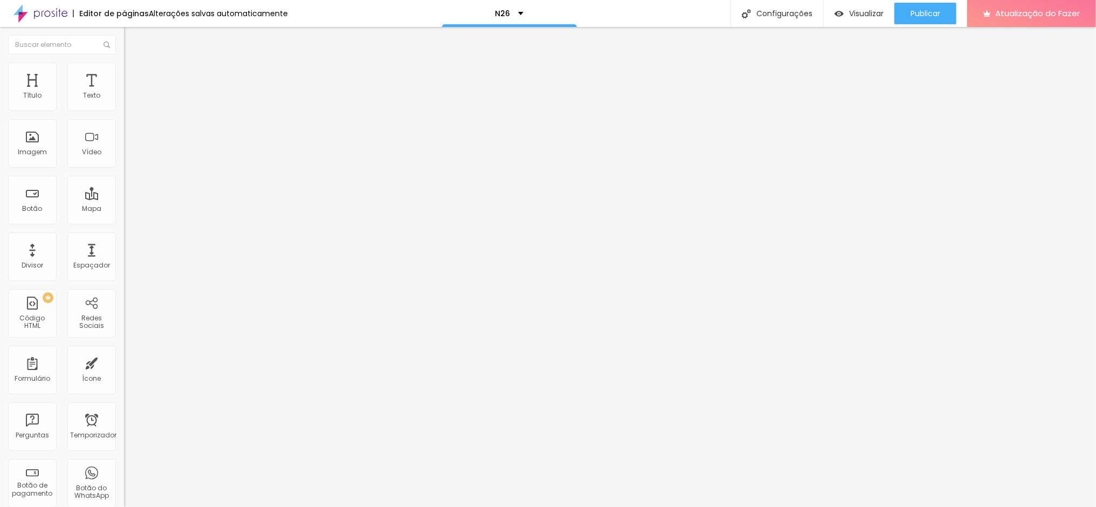
click at [128, 100] on icon "button" at bounding box center [131, 97] width 6 height 6
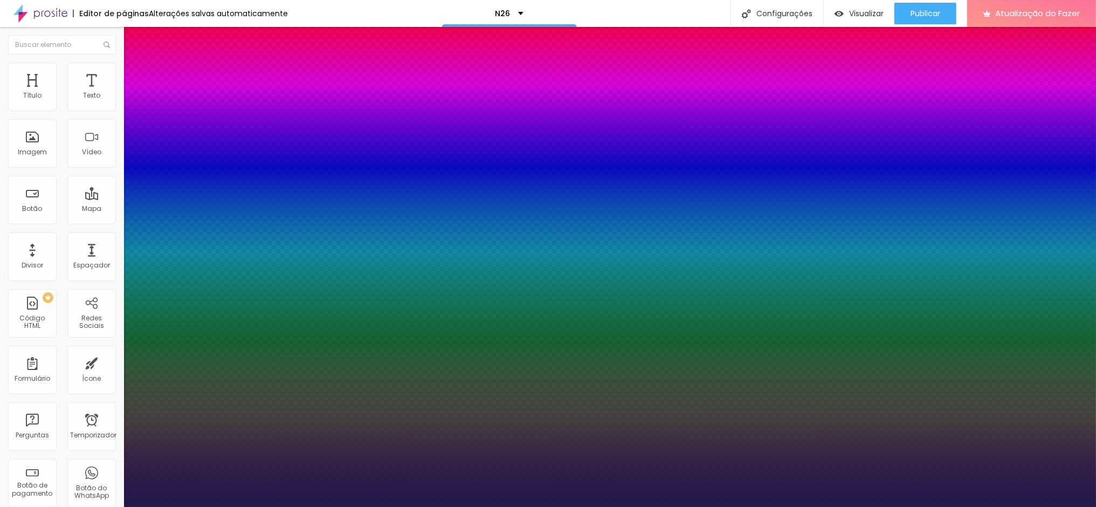
type input "1"
select select "MartelSans-Regular"
type input "1"
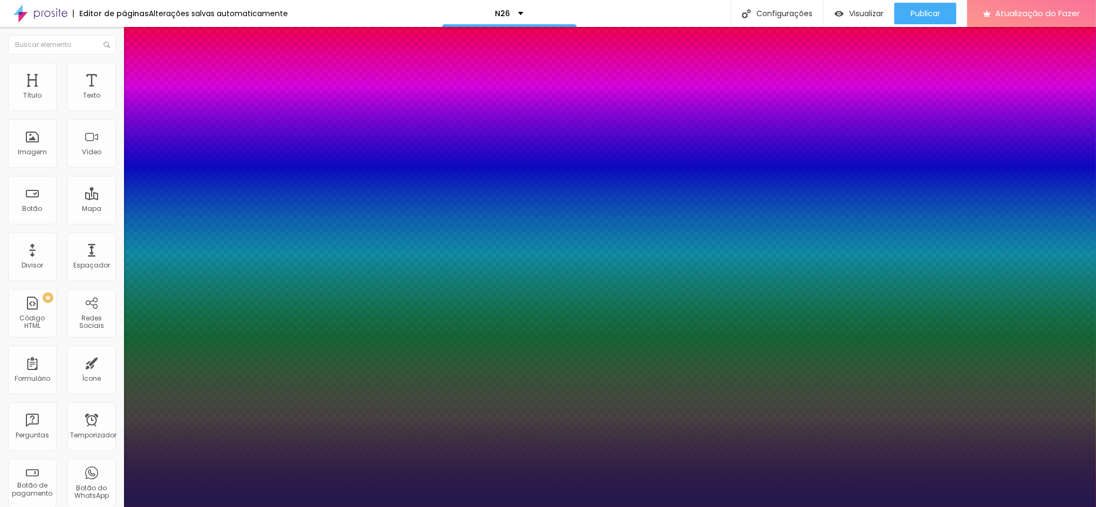
drag, startPoint x: 241, startPoint y: 185, endPoint x: 235, endPoint y: 184, distance: 6.0
type input "8"
type input "2"
type input "1"
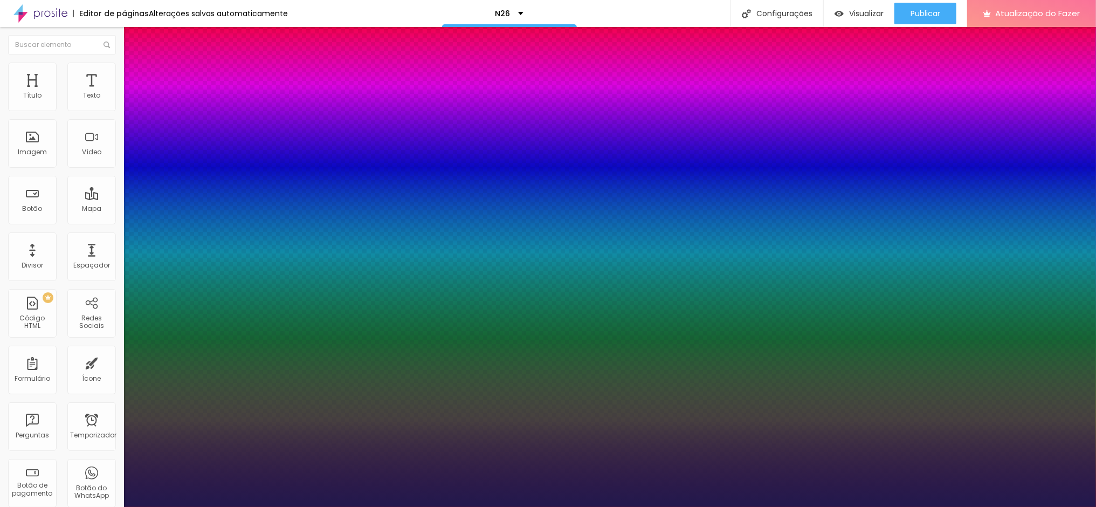
type input "20"
click at [550, 506] on div at bounding box center [548, 507] width 1096 height 0
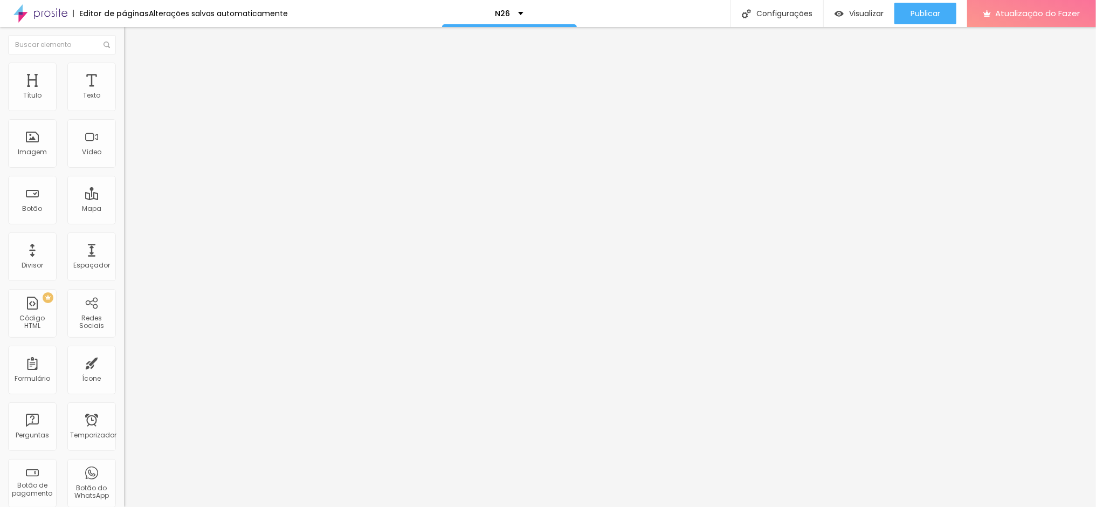
click at [129, 99] on icon "button" at bounding box center [131, 97] width 4 height 4
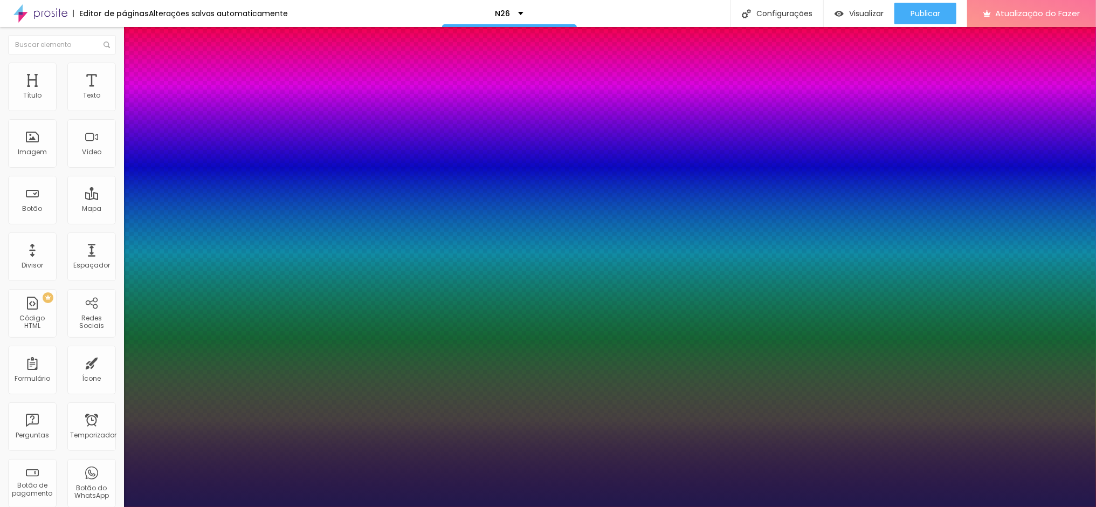
click at [953, 506] on div at bounding box center [548, 507] width 1096 height 0
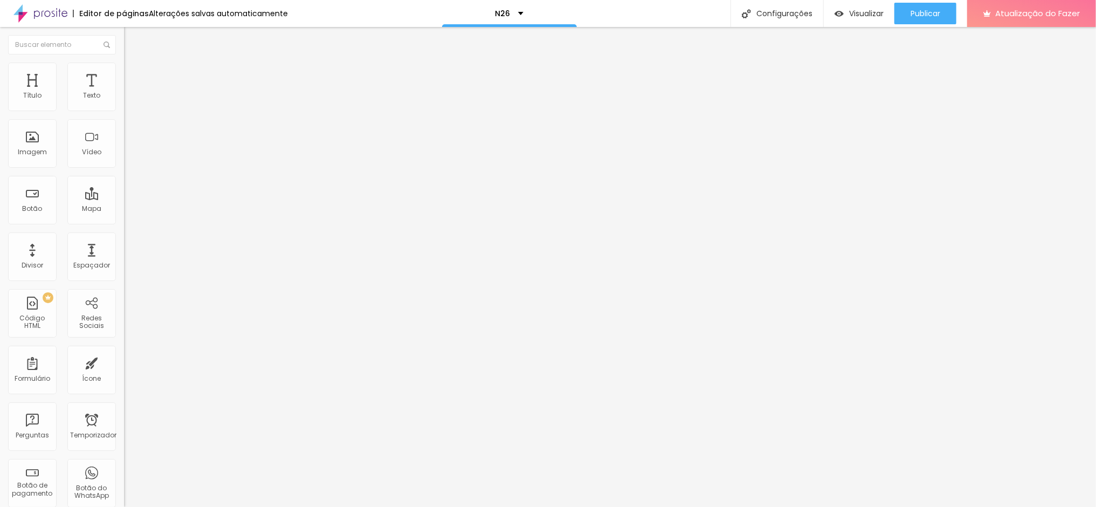
click at [124, 104] on button "button" at bounding box center [131, 97] width 15 height 11
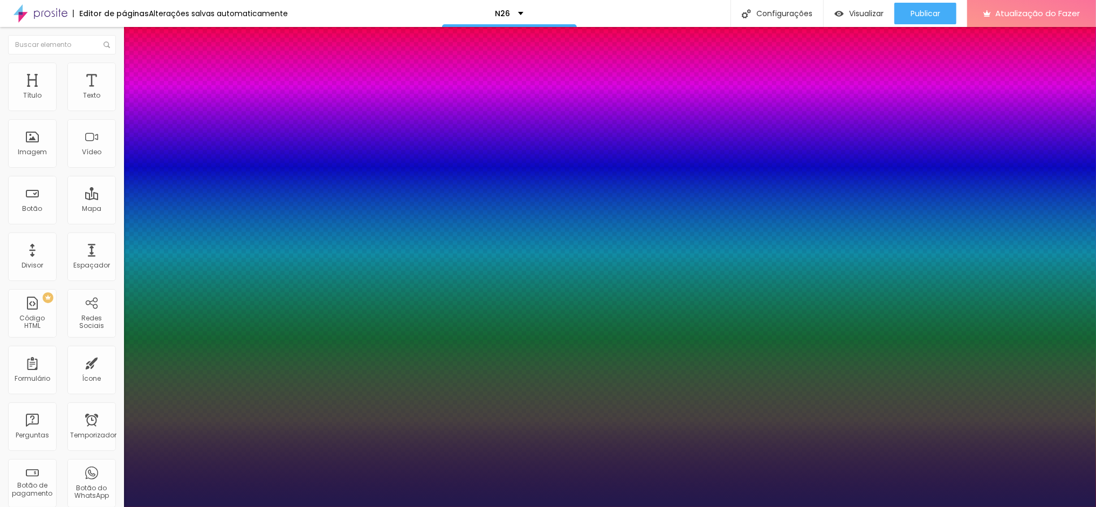
drag, startPoint x: 235, startPoint y: 185, endPoint x: 242, endPoint y: 185, distance: 7.0
click at [976, 506] on div at bounding box center [548, 507] width 1096 height 0
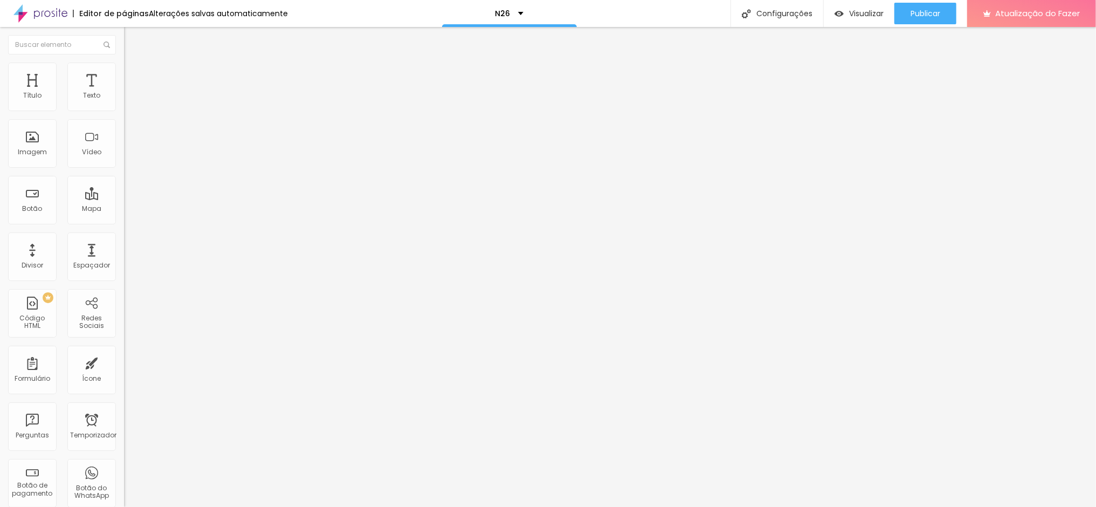
click at [124, 72] on li "Avançado" at bounding box center [186, 68] width 124 height 11
click at [134, 64] on font "Estilo" at bounding box center [142, 58] width 17 height 9
click at [924, 11] on font "Publicar" at bounding box center [926, 13] width 30 height 11
click at [124, 101] on input "Quero garantir meu Dia Perfeito" at bounding box center [188, 96] width 129 height 11
click at [921, 10] on font "Publicar" at bounding box center [926, 13] width 30 height 11
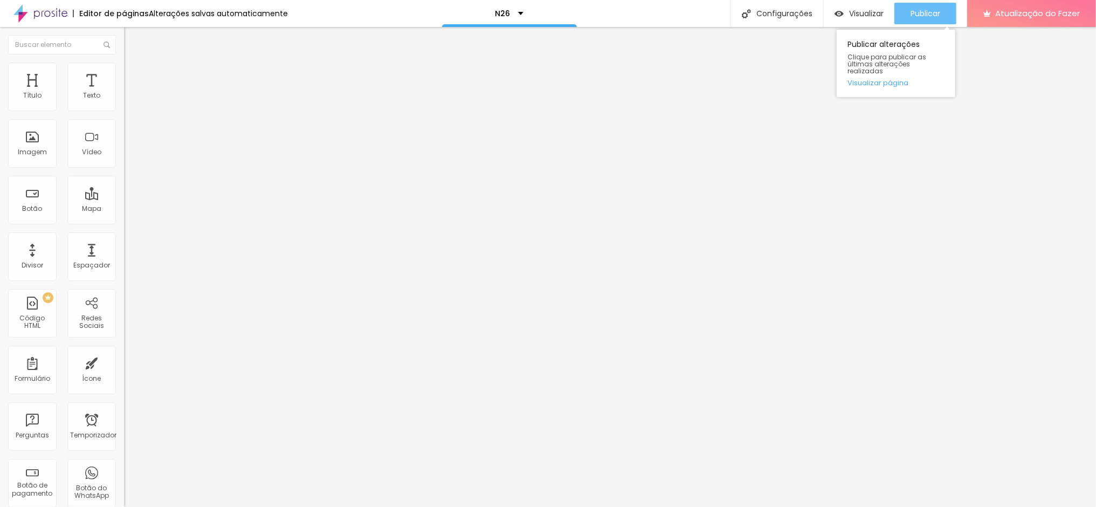
click at [936, 15] on font "Publicar" at bounding box center [926, 13] width 30 height 11
click at [922, 15] on font "Publicar" at bounding box center [926, 13] width 30 height 11
click at [930, 17] on font "Publicar" at bounding box center [926, 13] width 30 height 11
click at [927, 11] on font "Publicar" at bounding box center [926, 13] width 30 height 11
click at [124, 101] on input "Quero garantir meu Dia Perfeito" at bounding box center [188, 96] width 129 height 11
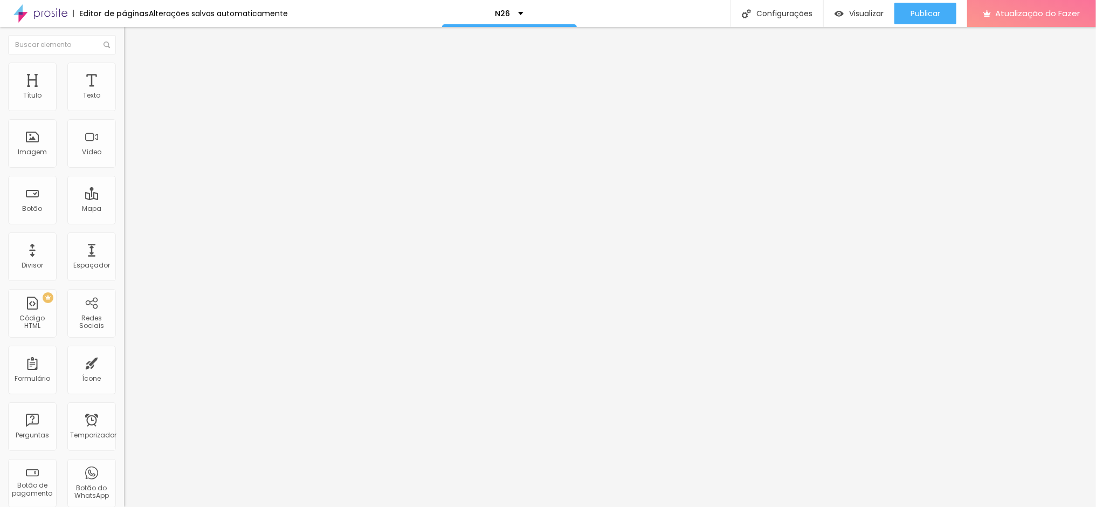
scroll to position [0, 6]
drag, startPoint x: 74, startPoint y: 120, endPoint x: 123, endPoint y: 120, distance: 49.1
click at [124, 120] on div "Texto Quero garantir meu Dia Perfeito Alinhamento Tamanho Normal Pequeno Normal…" at bounding box center [186, 162] width 124 height 157
click at [124, 101] on input "Quero garantir minha data" at bounding box center [188, 96] width 129 height 11
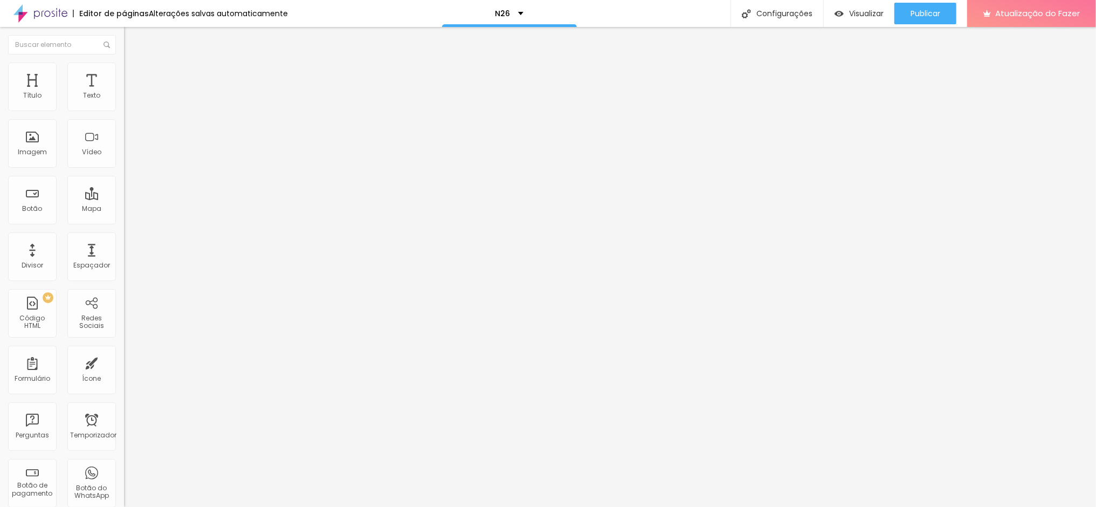
click at [124, 101] on input "Quero garantir meu Dia Perfeito" at bounding box center [188, 96] width 129 height 11
click at [929, 13] on font "Publicar" at bounding box center [926, 13] width 30 height 11
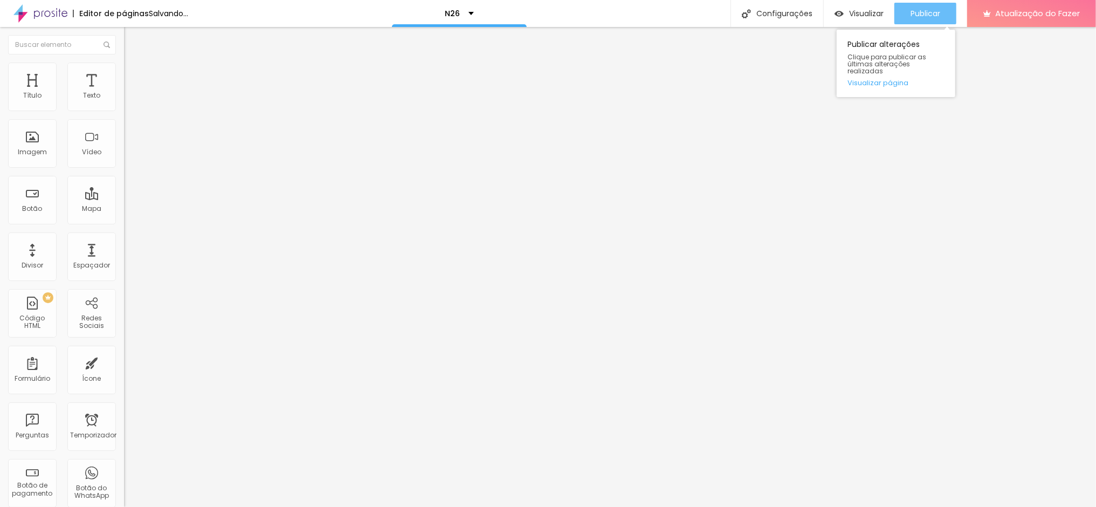
click at [921, 10] on font "Publicar" at bounding box center [926, 13] width 30 height 11
click at [929, 13] on font "Publicar" at bounding box center [926, 13] width 30 height 11
click at [926, 12] on font "Publicar" at bounding box center [926, 13] width 30 height 11
click at [928, 15] on font "Publicar" at bounding box center [926, 13] width 30 height 11
click at [928, 10] on font "Publicar" at bounding box center [926, 13] width 30 height 11
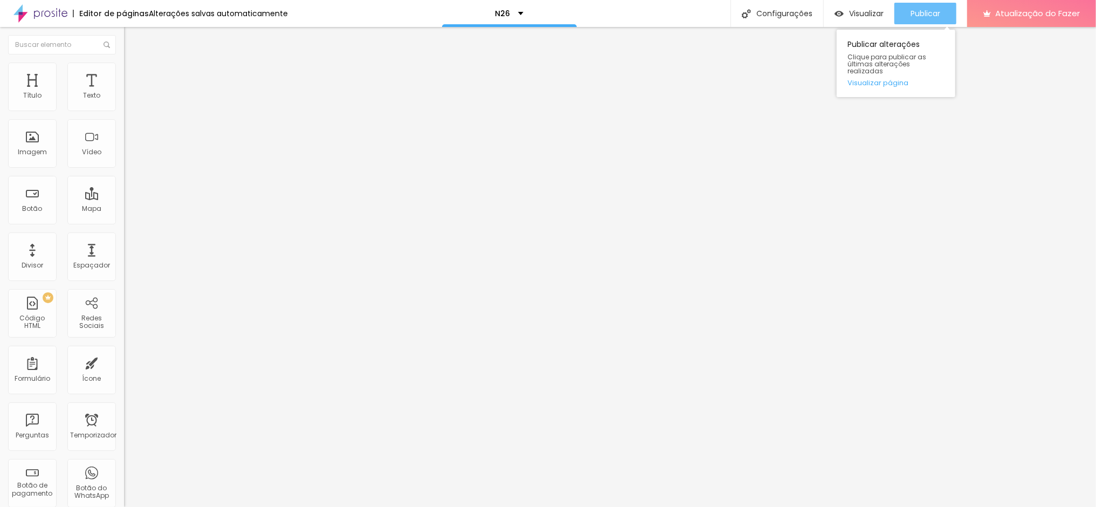
click at [934, 16] on font "Publicar" at bounding box center [926, 13] width 30 height 11
click at [124, 70] on li "Estilo" at bounding box center [186, 68] width 124 height 11
click at [134, 74] on font "Estilo" at bounding box center [142, 69] width 17 height 9
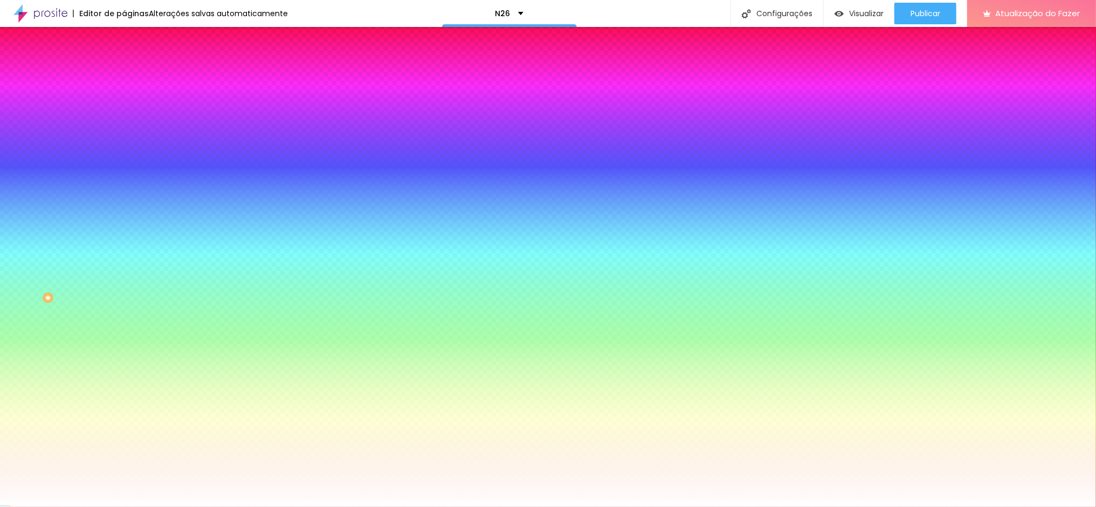
click at [124, 157] on input "#FFFFFF" at bounding box center [188, 152] width 129 height 11
drag, startPoint x: 0, startPoint y: 0, endPoint x: 112, endPoint y: 196, distance: 226.0
click at [124, 157] on input "#FFFFFF" at bounding box center [188, 152] width 129 height 11
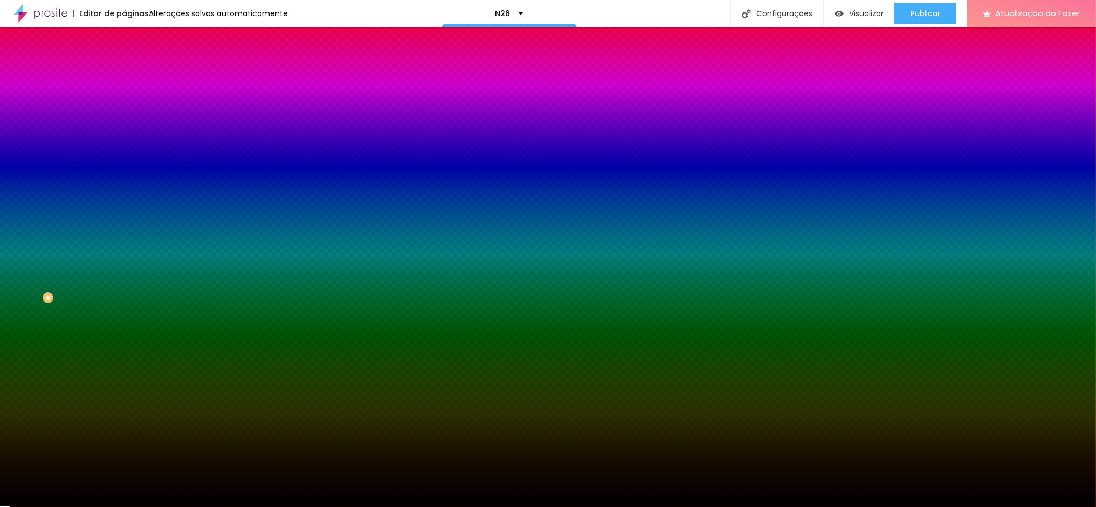
type input "#000000"
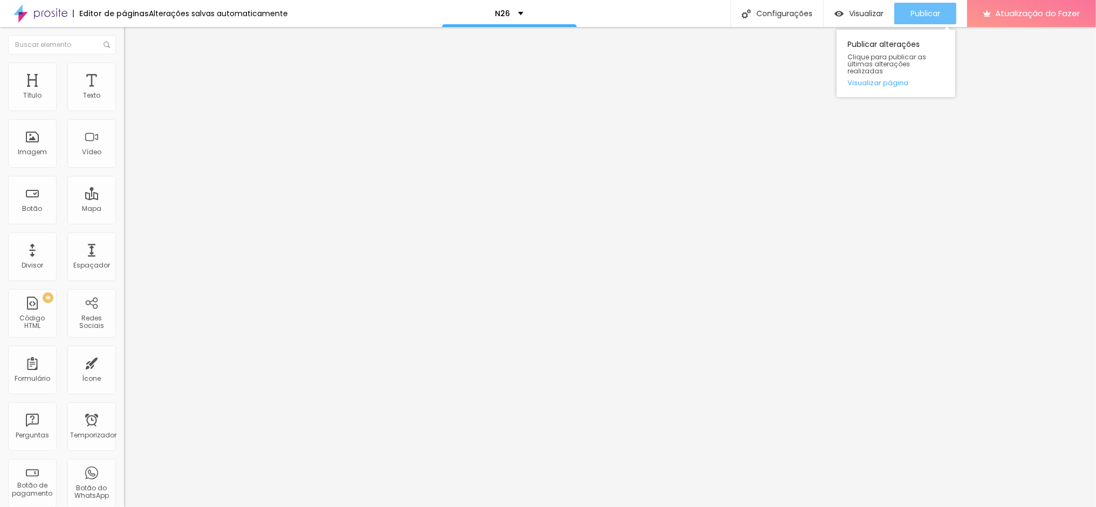
click at [929, 10] on font "Publicar" at bounding box center [926, 13] width 30 height 11
